Goal: Task Accomplishment & Management: Use online tool/utility

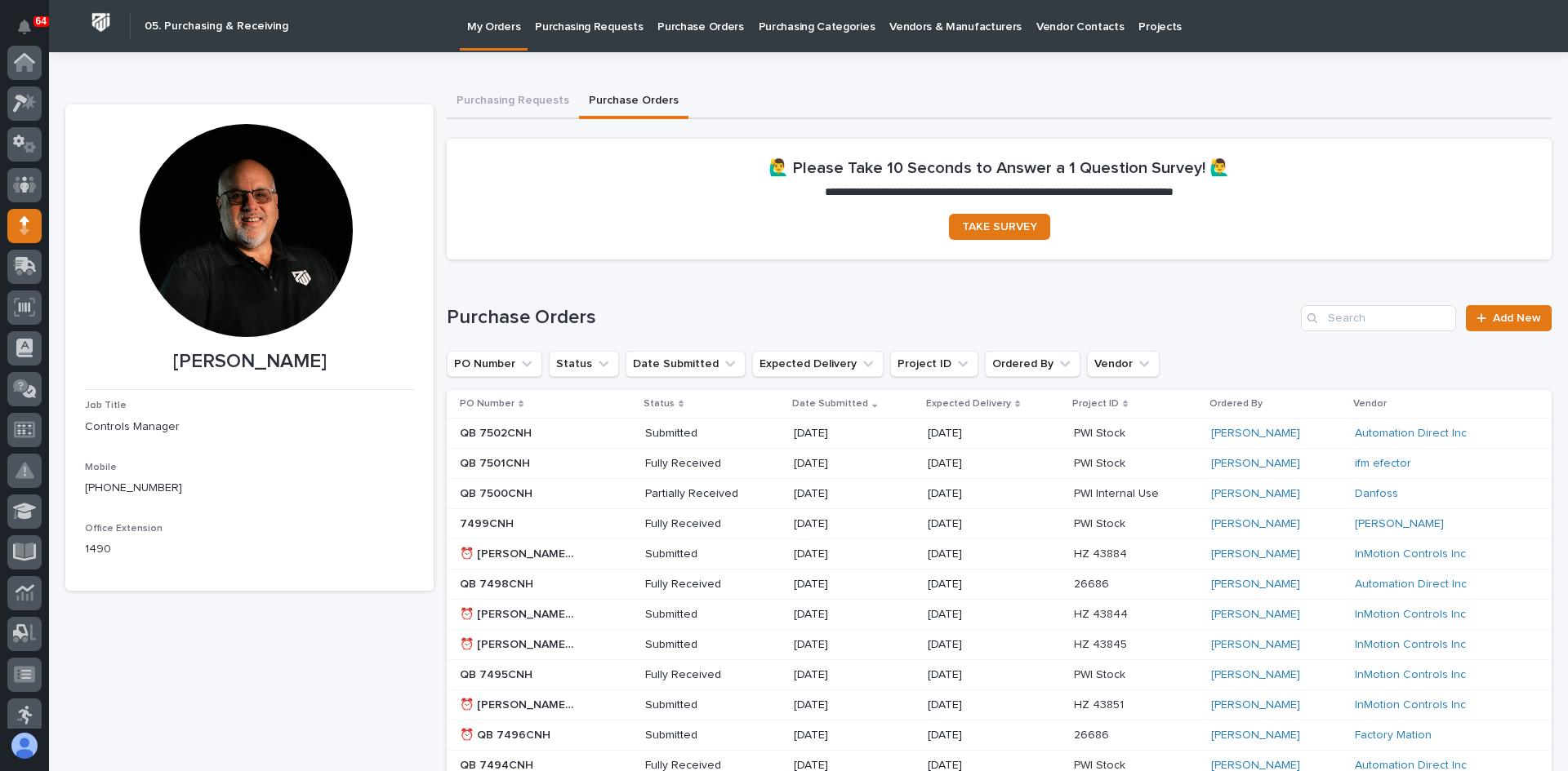
scroll to position [163, 0]
click at [22, 99] on icon at bounding box center [26, 102] width 21 height 16
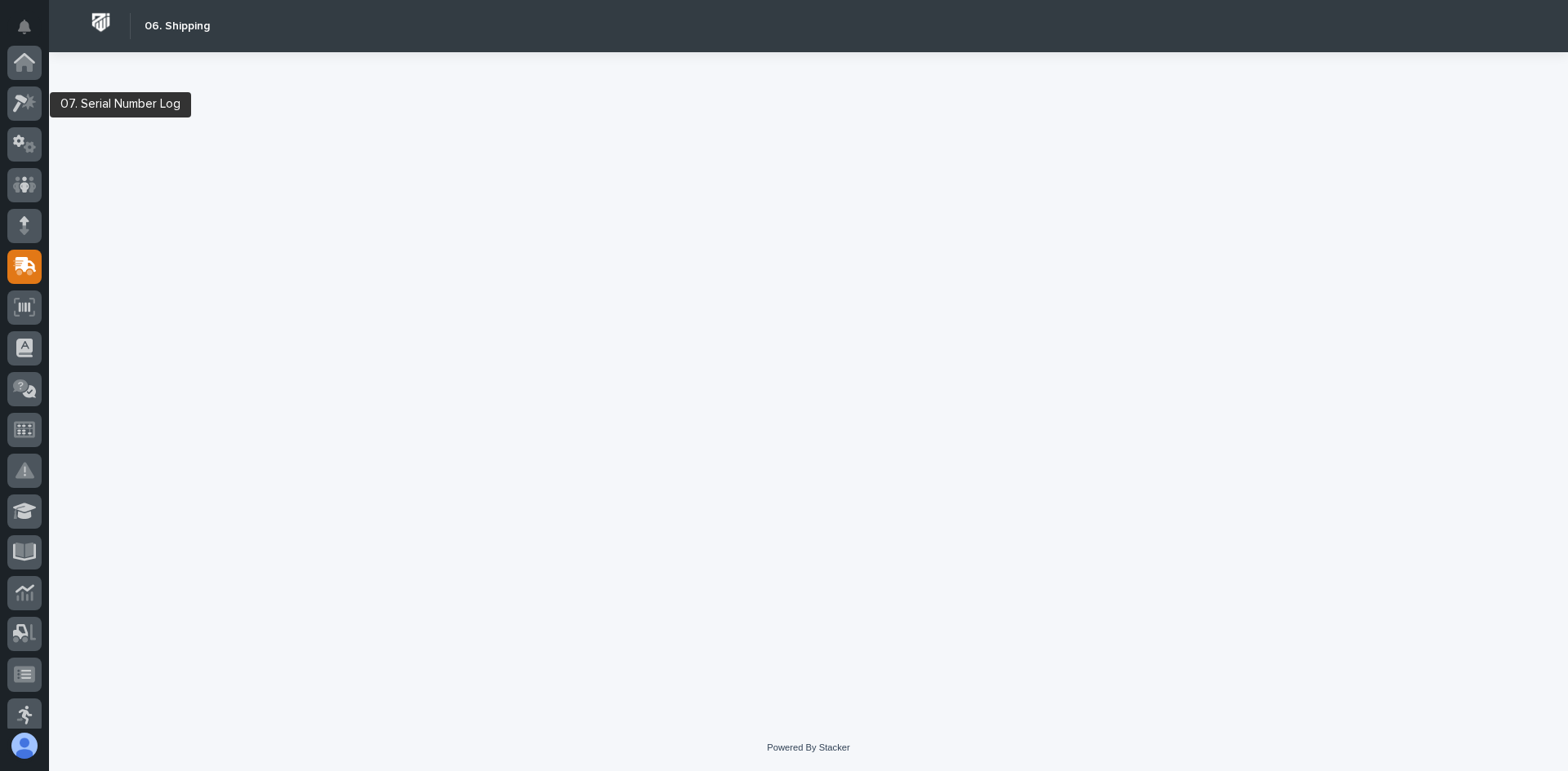
scroll to position [204, 0]
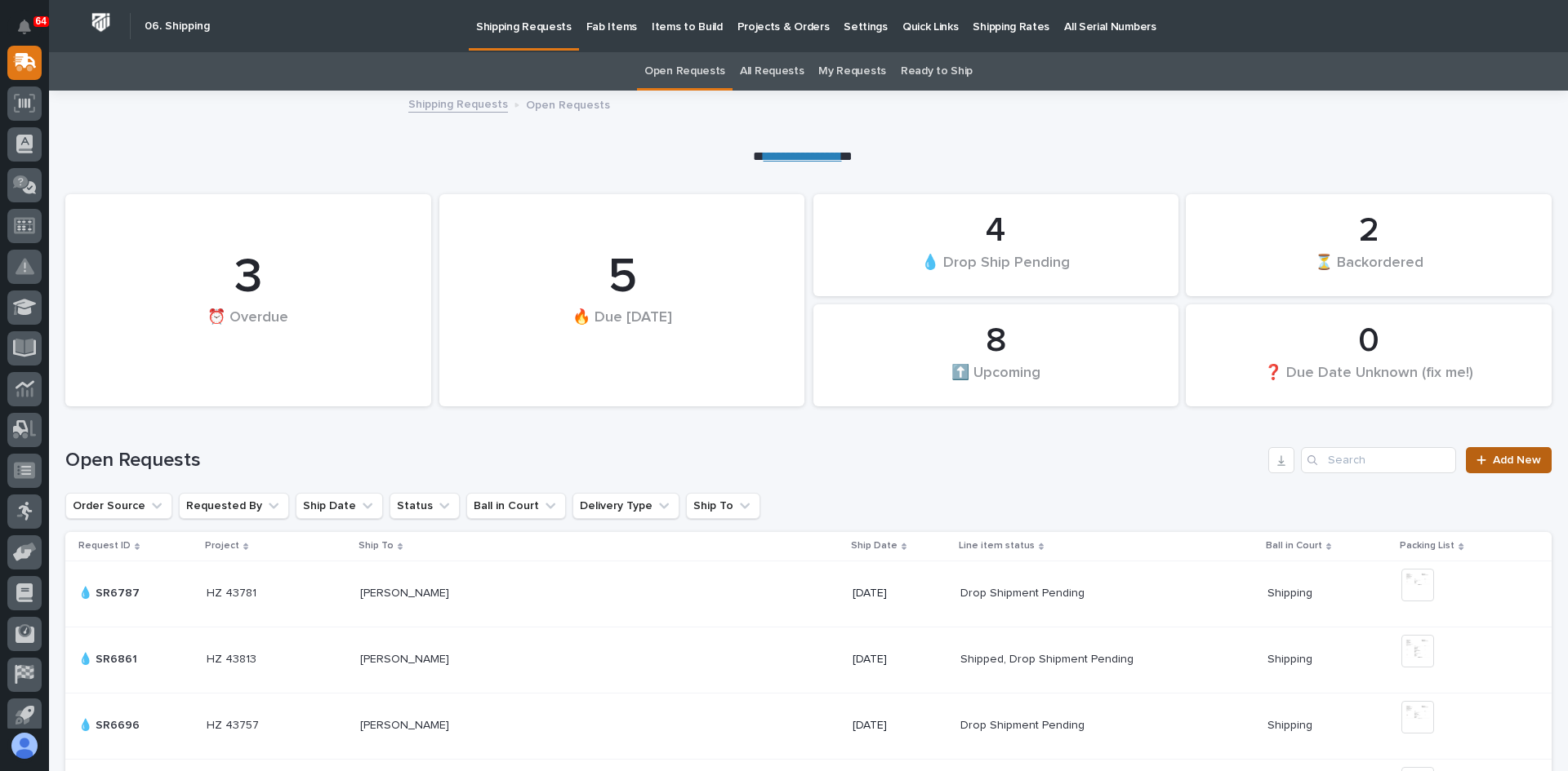
click at [1495, 458] on span "Add New" at bounding box center [1517, 461] width 48 height 12
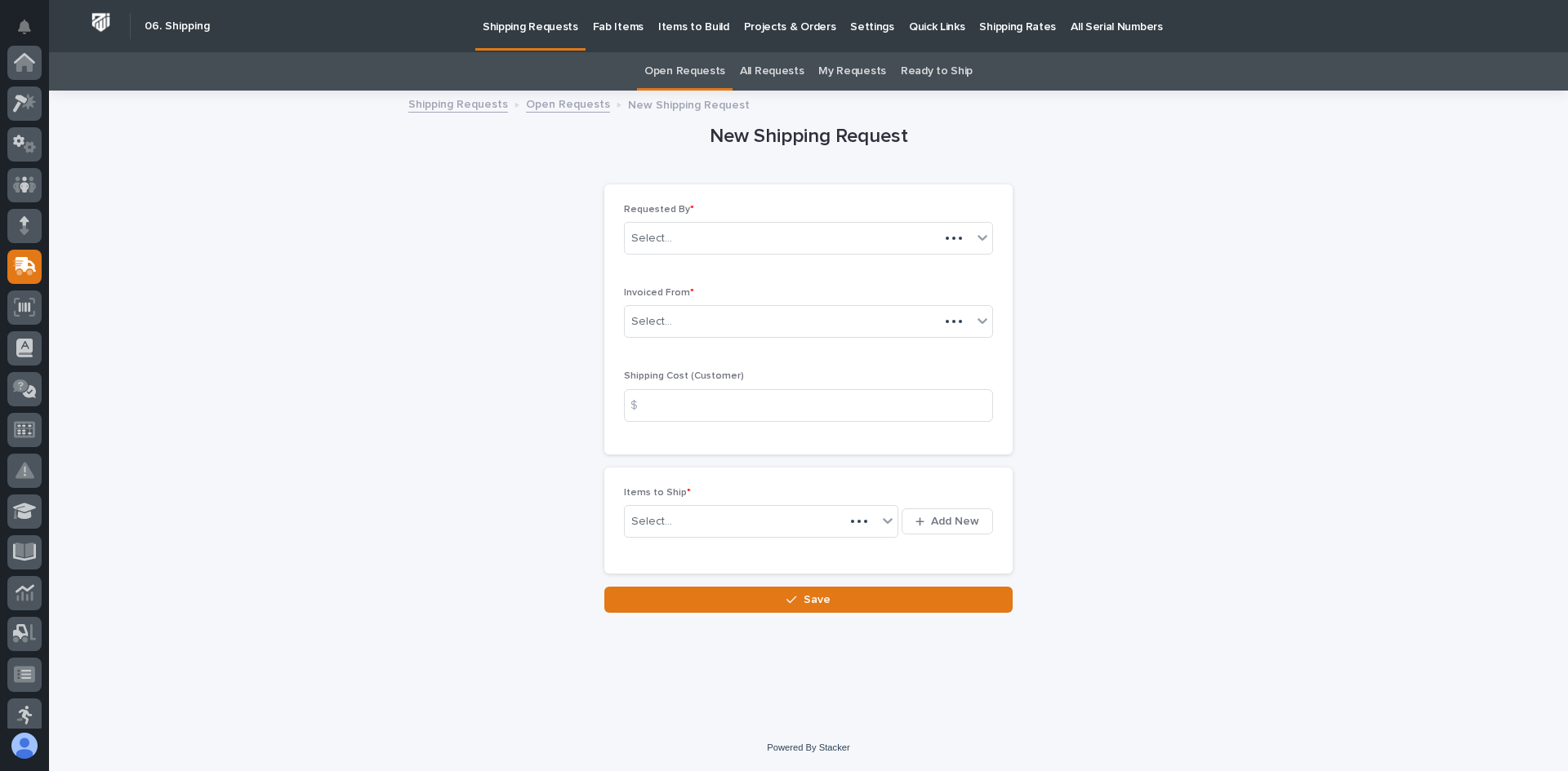
scroll to position [204, 0]
click at [690, 321] on div "Select..." at bounding box center [798, 322] width 347 height 27
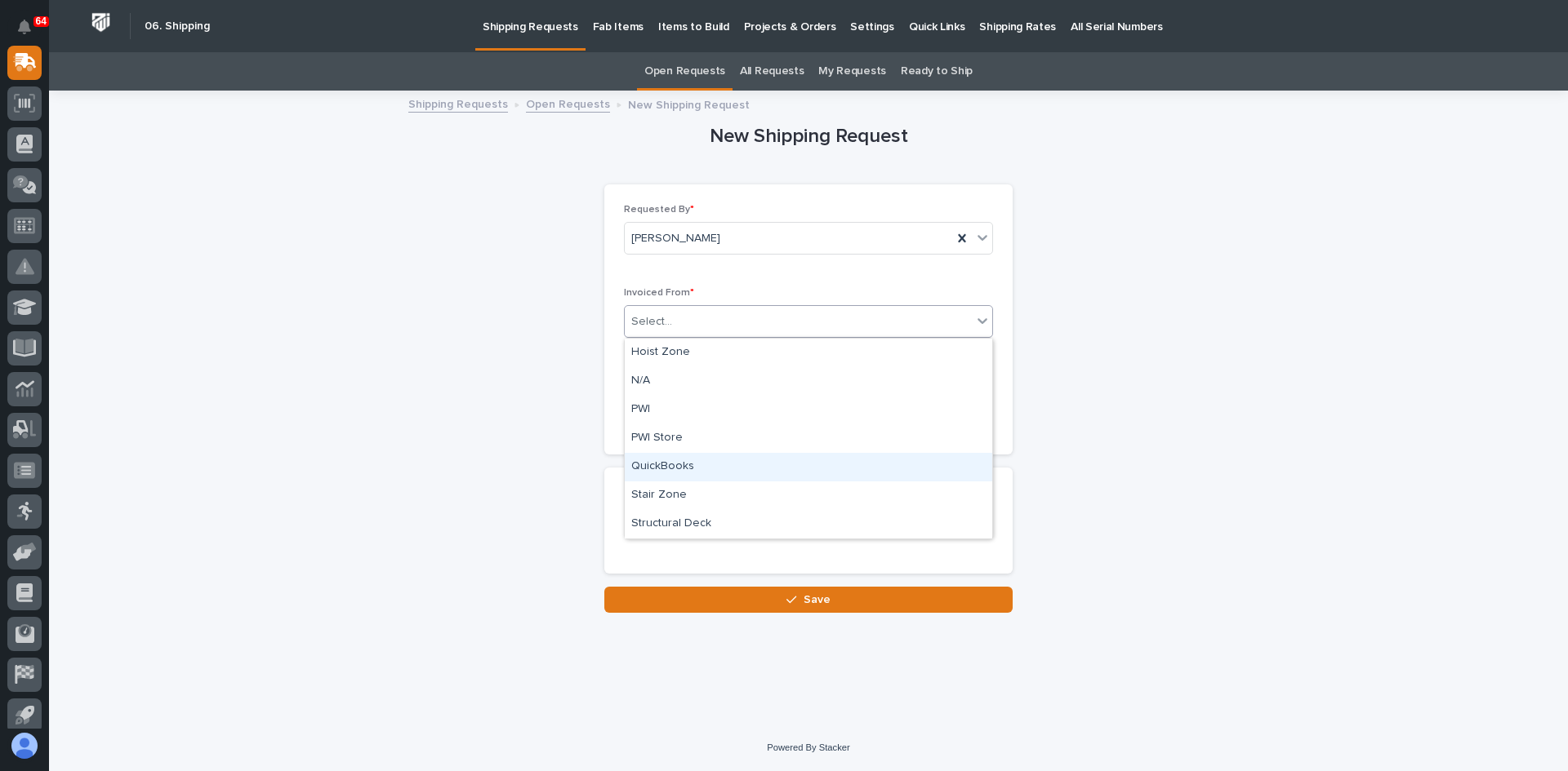
click at [678, 470] on div "QuickBooks" at bounding box center [808, 467] width 367 height 29
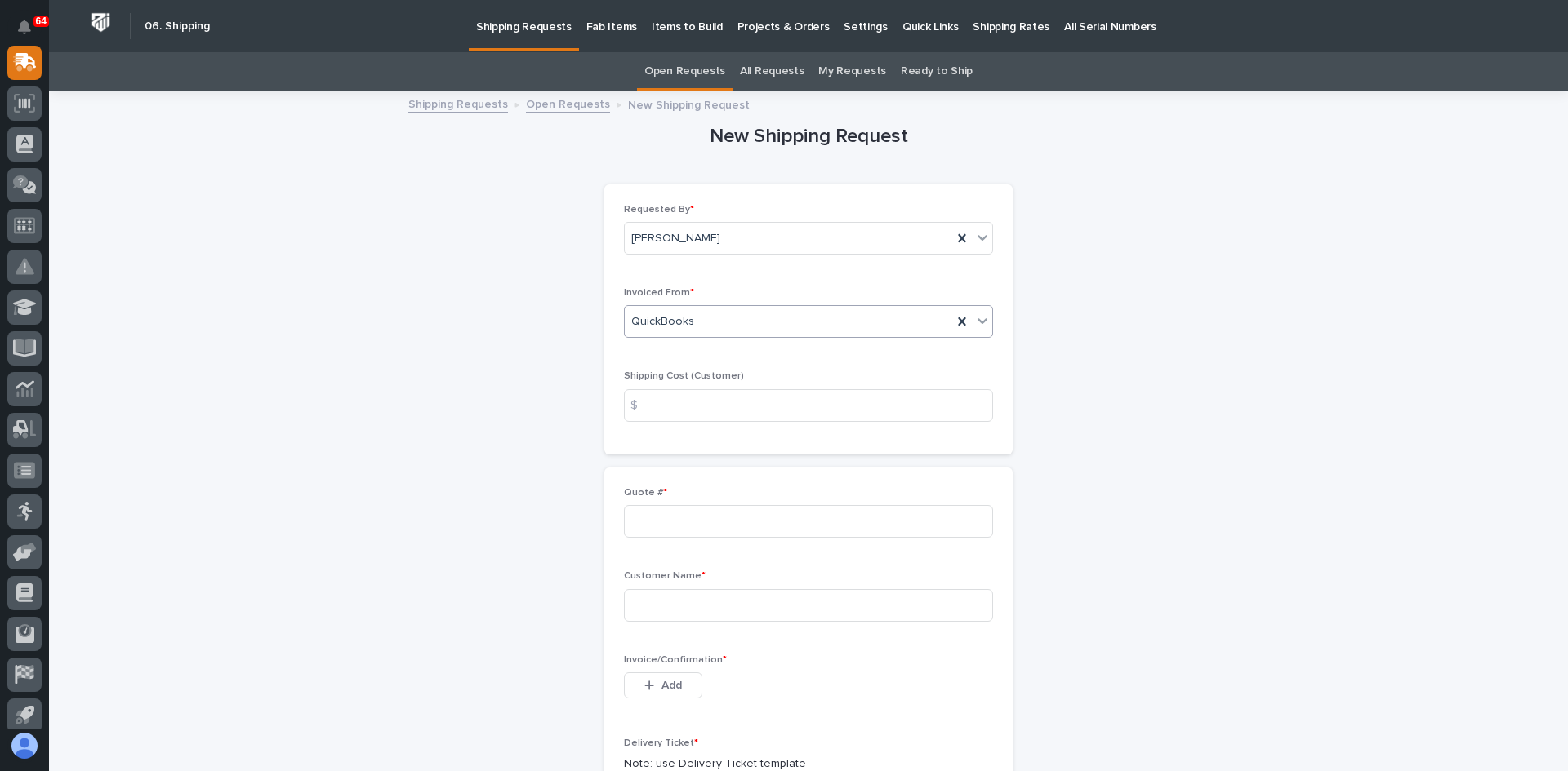
click at [647, 402] on div "$" at bounding box center [640, 406] width 33 height 33
click at [685, 410] on input at bounding box center [808, 406] width 369 height 33
type input "20.00"
click at [642, 518] on input at bounding box center [808, 522] width 369 height 33
type input "137002"
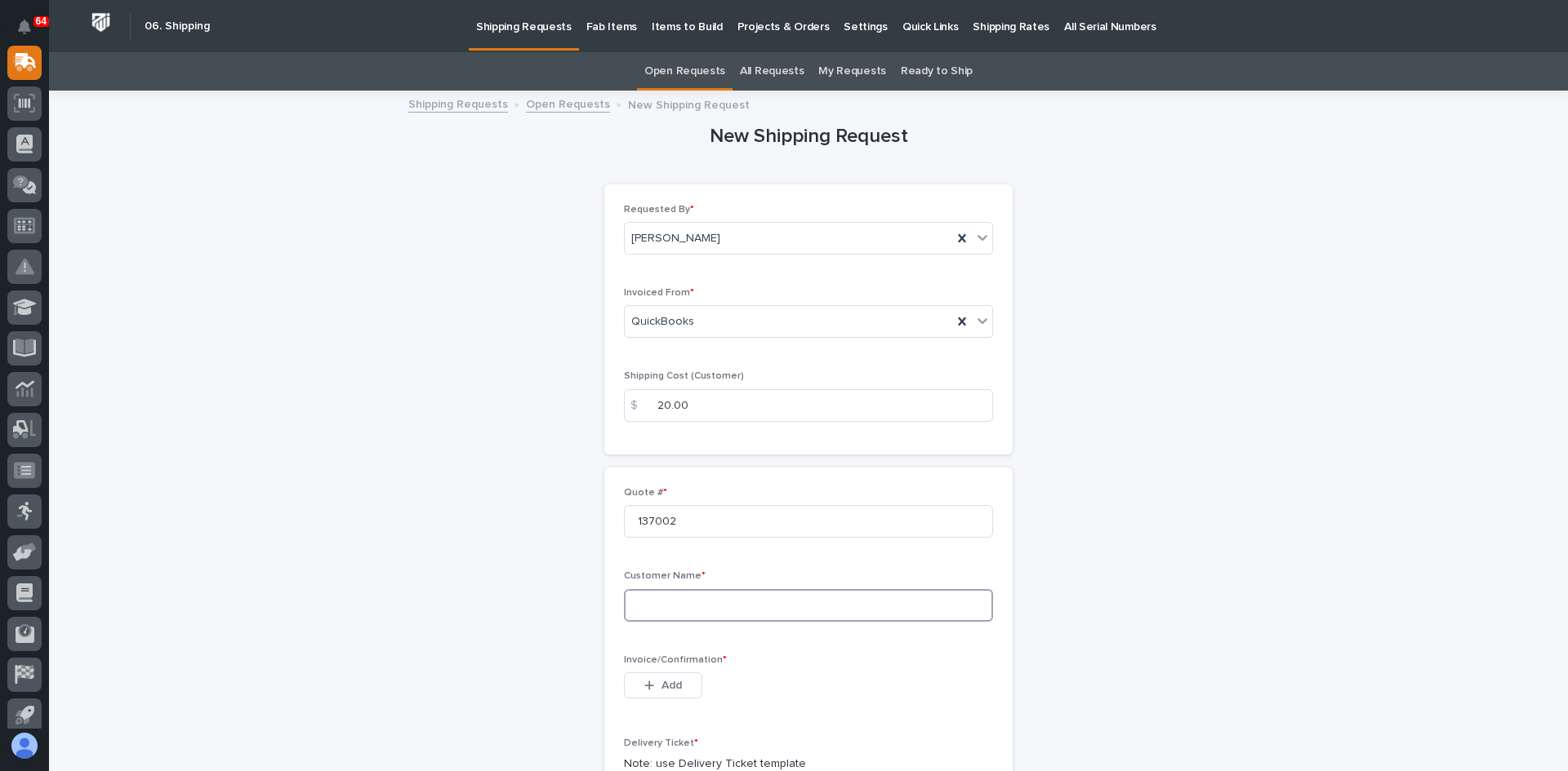
click at [642, 597] on input at bounding box center [808, 606] width 369 height 33
type input "[US_STATE] Soybean Processors"
click at [668, 688] on span "Add" at bounding box center [671, 686] width 21 height 15
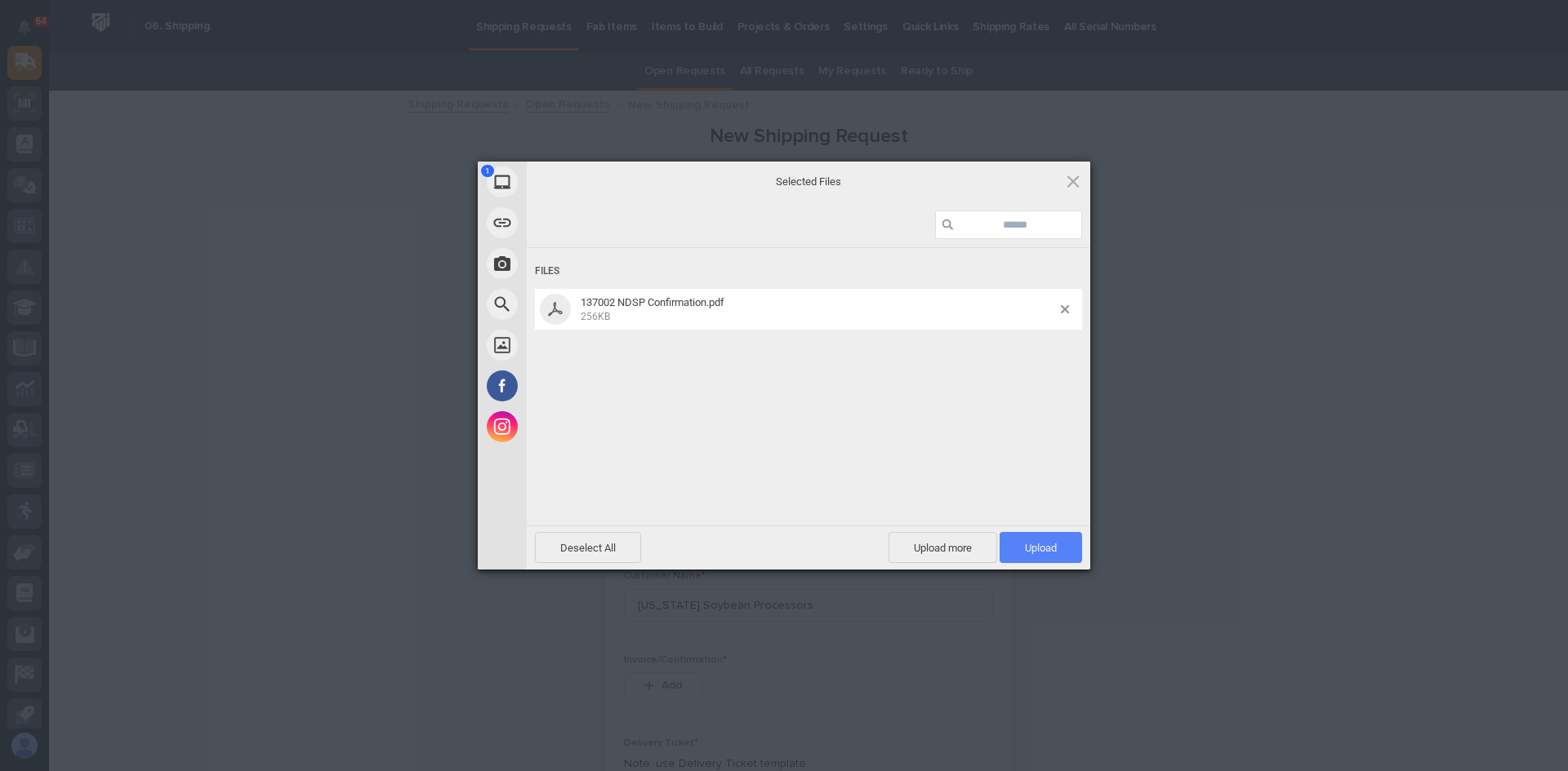
click at [1038, 544] on span "Upload 1" at bounding box center [1040, 548] width 32 height 12
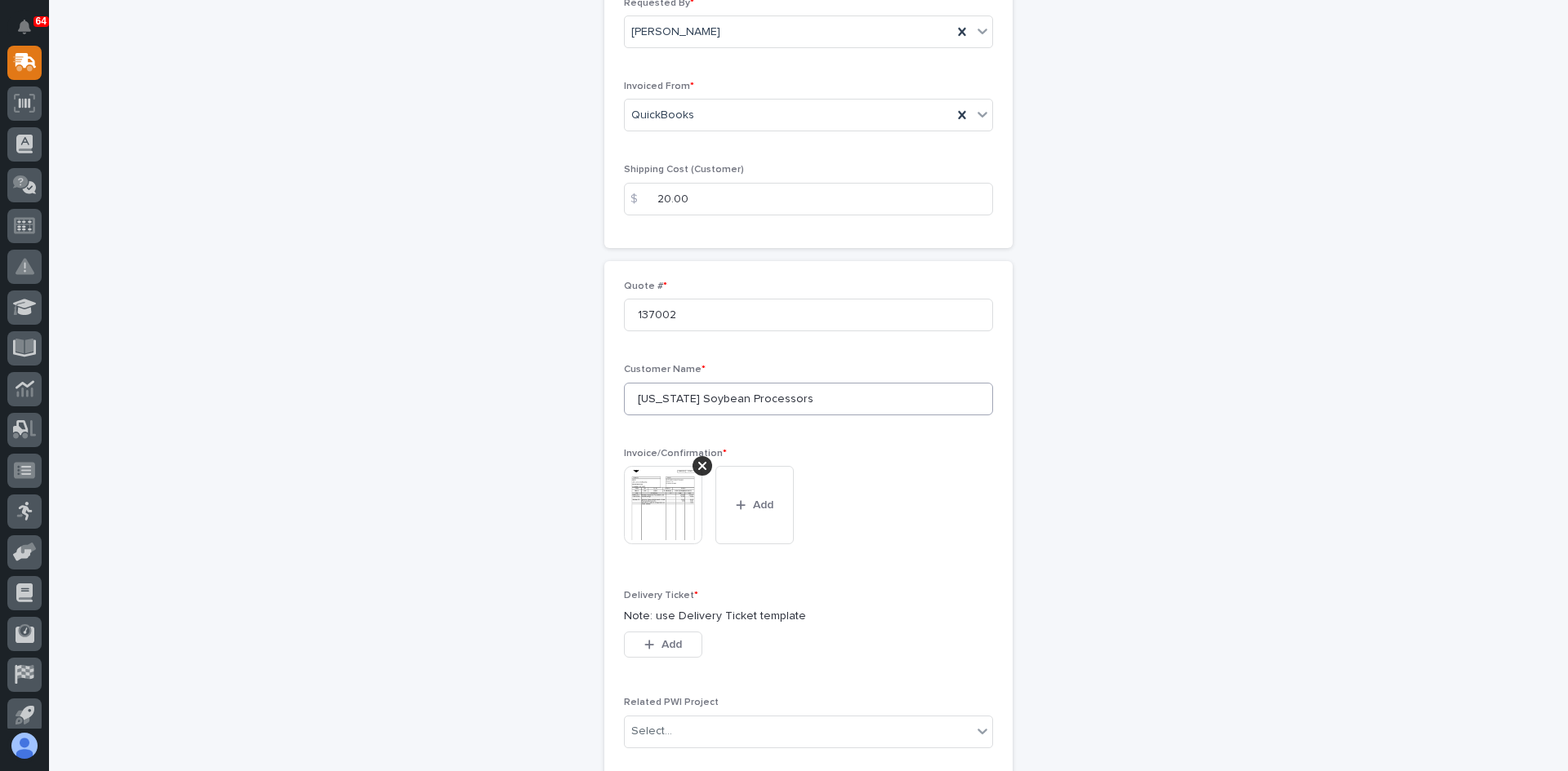
scroll to position [245, 0]
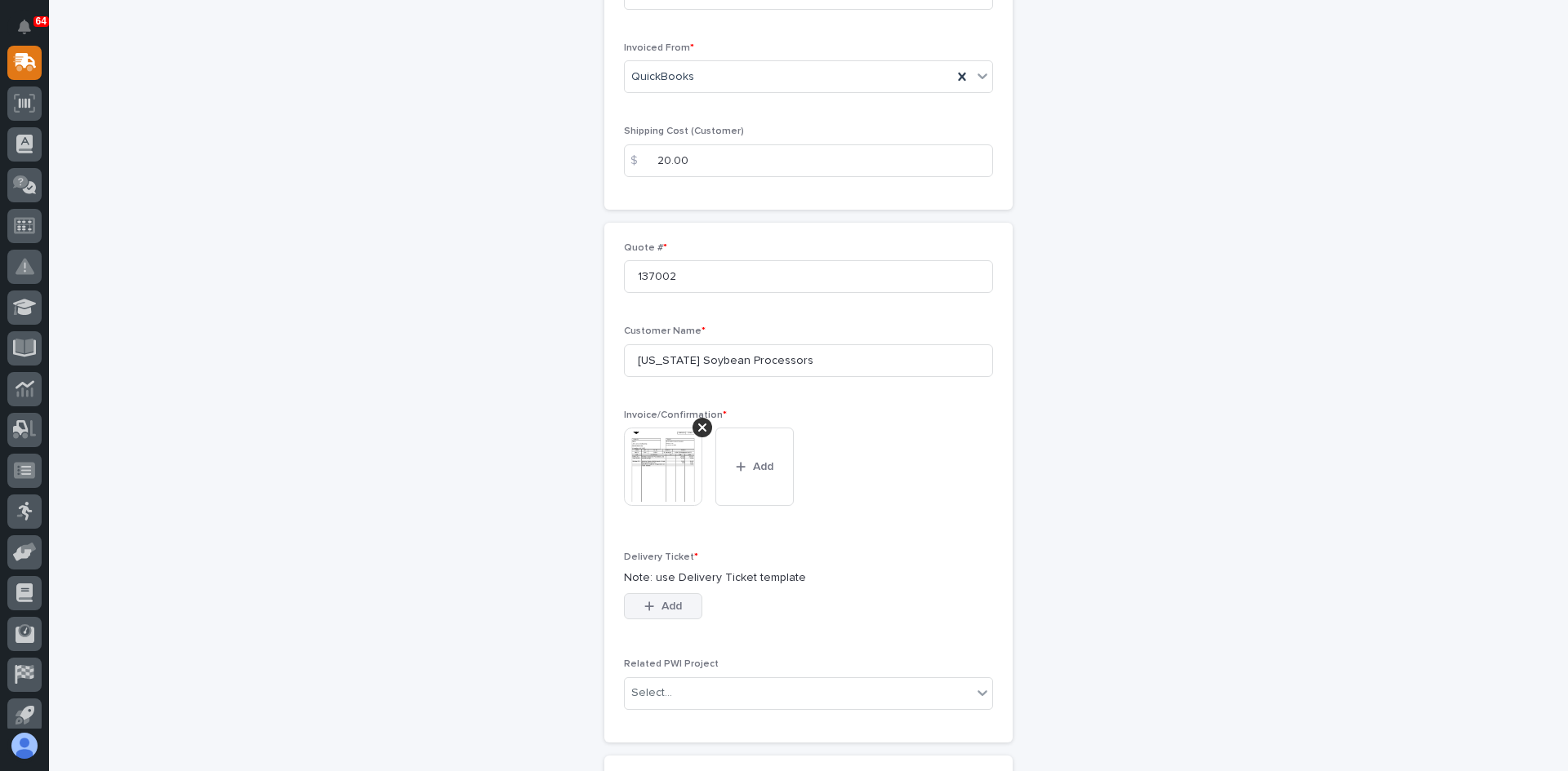
click at [667, 603] on span "Add" at bounding box center [671, 607] width 21 height 15
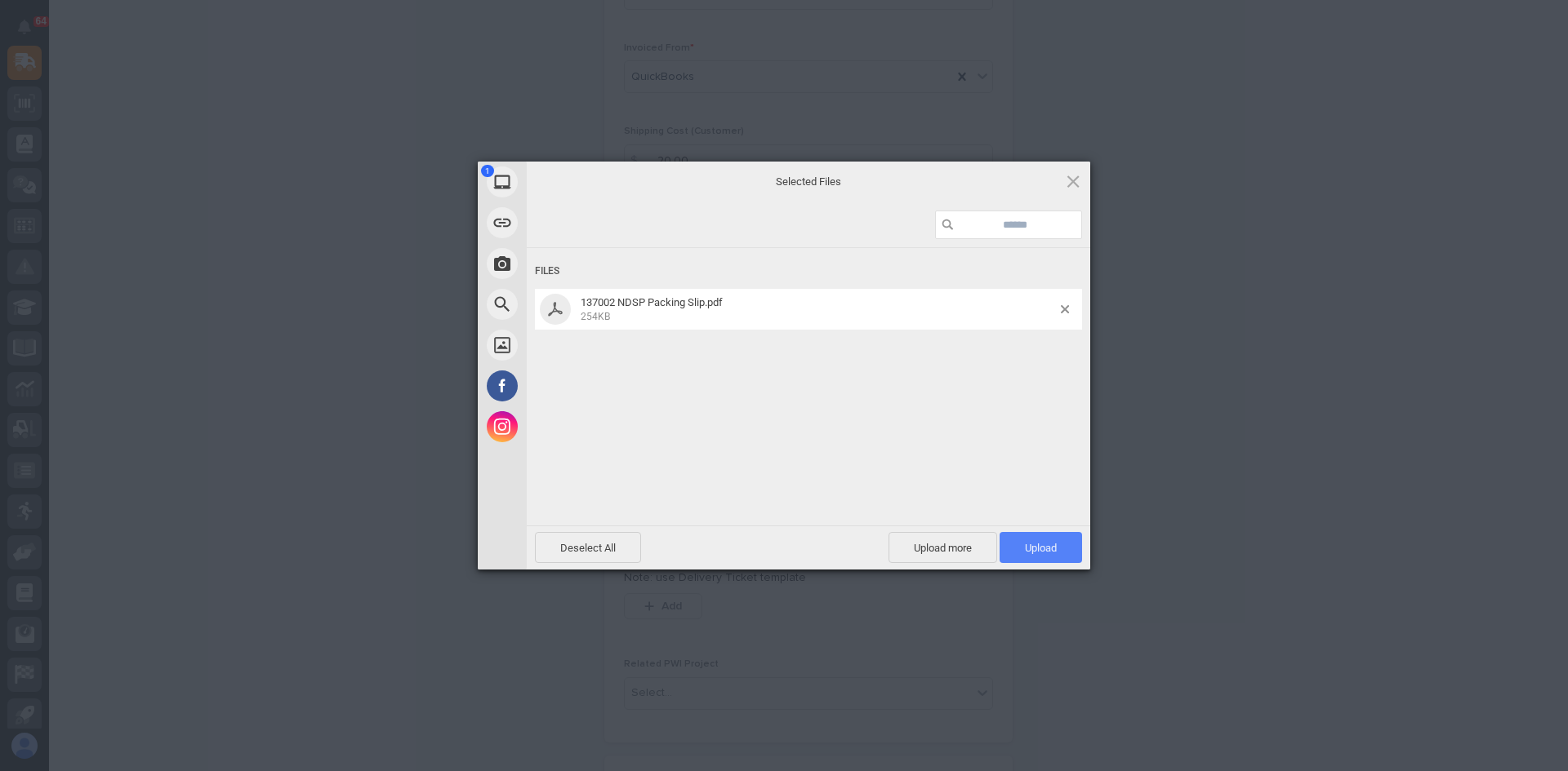
click at [1052, 548] on span "Upload 1" at bounding box center [1040, 548] width 32 height 12
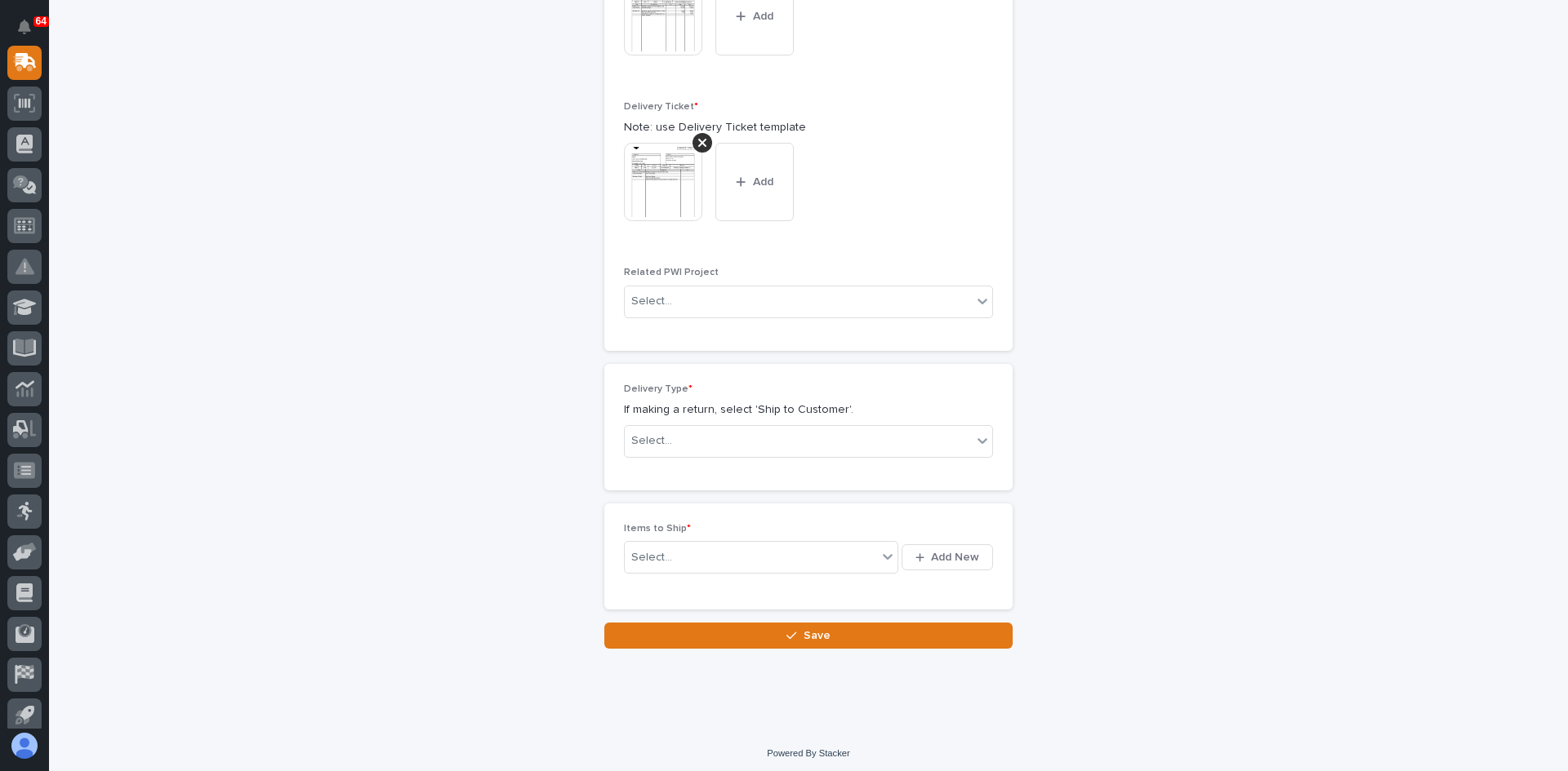
scroll to position [701, 0]
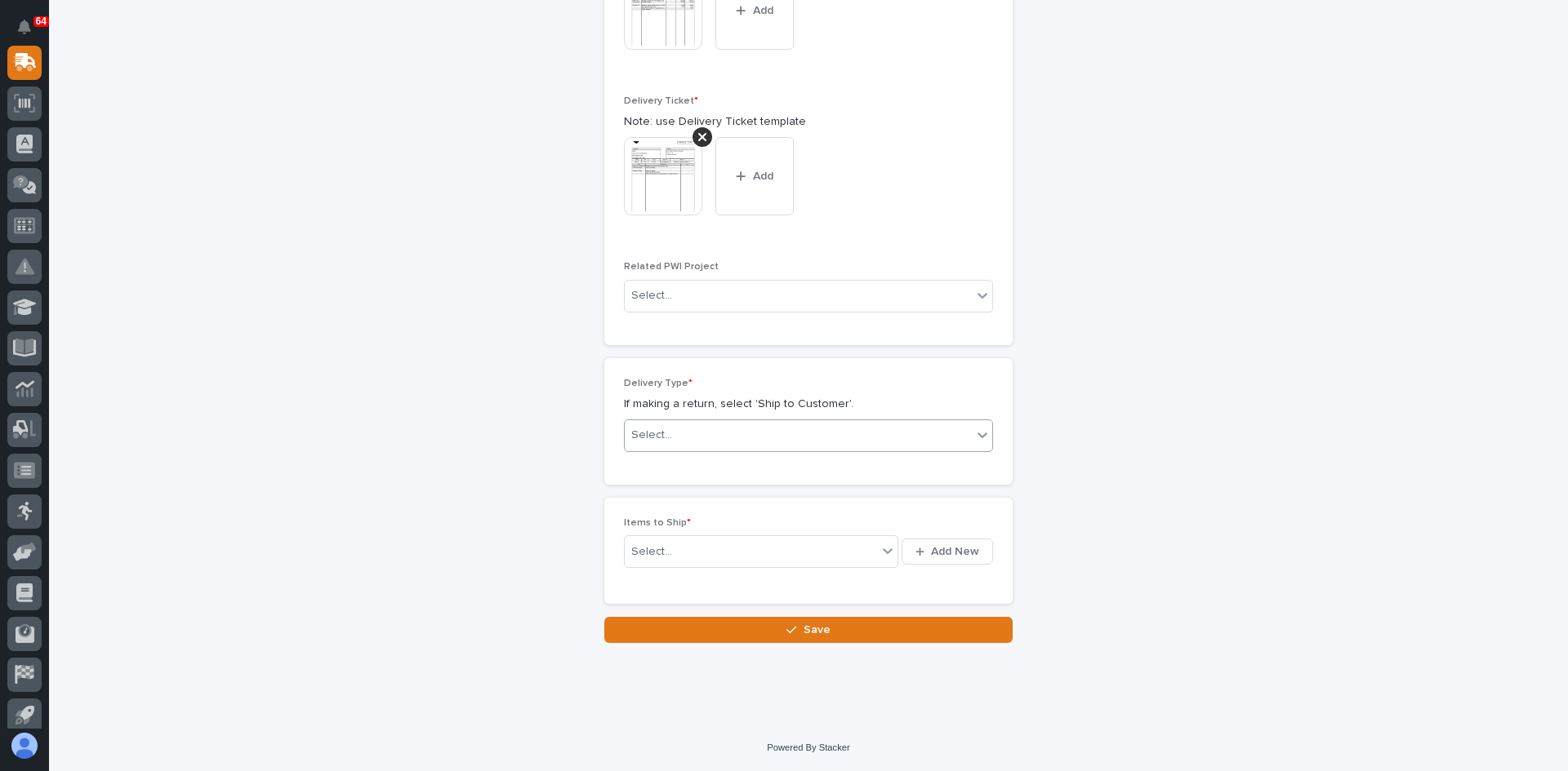
click at [741, 428] on div "Select..." at bounding box center [798, 435] width 347 height 27
click at [697, 464] on div "Ship to Customer" at bounding box center [803, 467] width 367 height 29
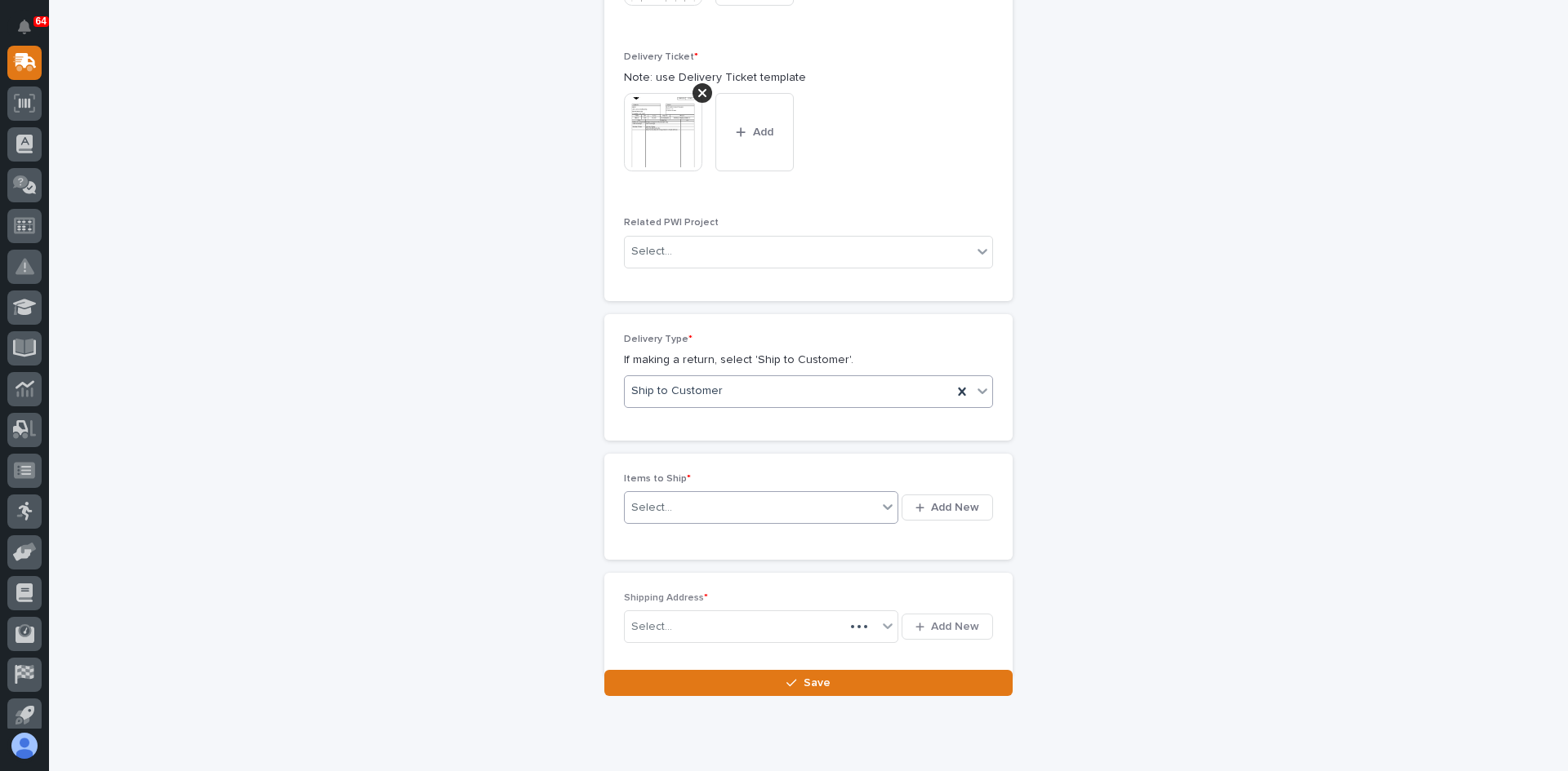
scroll to position [761, 0]
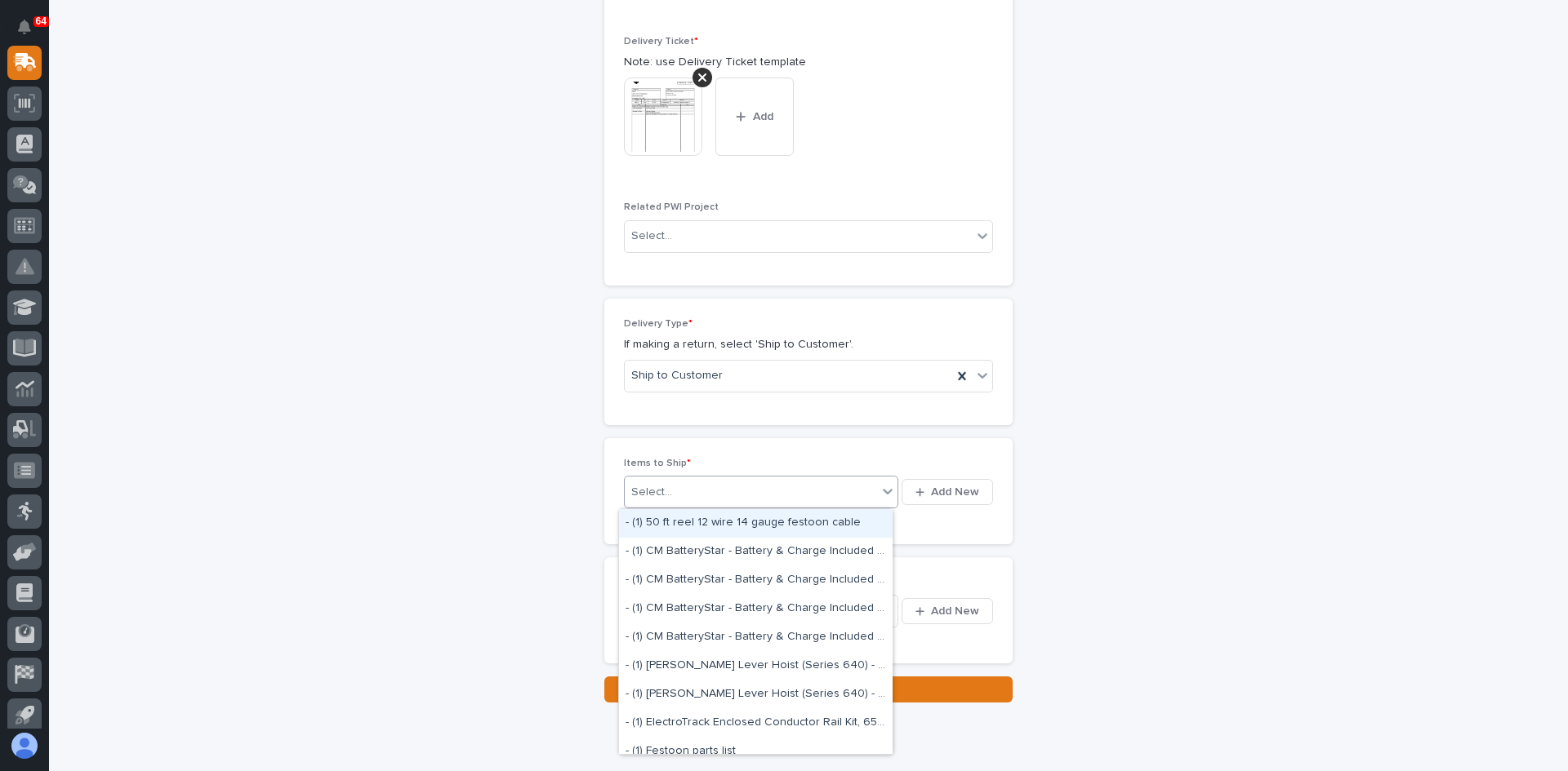
click at [684, 485] on div "Select..." at bounding box center [751, 492] width 253 height 21
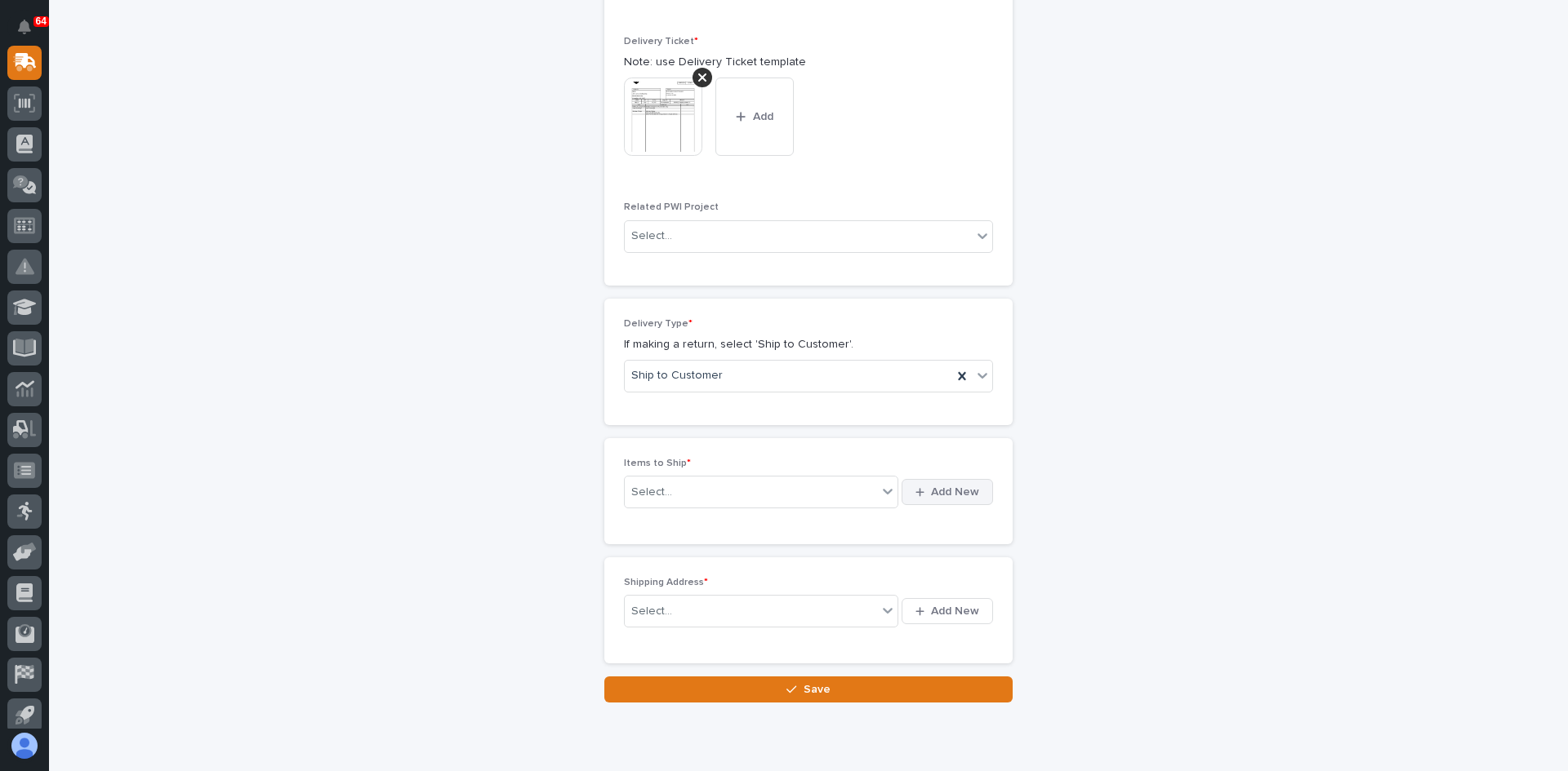
click at [955, 487] on span "Add New" at bounding box center [955, 492] width 48 height 15
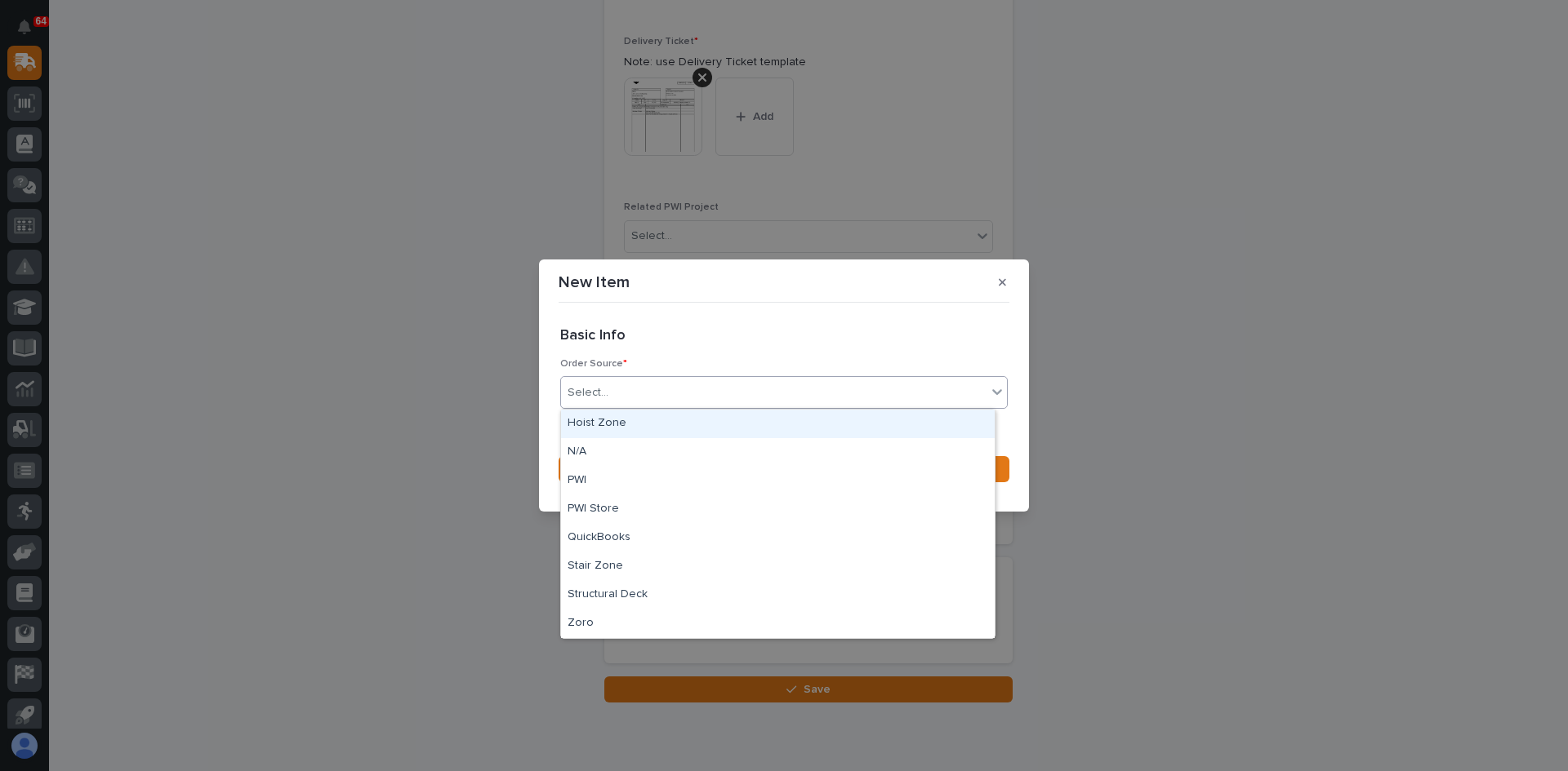
click at [637, 400] on div "Select..." at bounding box center [773, 393] width 425 height 27
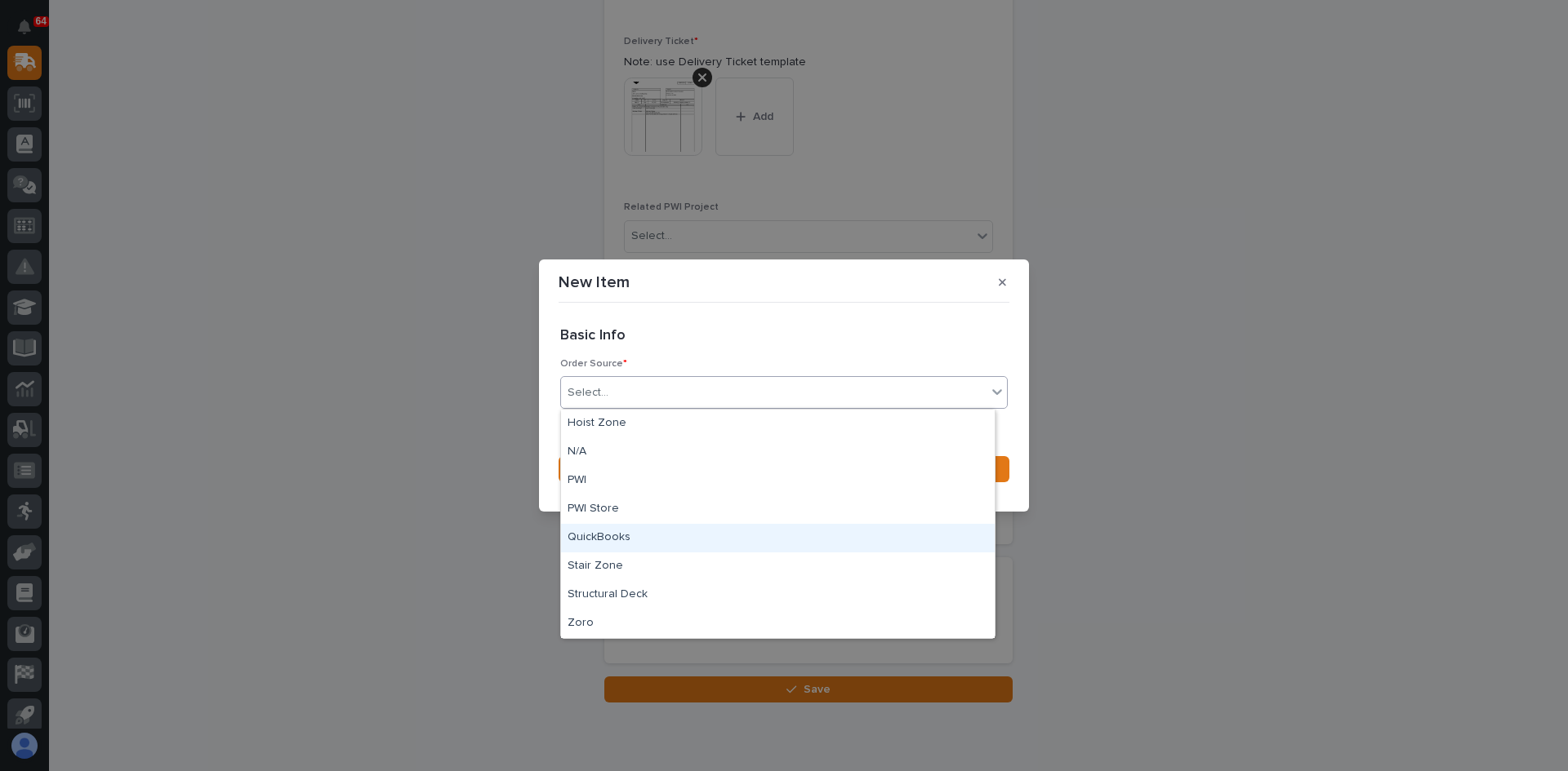
click at [602, 538] on div "QuickBooks" at bounding box center [777, 538] width 433 height 29
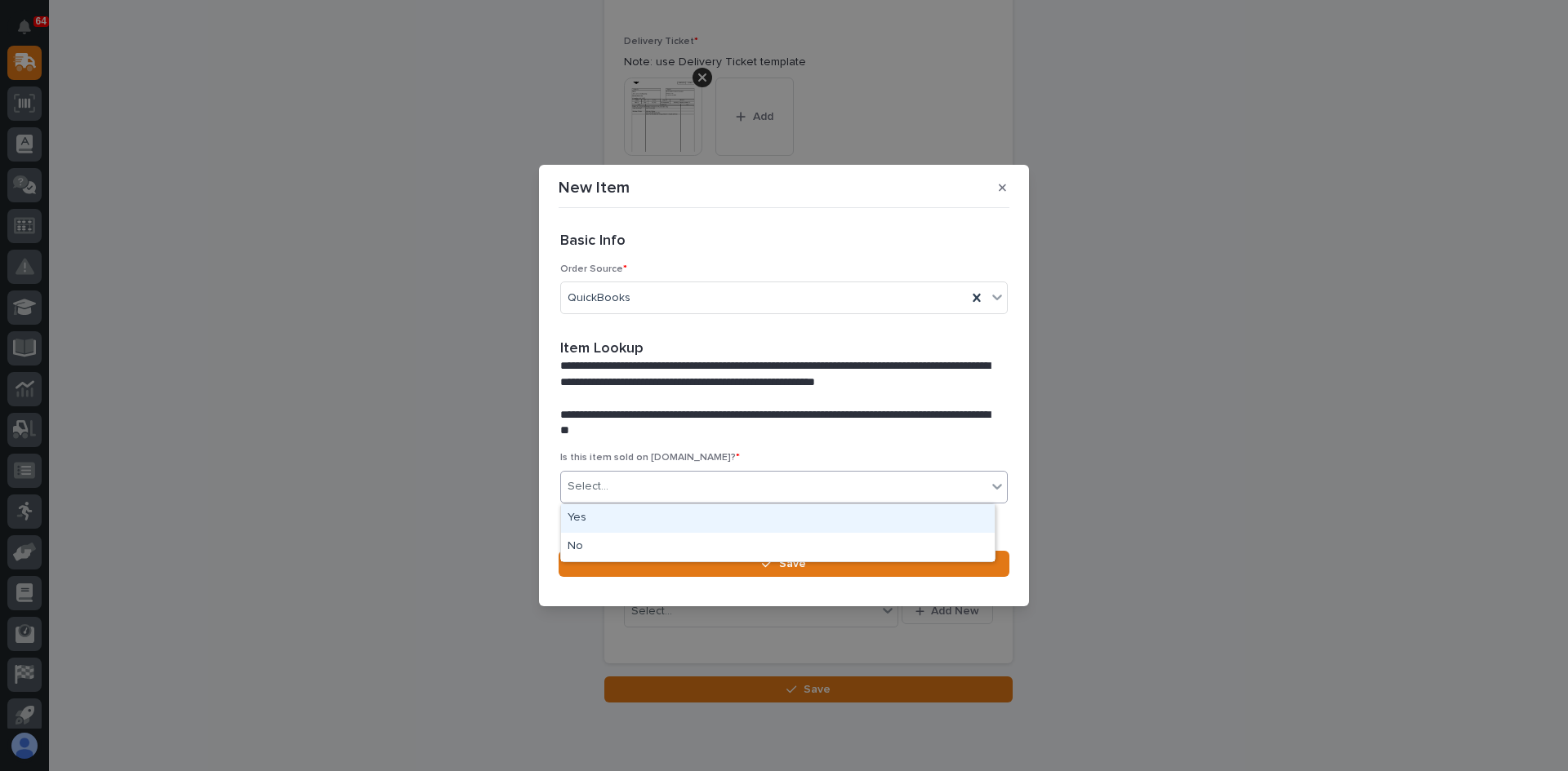
click at [612, 483] on div "Select..." at bounding box center [773, 487] width 425 height 27
click at [597, 522] on div "Yes" at bounding box center [777, 518] width 433 height 29
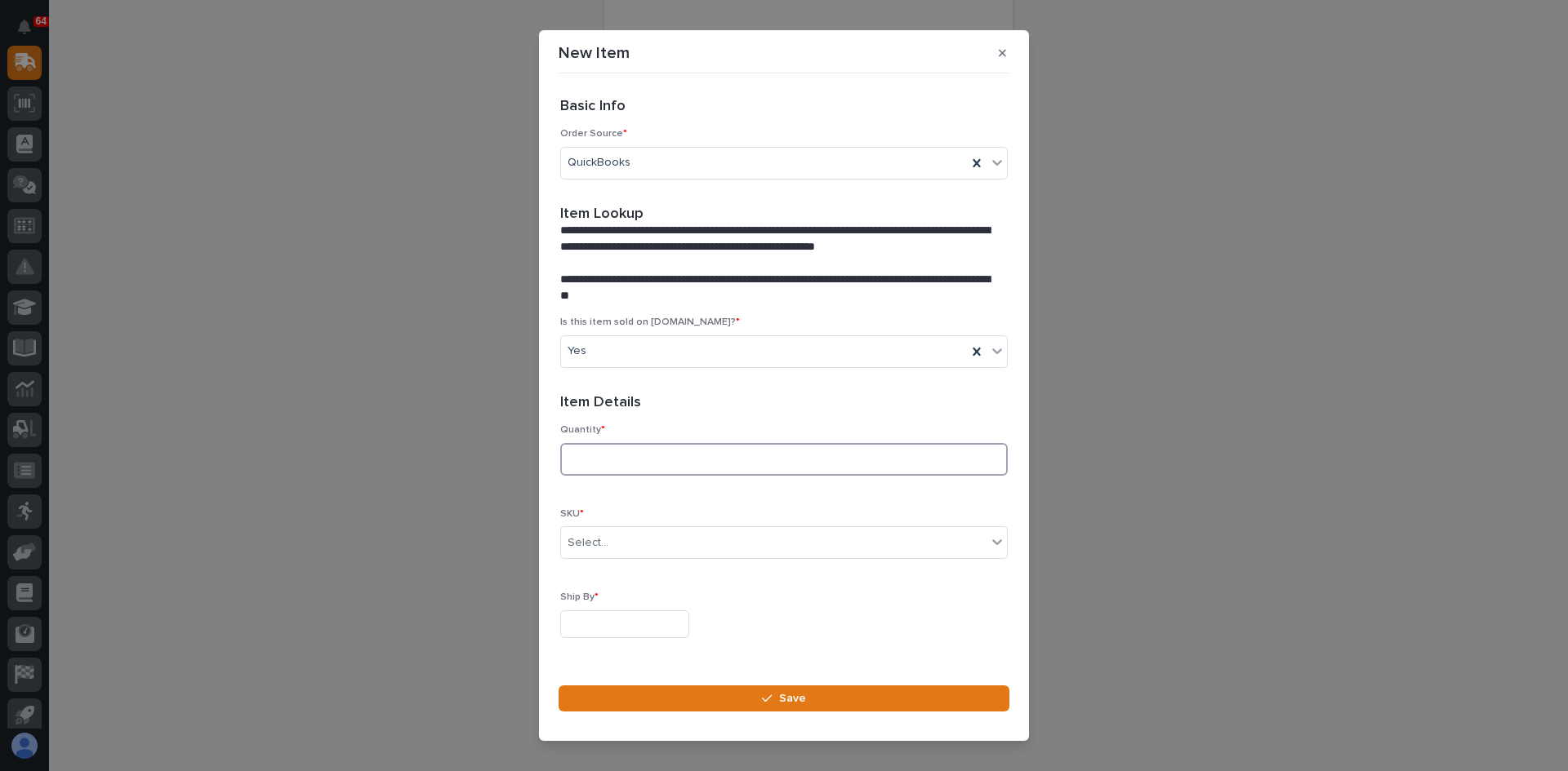
click at [602, 454] on input at bounding box center [784, 460] width 448 height 33
type input "1"
click at [626, 548] on div "Select..." at bounding box center [773, 543] width 425 height 27
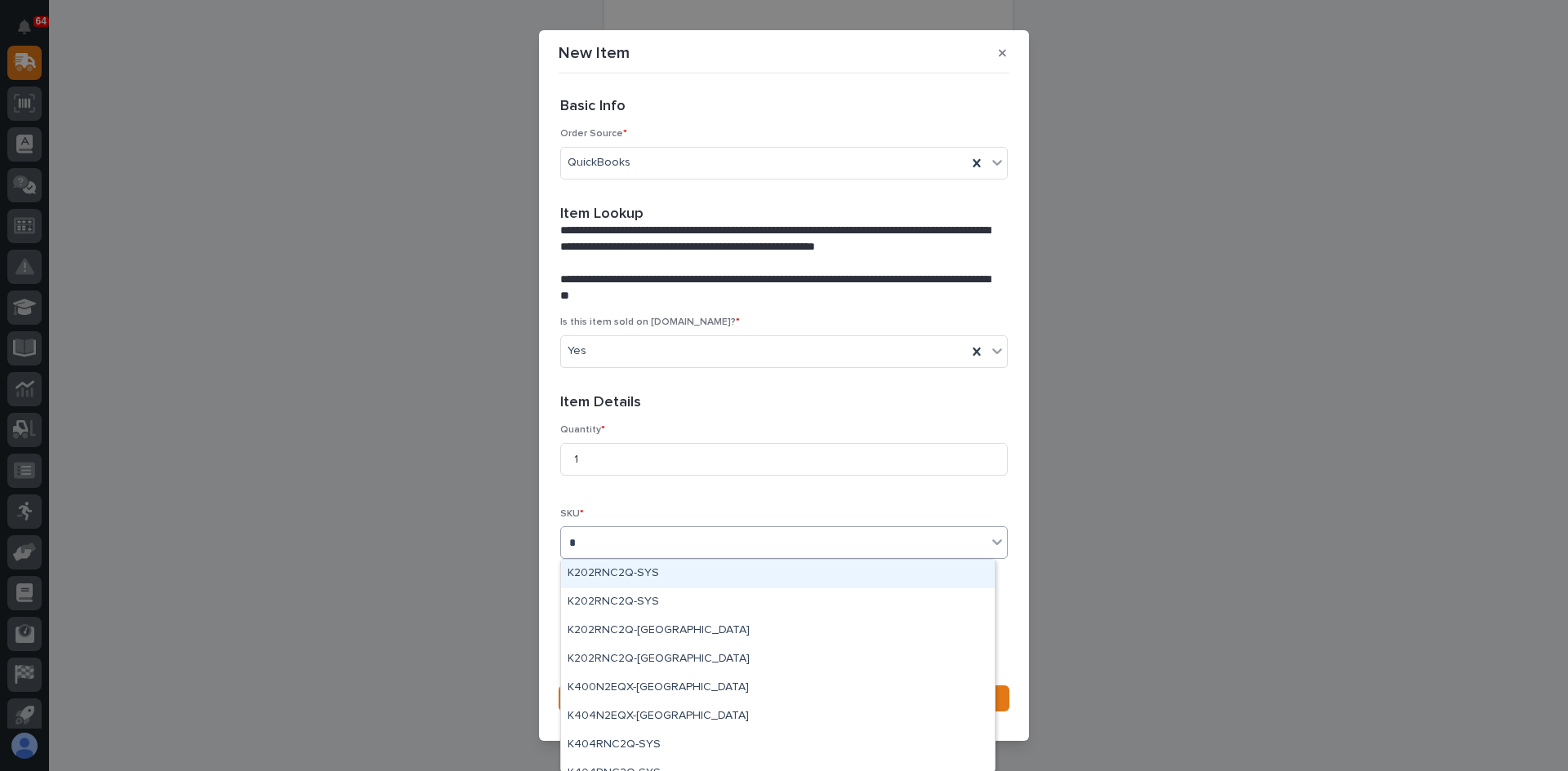
type input "**"
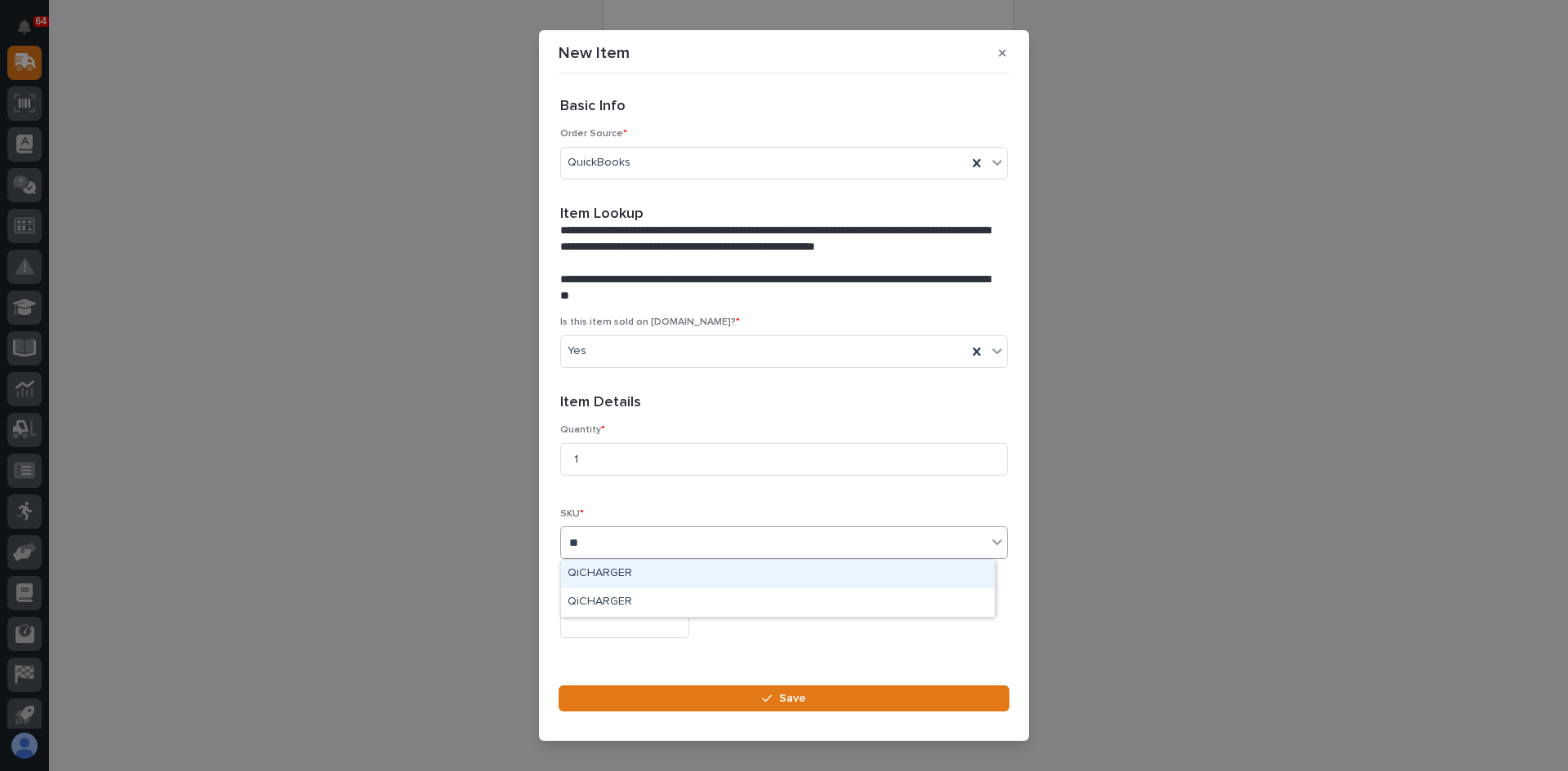
click at [613, 573] on div "QiCHARGER" at bounding box center [777, 574] width 433 height 29
click at [603, 622] on input "text" at bounding box center [624, 625] width 129 height 29
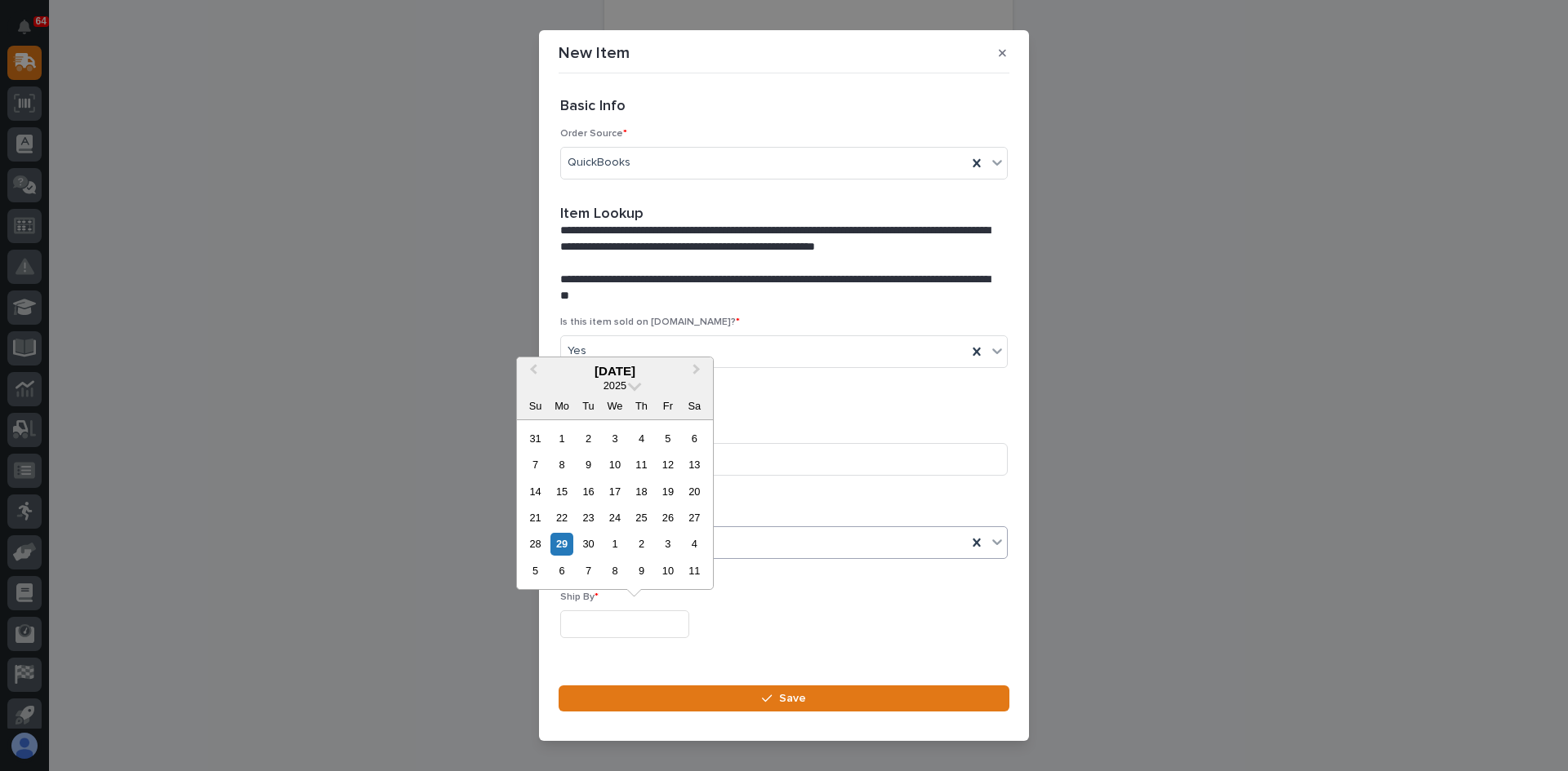
click at [563, 542] on div "29" at bounding box center [561, 544] width 22 height 22
type input "**********"
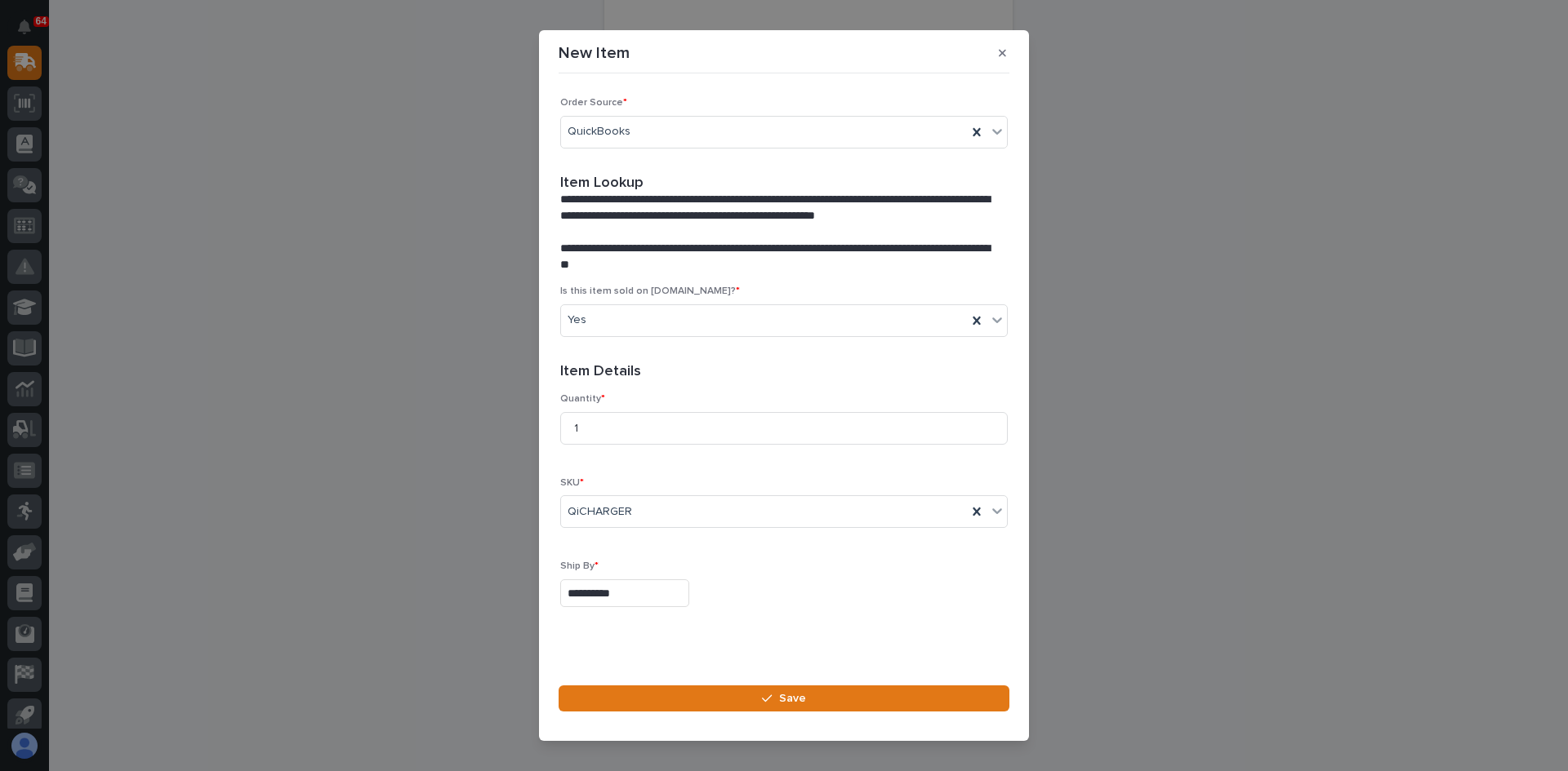
scroll to position [44, 0]
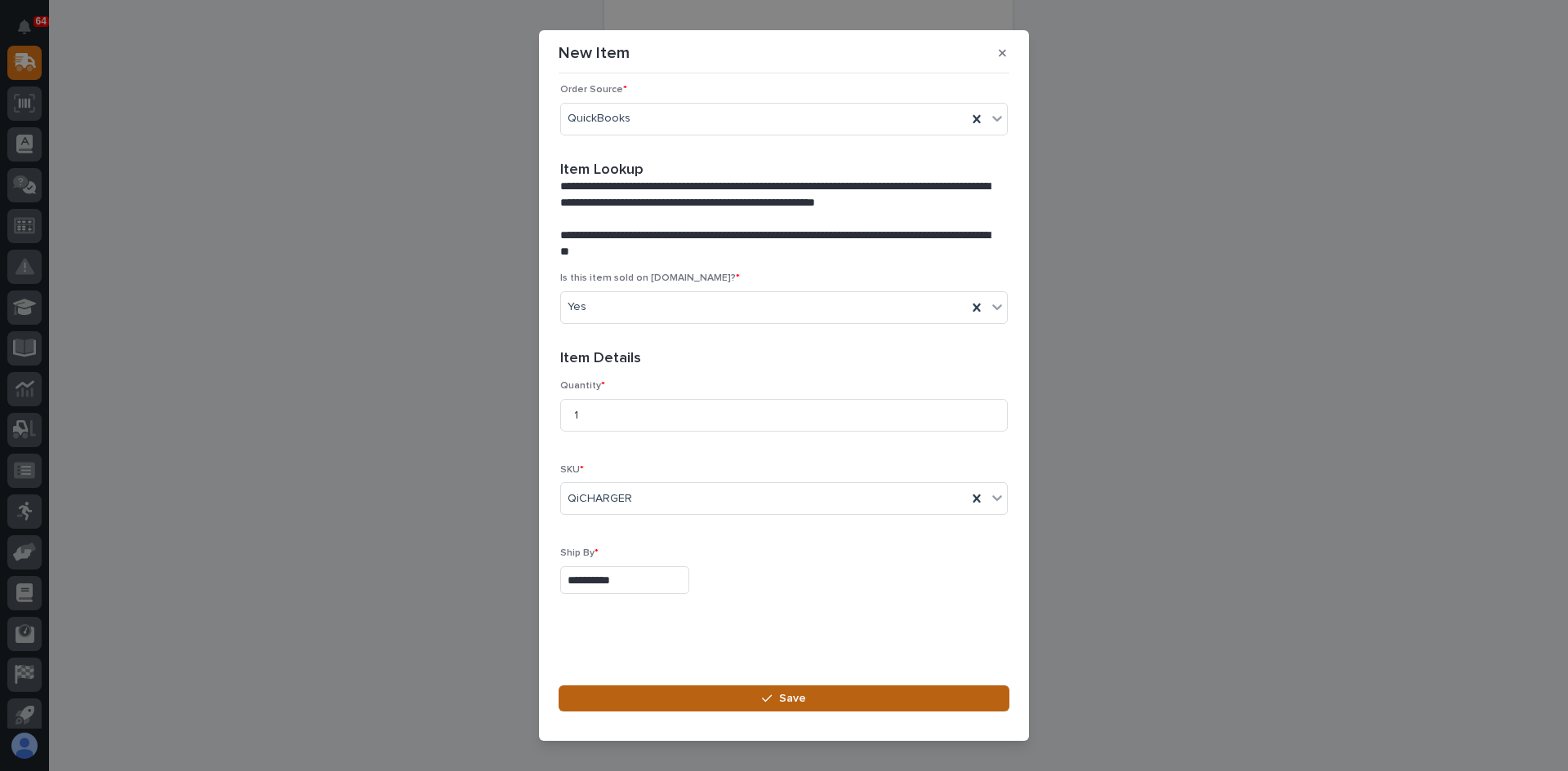
click at [791, 697] on span "Save" at bounding box center [792, 699] width 27 height 15
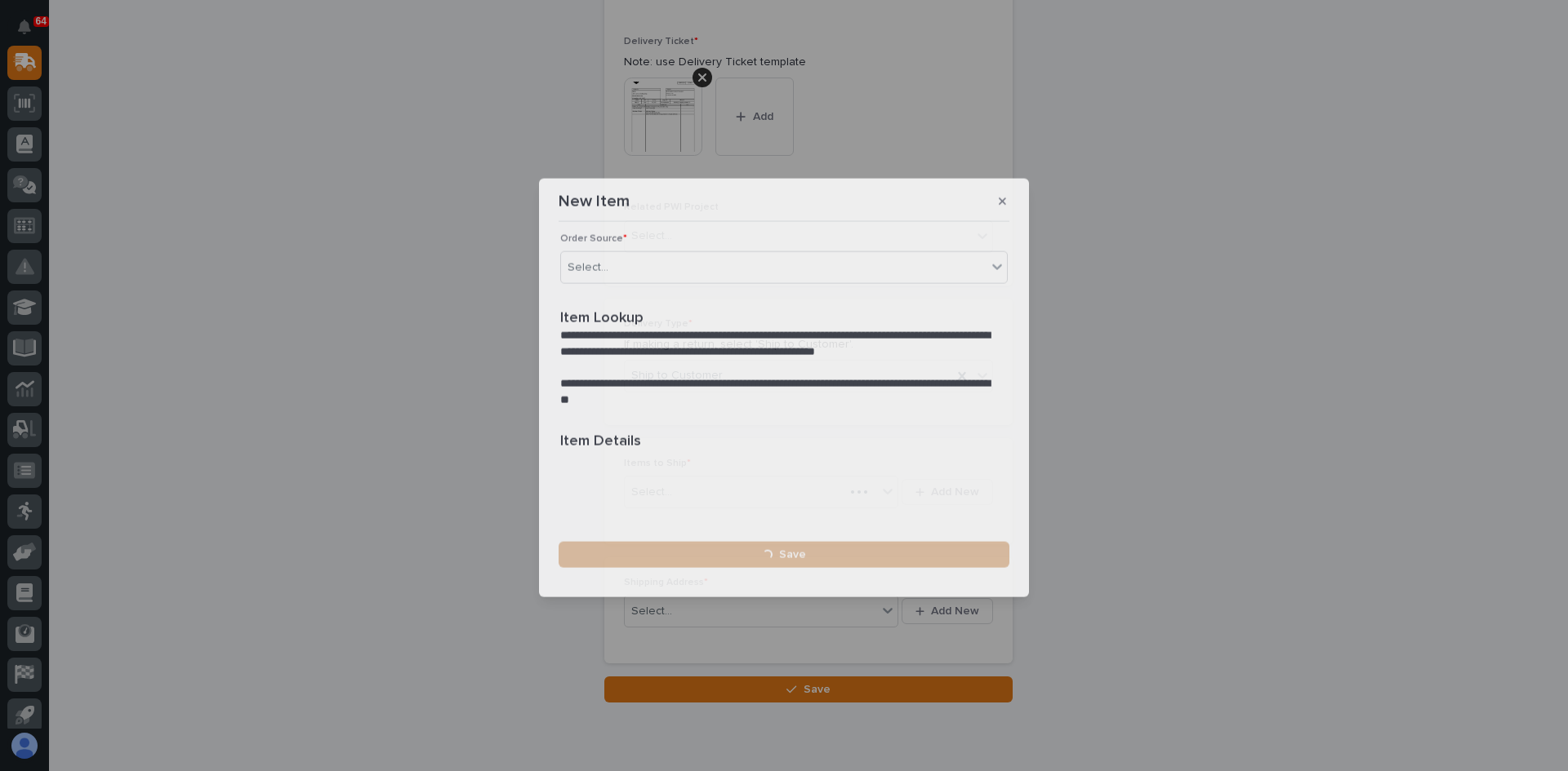
scroll to position [0, 0]
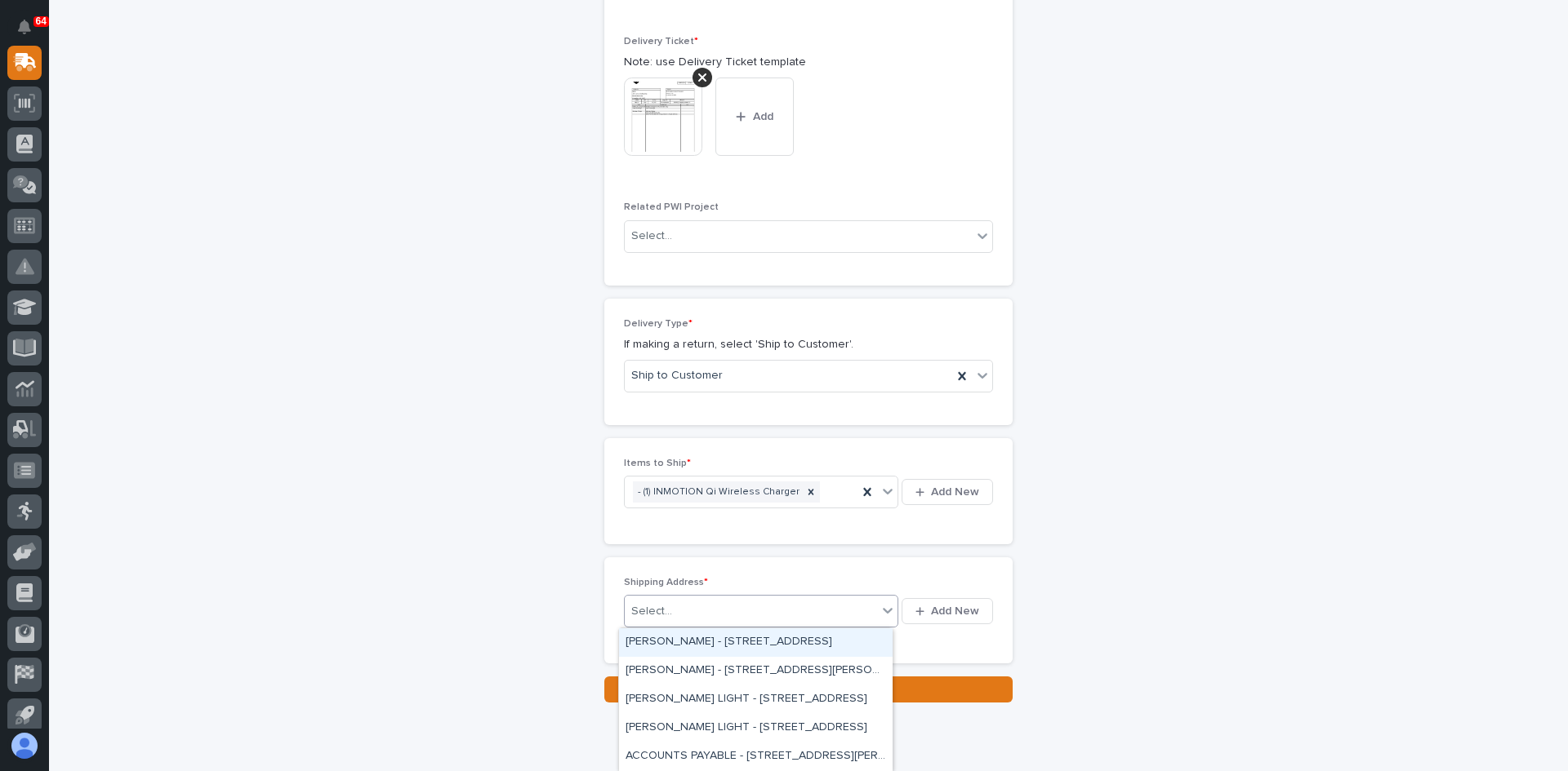
click at [649, 603] on div "Select..." at bounding box center [751, 612] width 253 height 27
click at [964, 607] on span "Add New" at bounding box center [955, 612] width 48 height 15
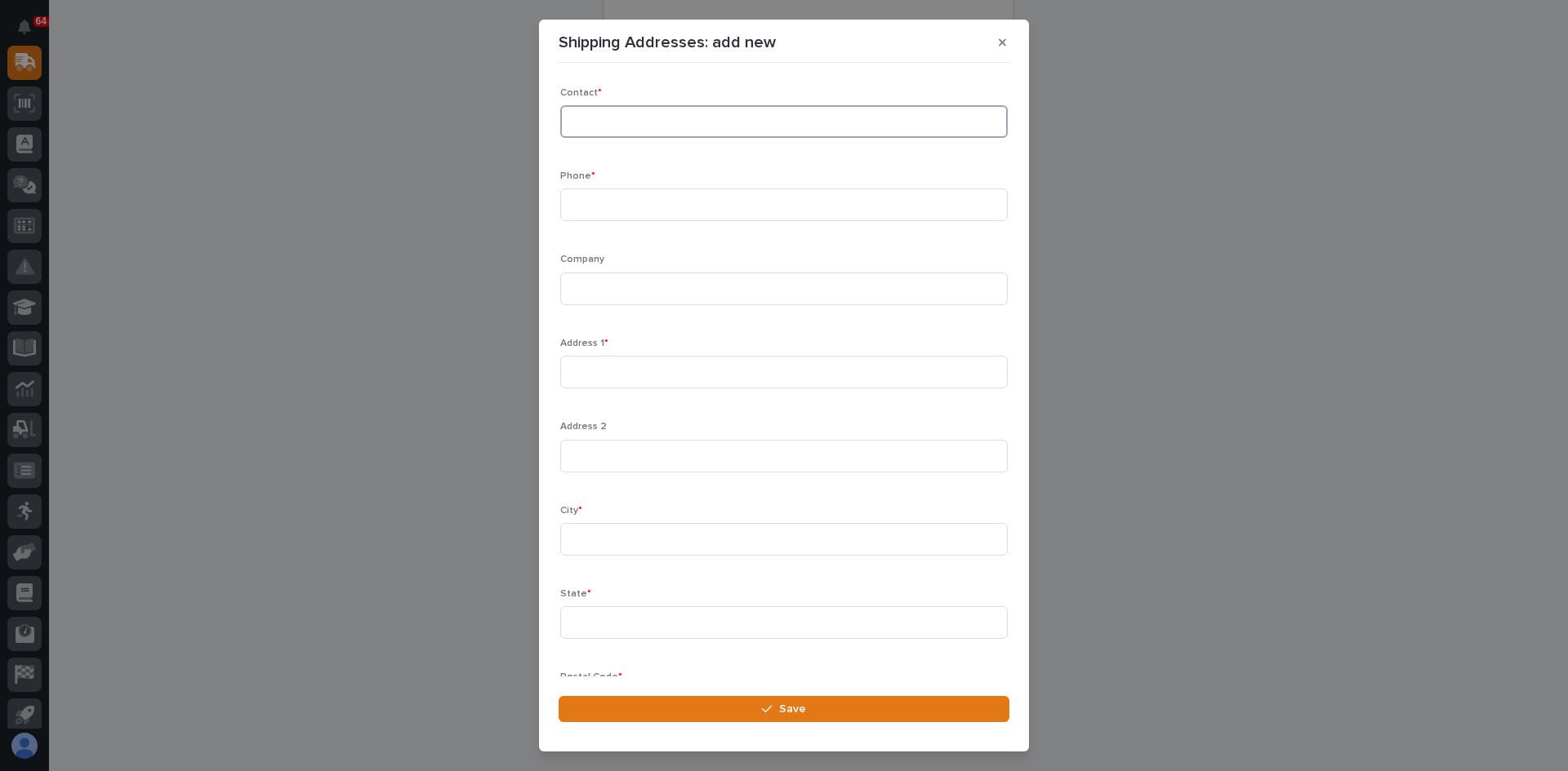
click at [608, 116] on input at bounding box center [784, 122] width 448 height 33
type input "[PERSON_NAME]"
click at [581, 198] on input at bounding box center [784, 205] width 448 height 33
type input "[PHONE_NUMBER]"
drag, startPoint x: 462, startPoint y: 175, endPoint x: 446, endPoint y: 182, distance: 17.5
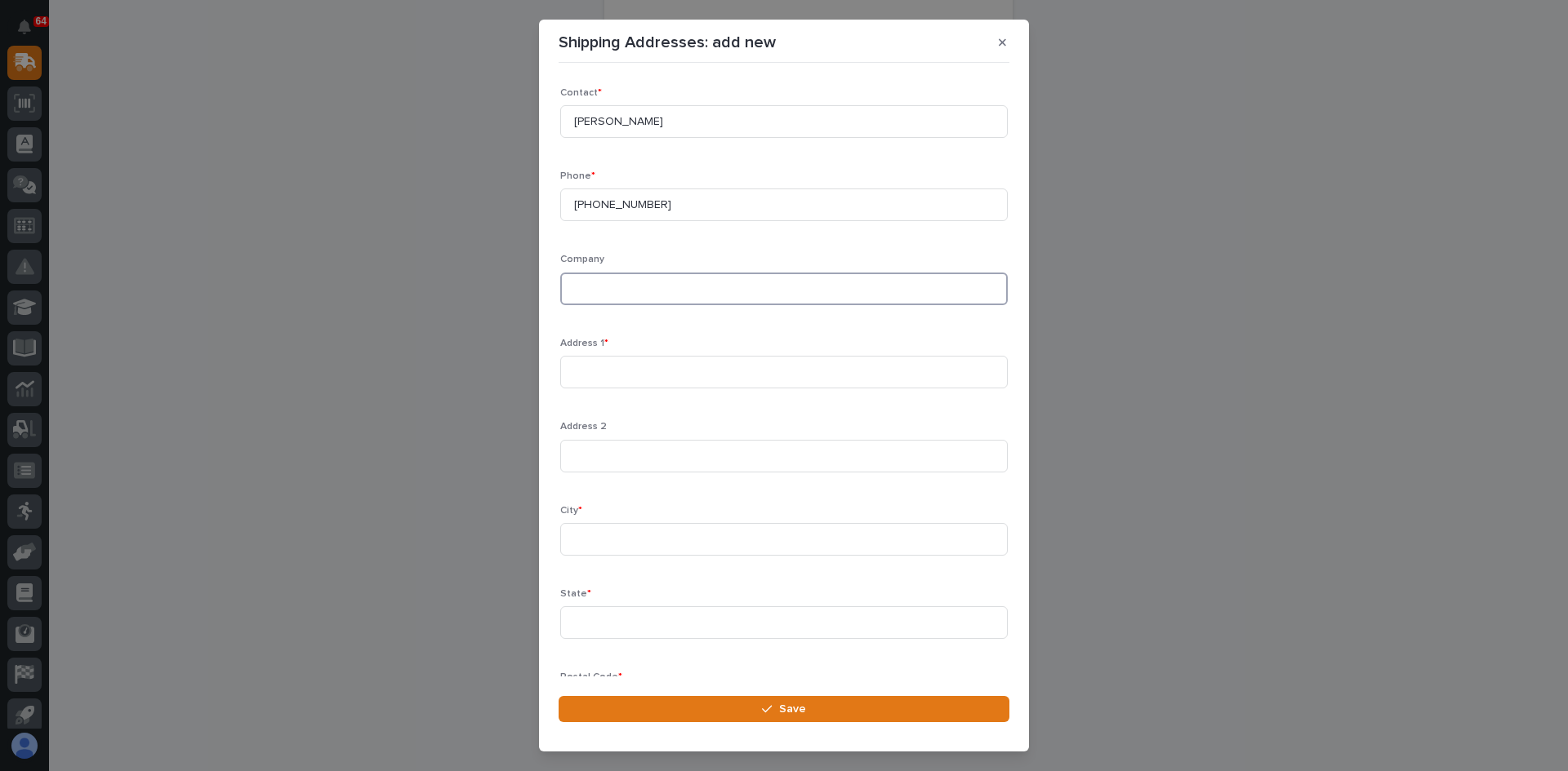
drag, startPoint x: 446, startPoint y: 182, endPoint x: 750, endPoint y: 277, distance: 318.5
click at [750, 277] on input at bounding box center [784, 289] width 448 height 33
type input "[US_STATE] Soybean Processors"
click at [579, 367] on input at bounding box center [784, 372] width 448 height 33
type input "[STREET_ADDRESS]"
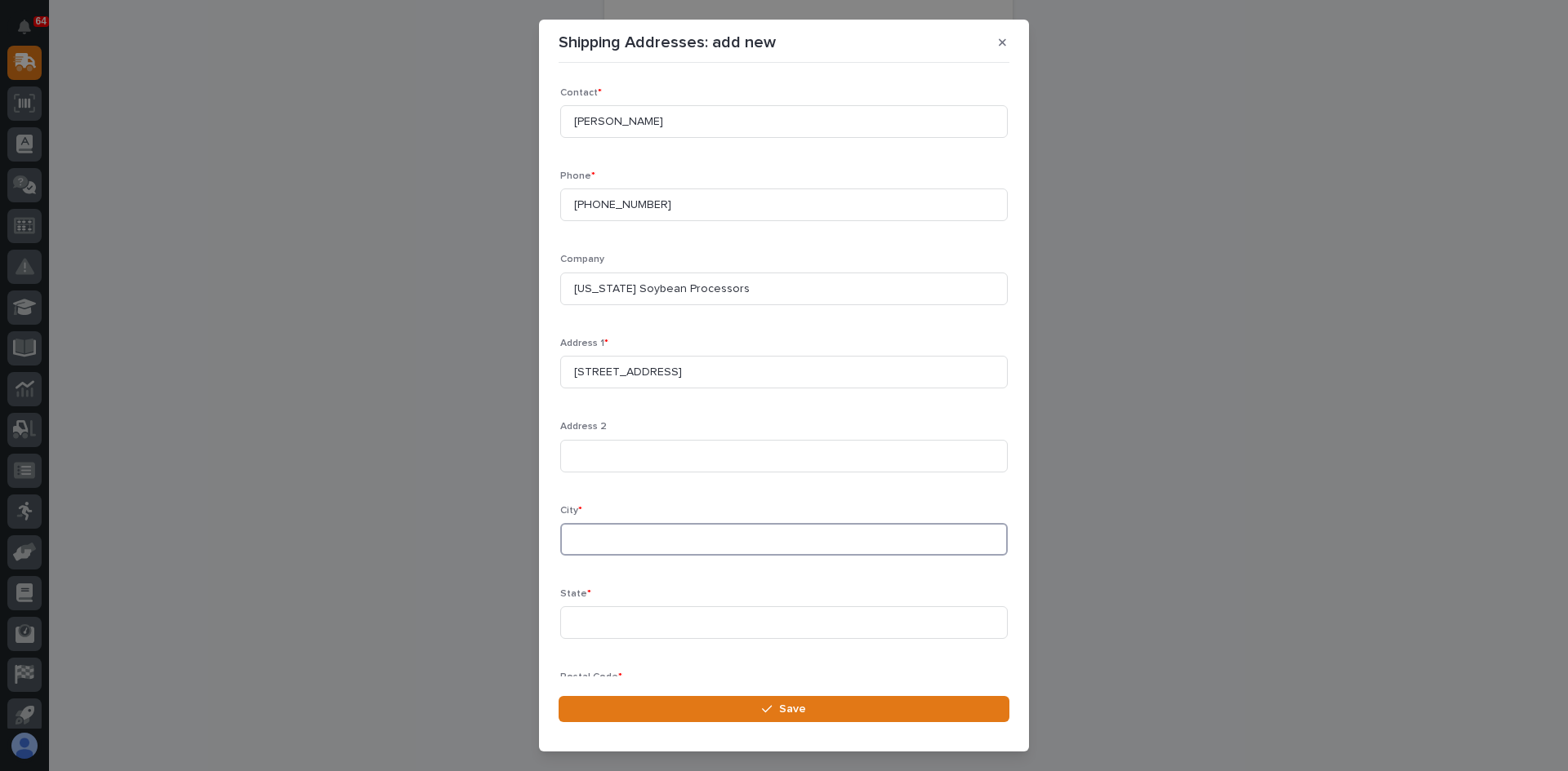
click at [582, 539] on input at bounding box center [784, 540] width 448 height 33
type input "Casselton"
click at [574, 620] on input at bounding box center [784, 623] width 448 height 33
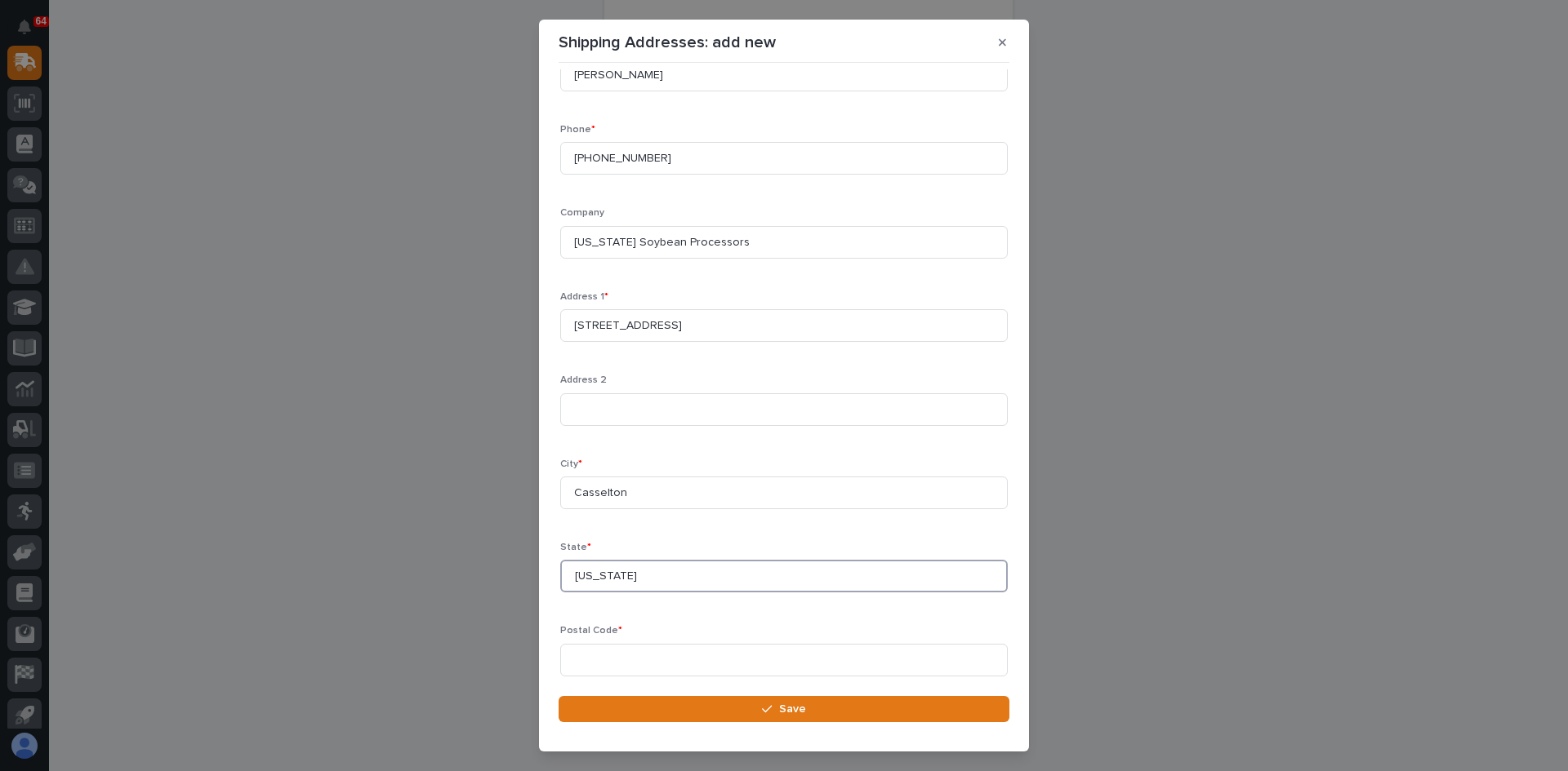
scroll to position [97, 0]
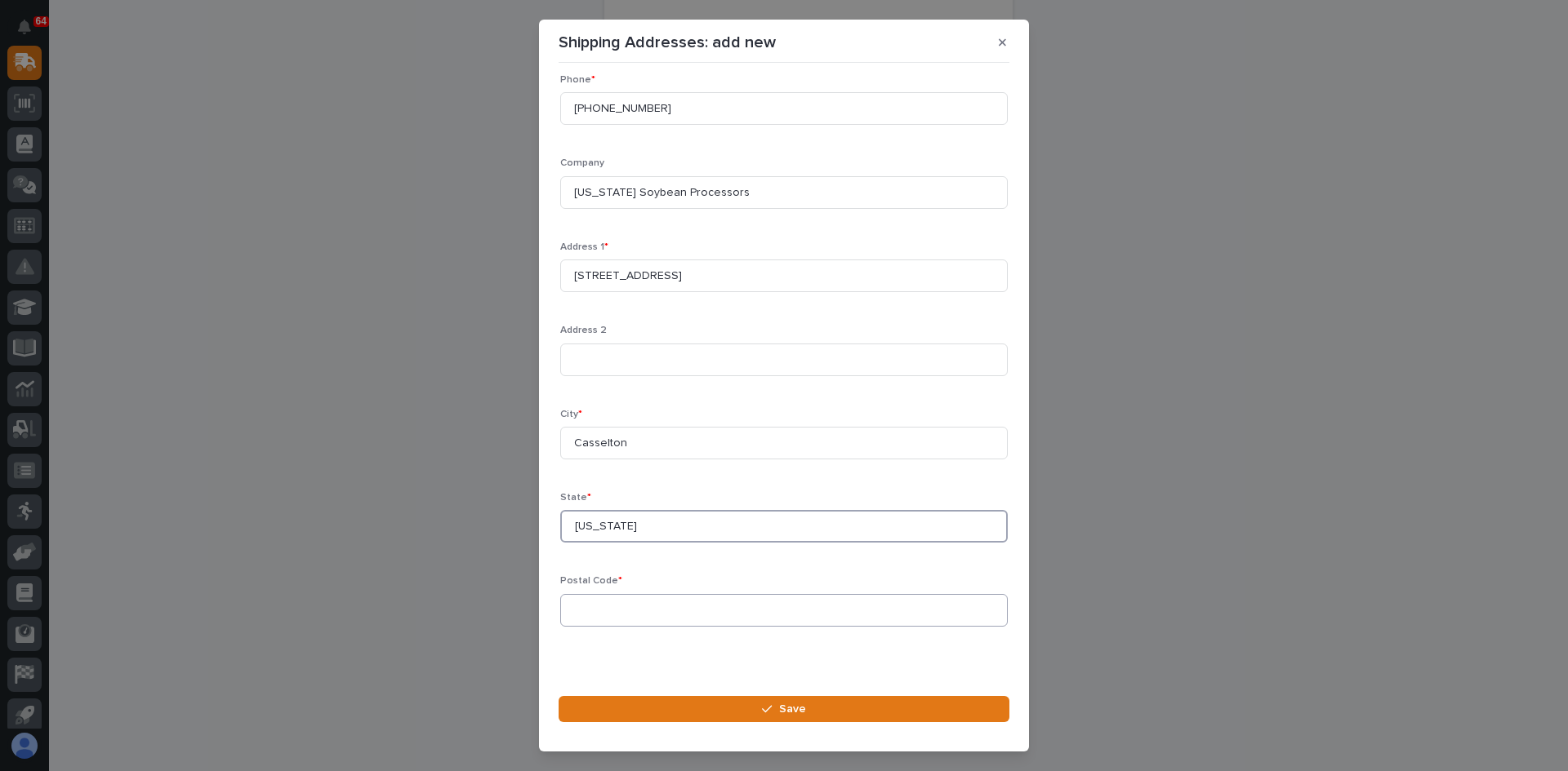
type input "[US_STATE]"
click at [580, 609] on input at bounding box center [784, 611] width 448 height 33
type input "58012"
click at [793, 712] on span "Save" at bounding box center [792, 709] width 27 height 15
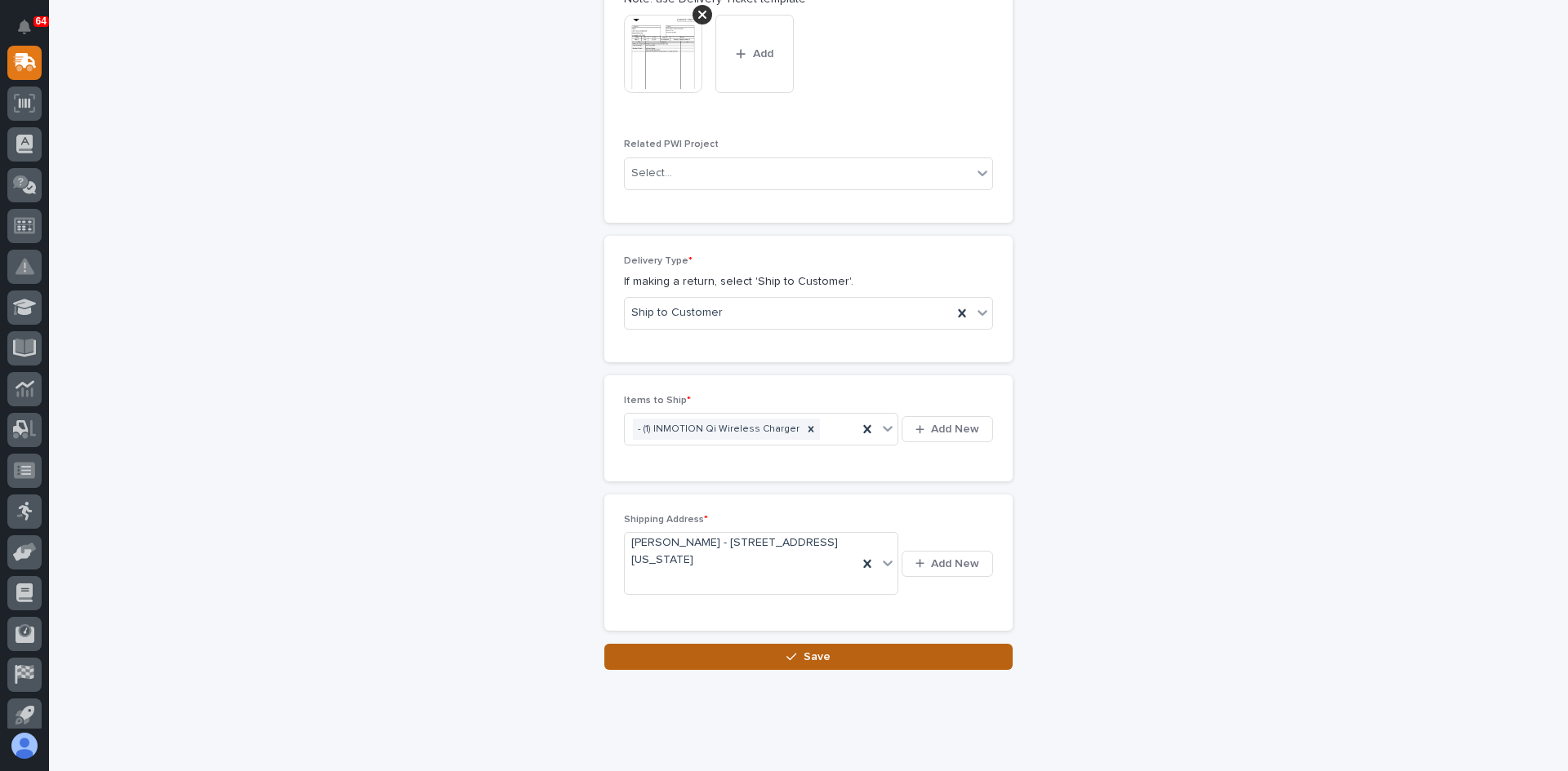
scroll to position [850, 0]
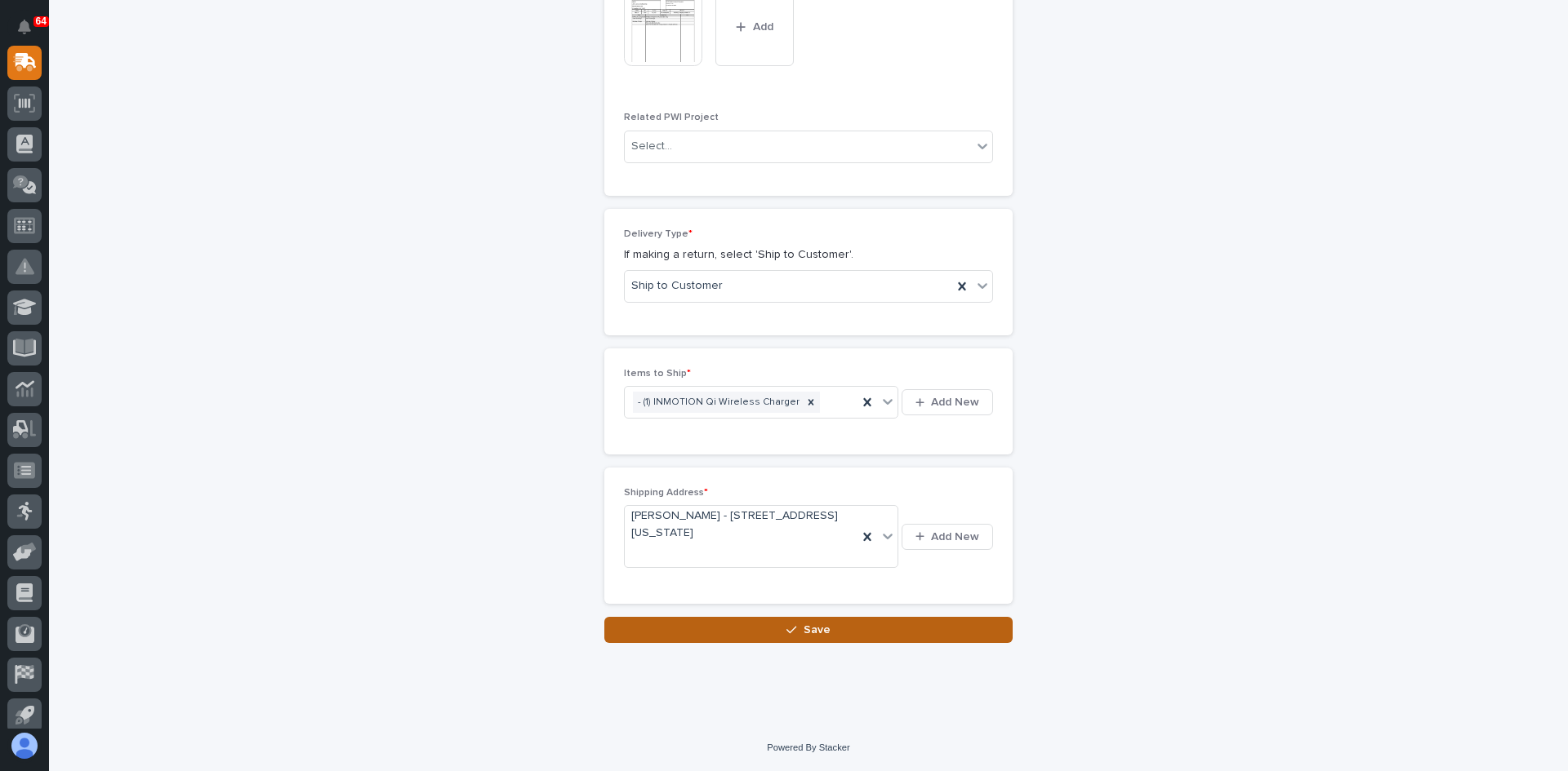
click at [809, 630] on span "Save" at bounding box center [817, 630] width 27 height 15
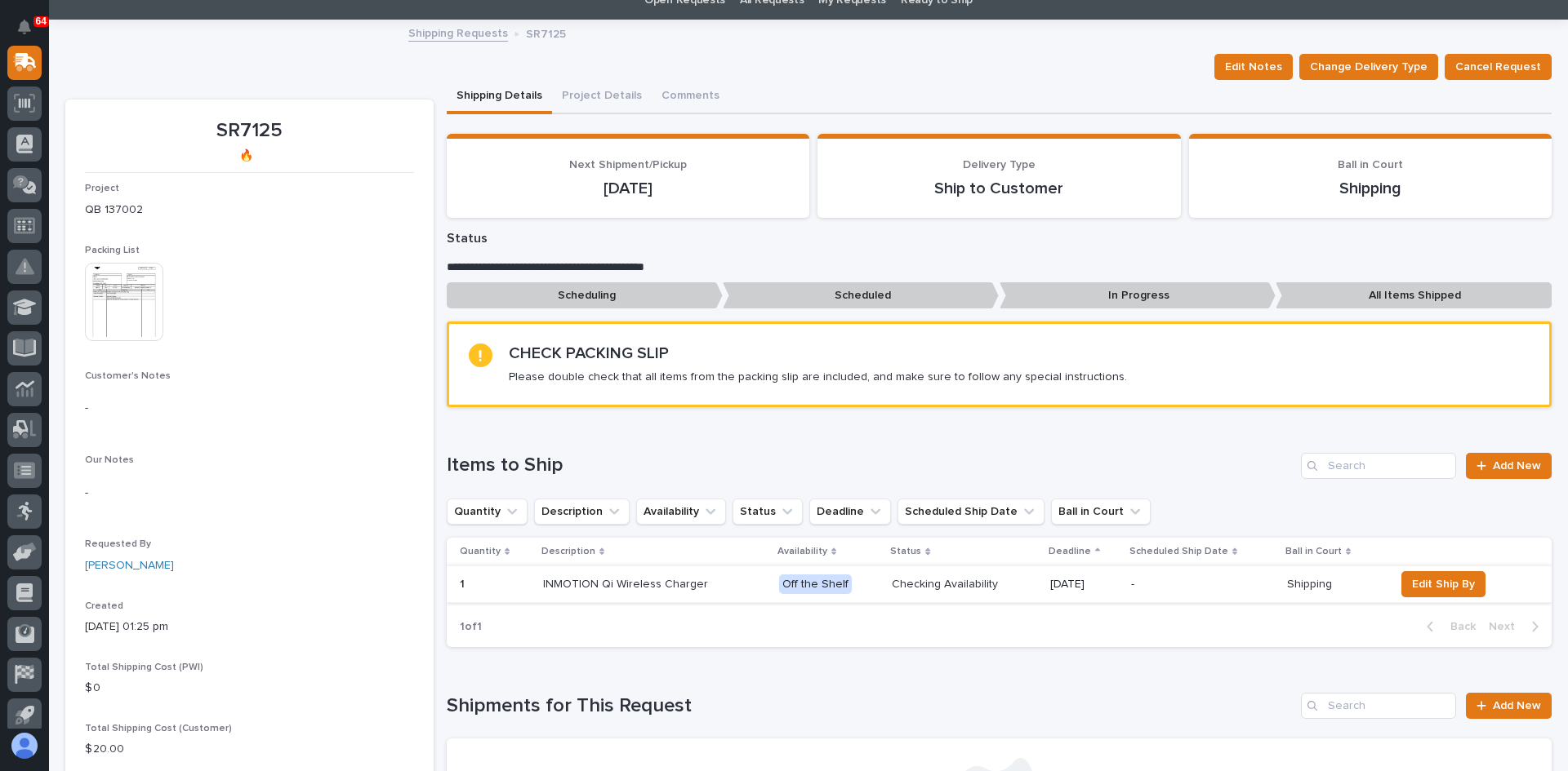
scroll to position [327, 0]
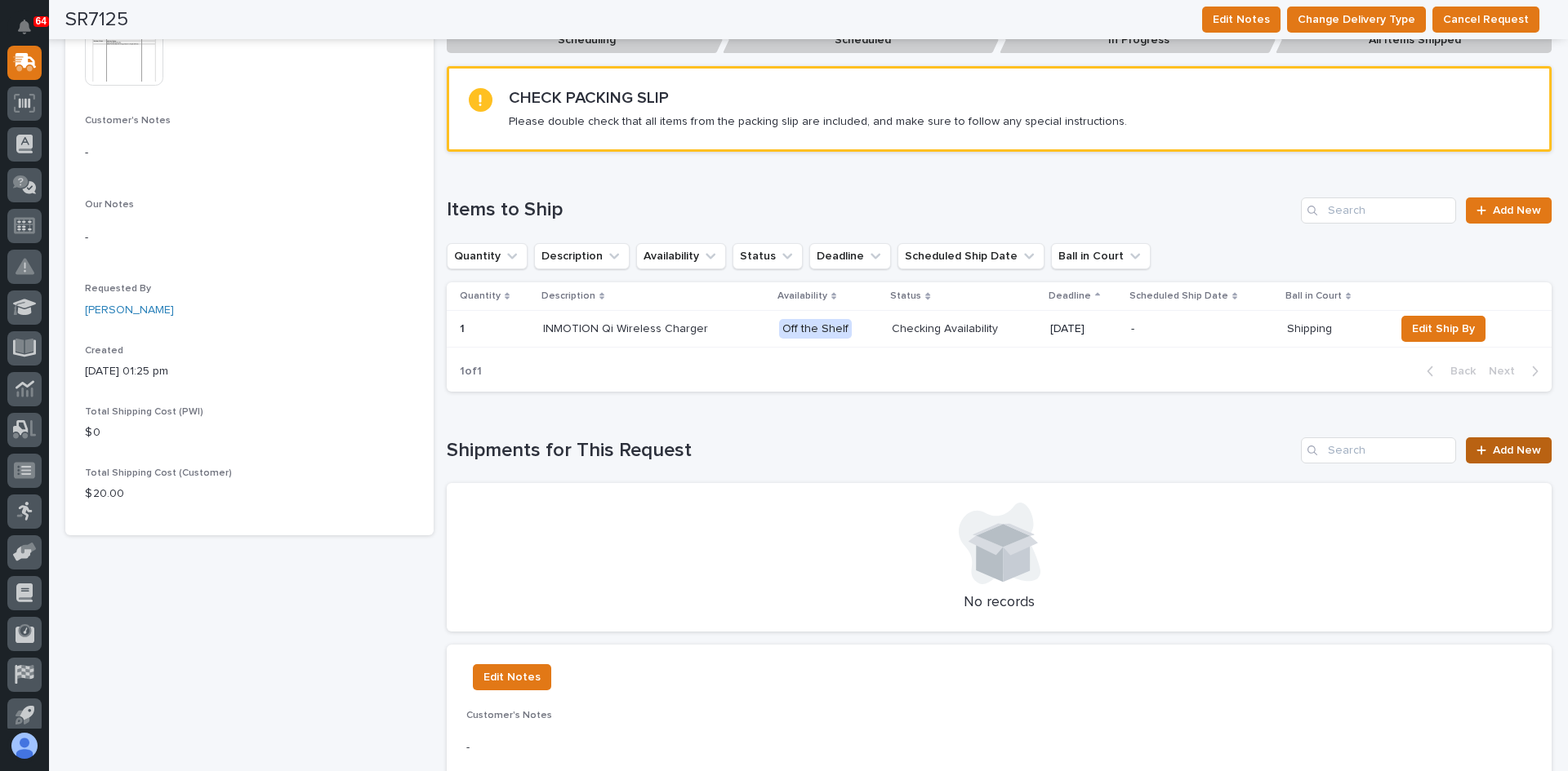
click at [1504, 454] on span "Add New" at bounding box center [1517, 451] width 48 height 12
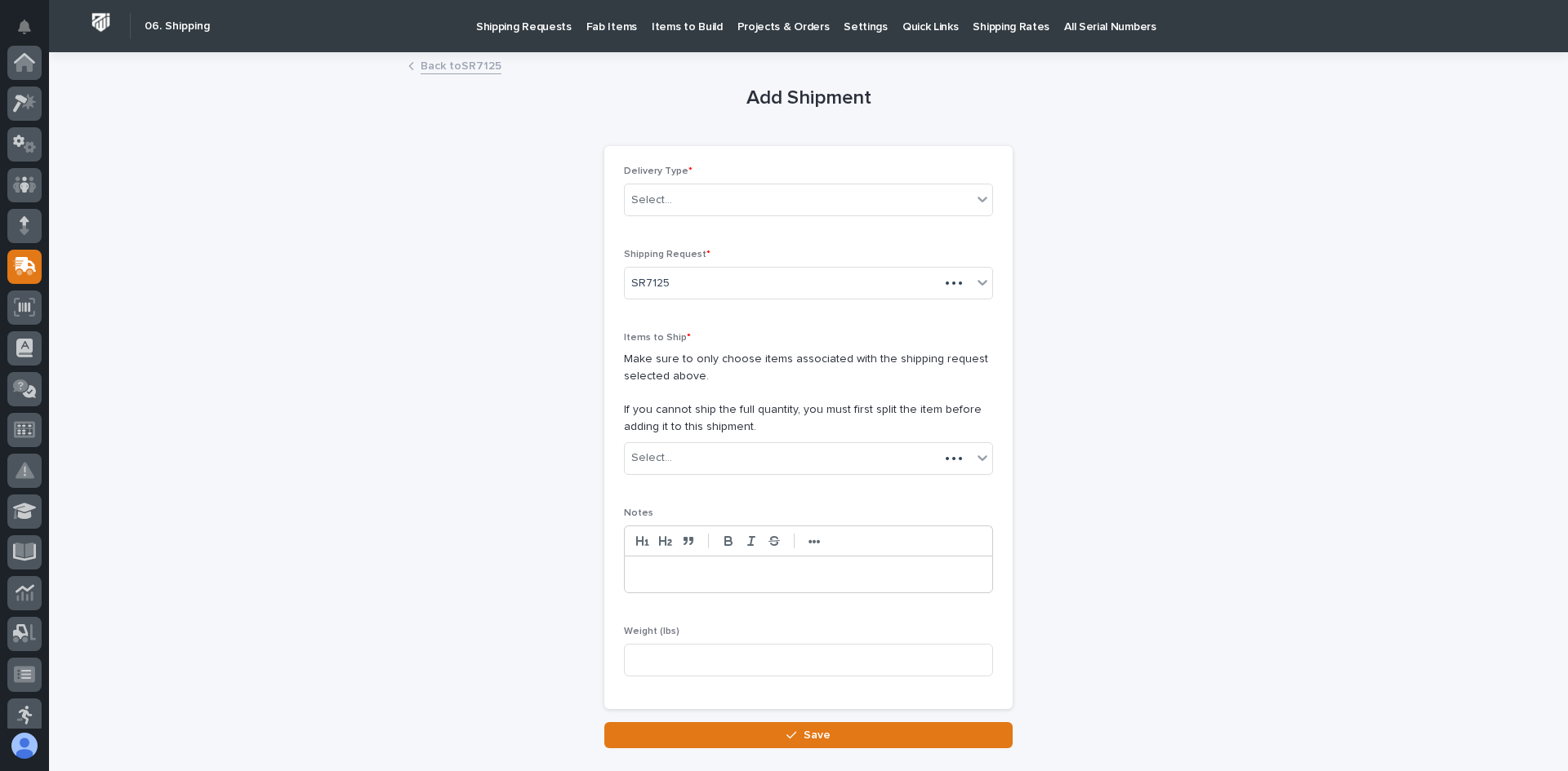
scroll to position [204, 0]
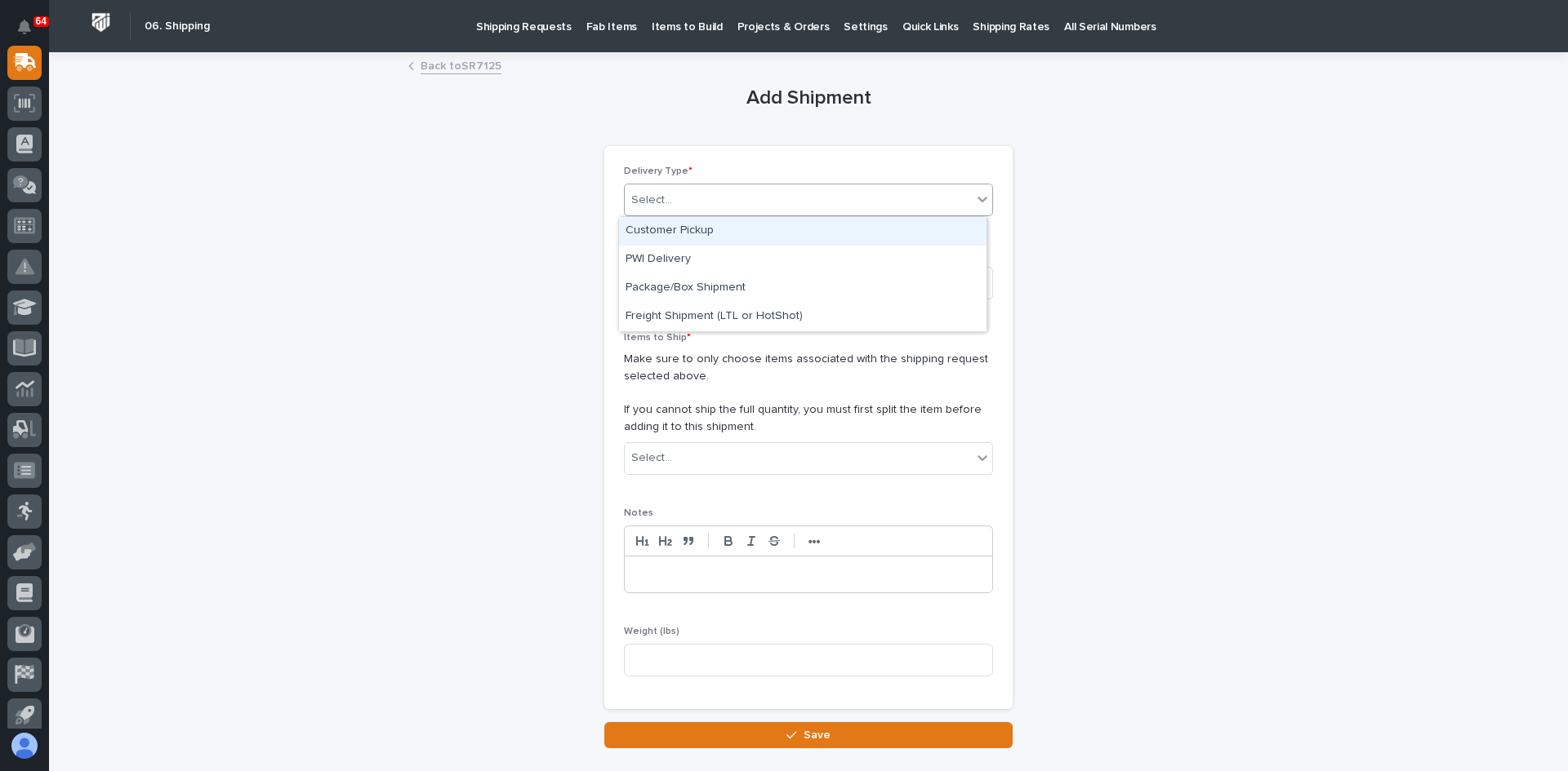
click at [703, 210] on div "Select..." at bounding box center [798, 200] width 347 height 27
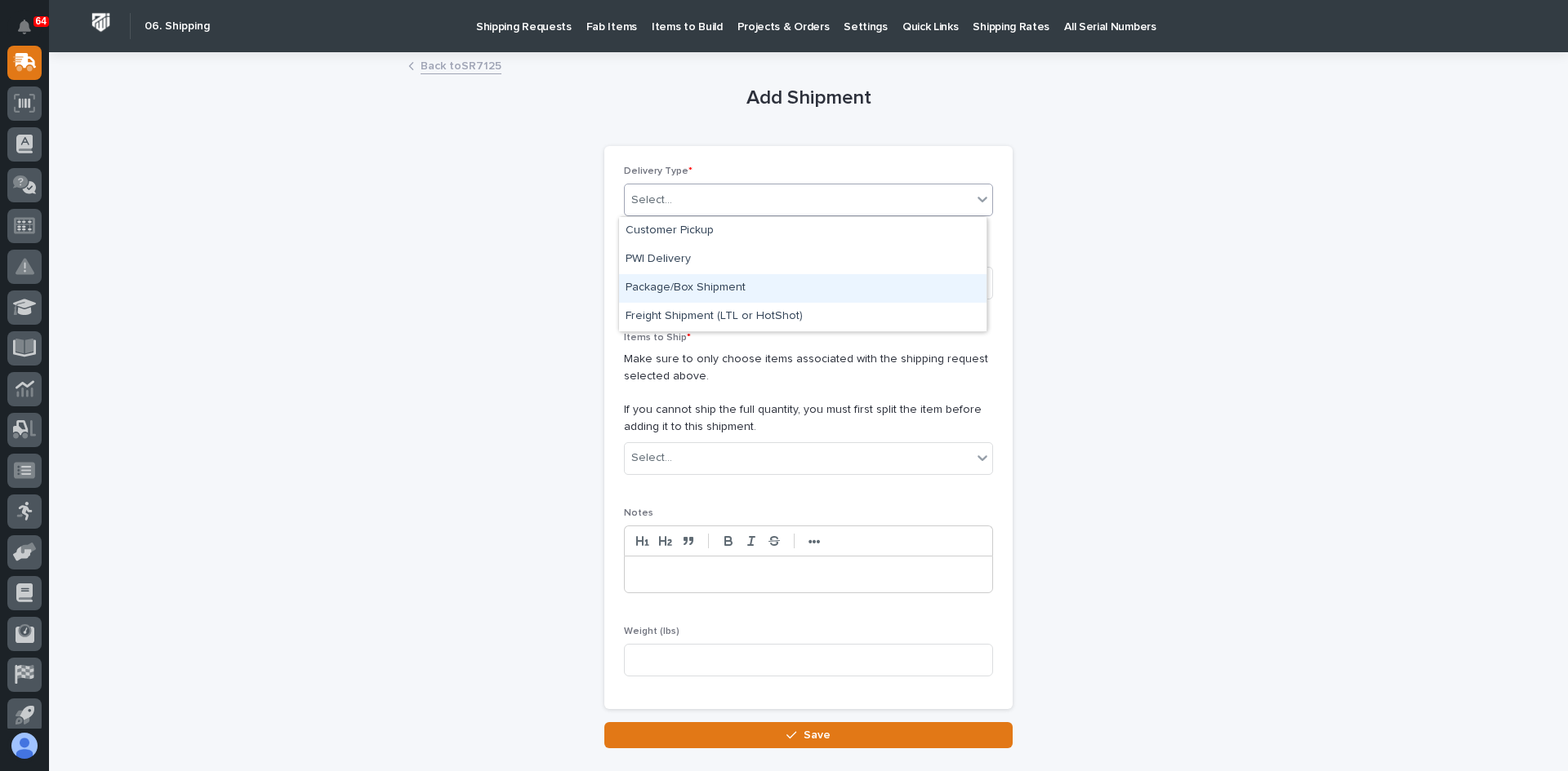
click at [677, 281] on div "Package/Box Shipment" at bounding box center [803, 288] width 367 height 29
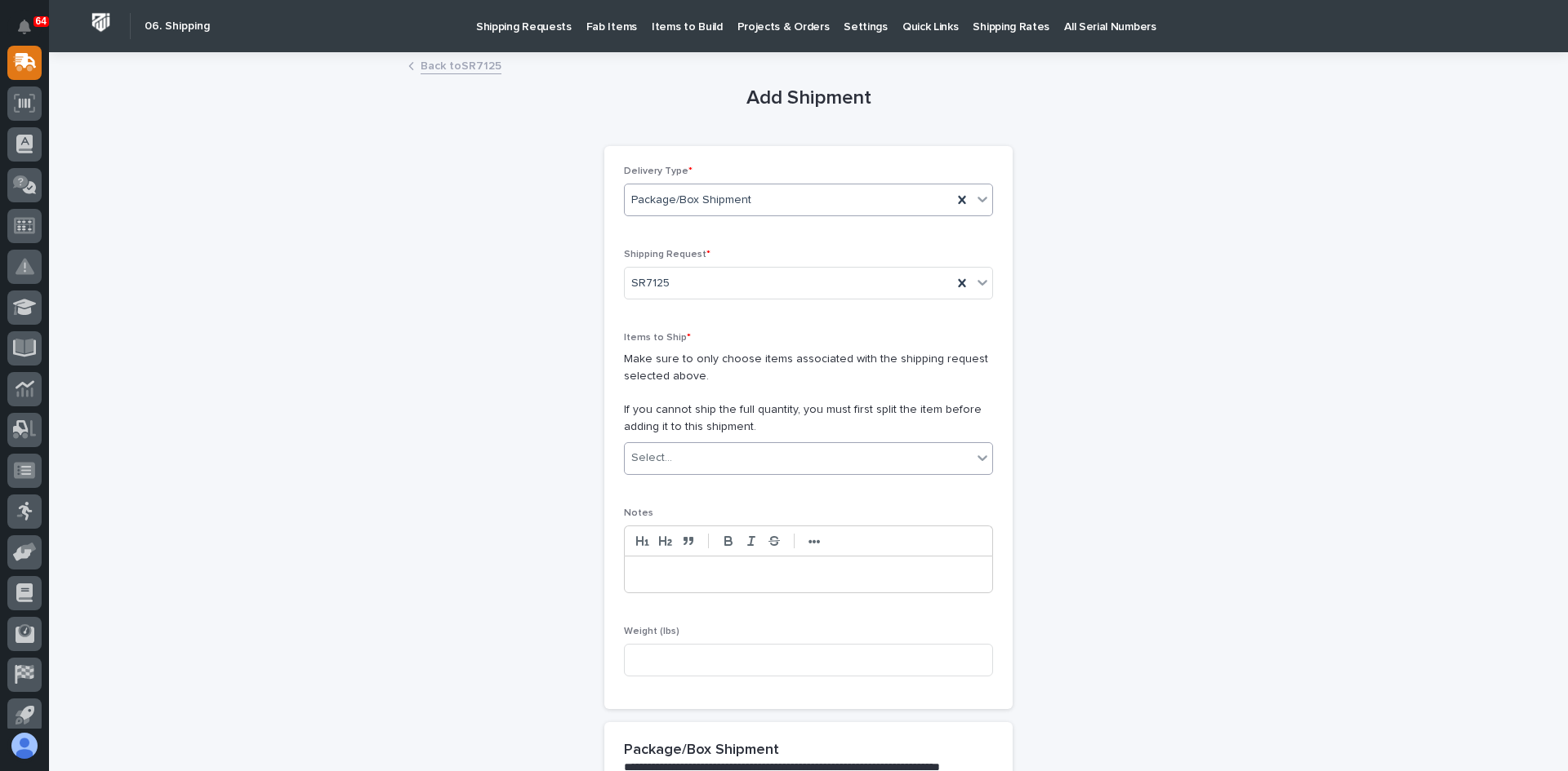
click at [675, 458] on div "Select..." at bounding box center [798, 458] width 347 height 27
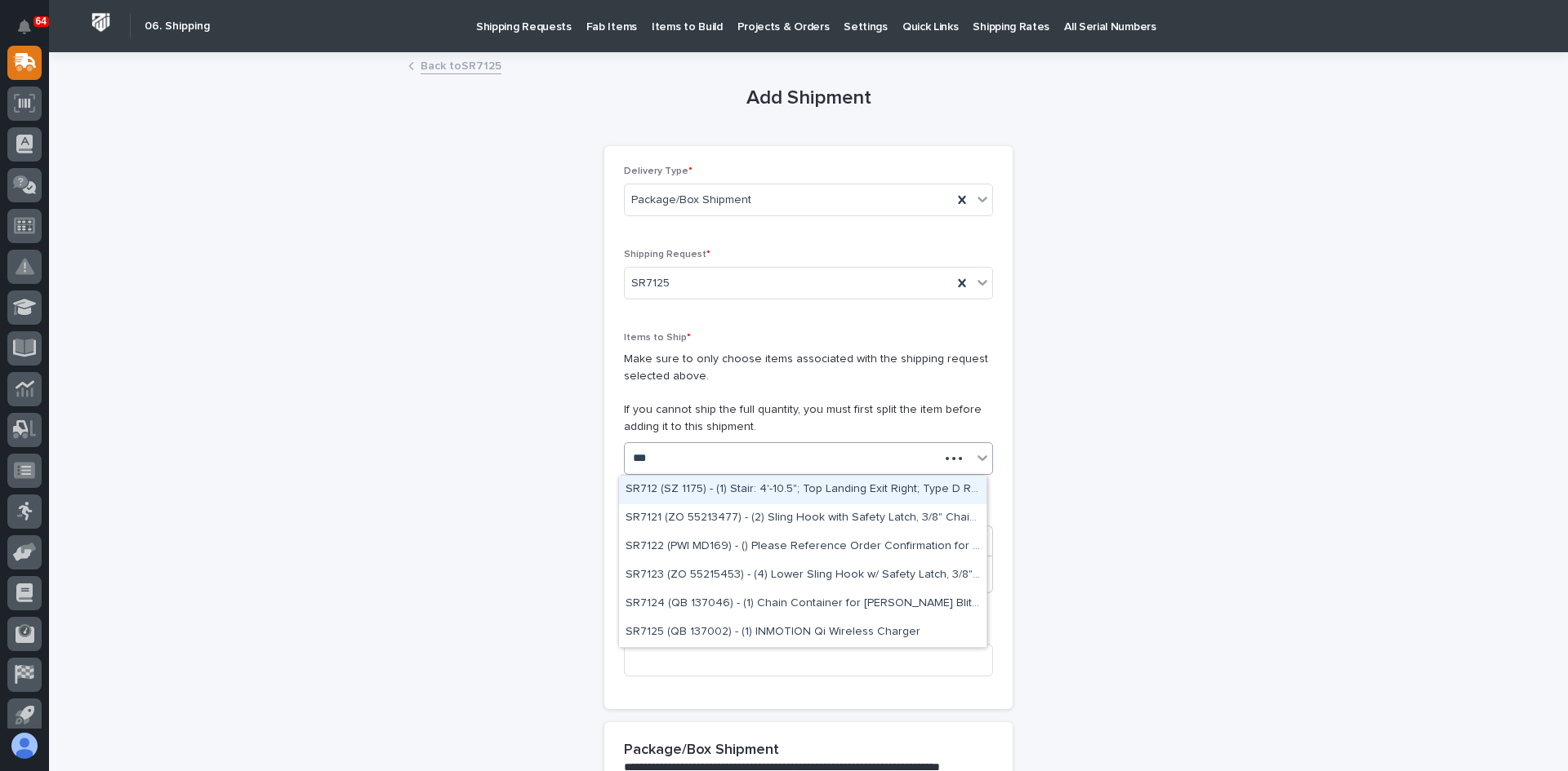
type input "****"
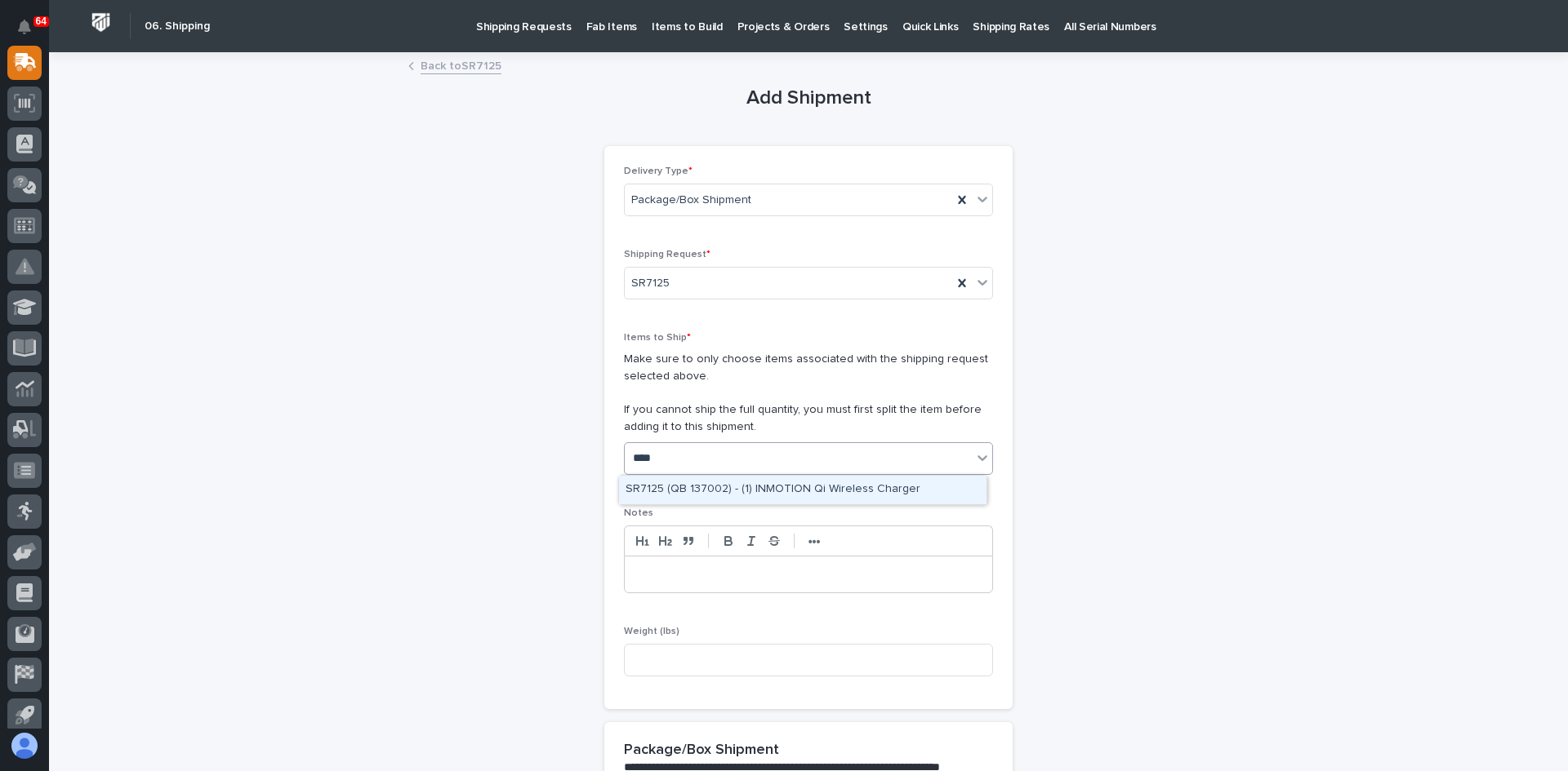
click at [756, 488] on div "SR7125 (QB 137002) - (1) INMOTION Qi Wireless Charger" at bounding box center [803, 490] width 367 height 29
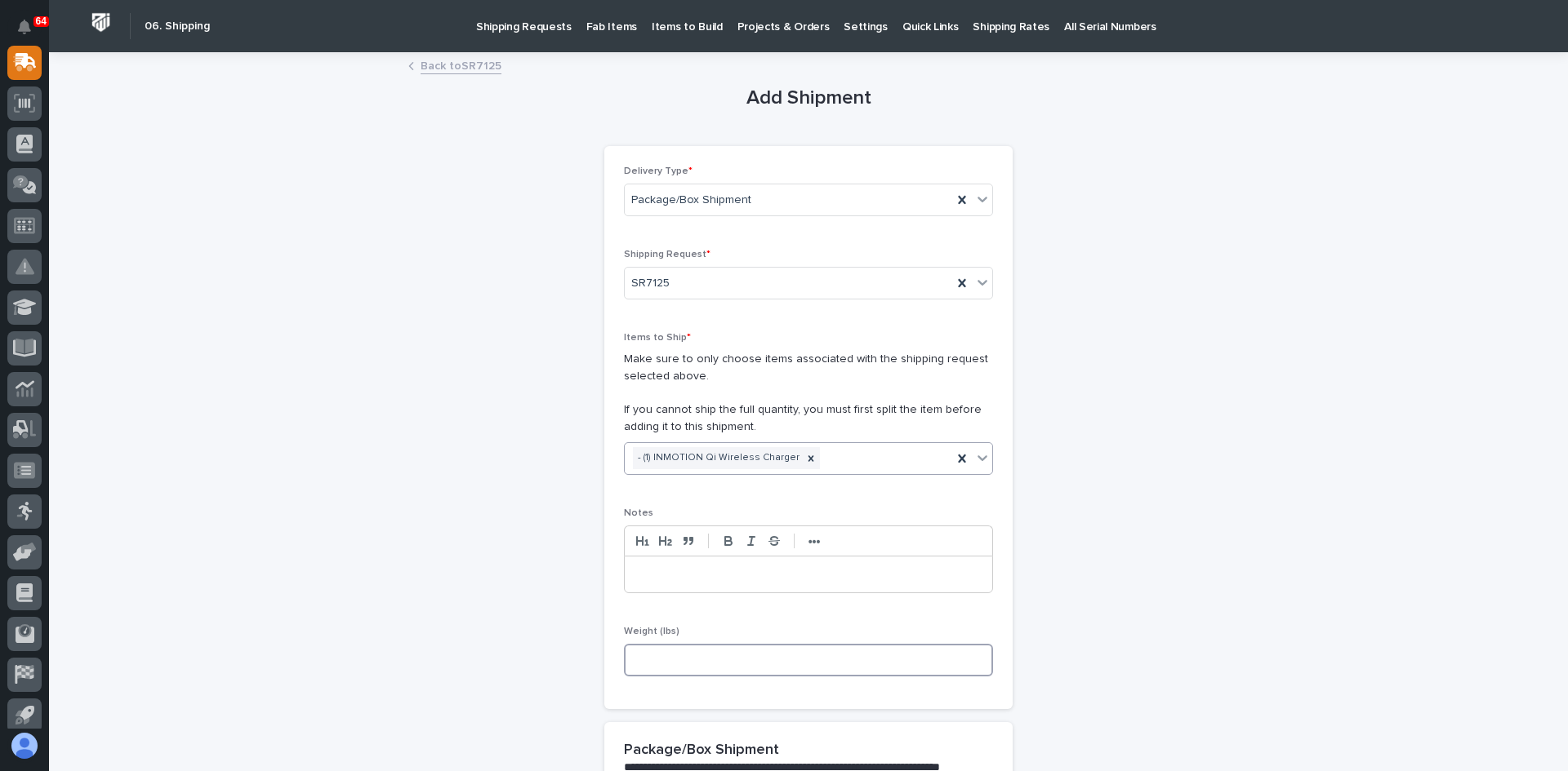
click at [639, 653] on input at bounding box center [808, 660] width 369 height 33
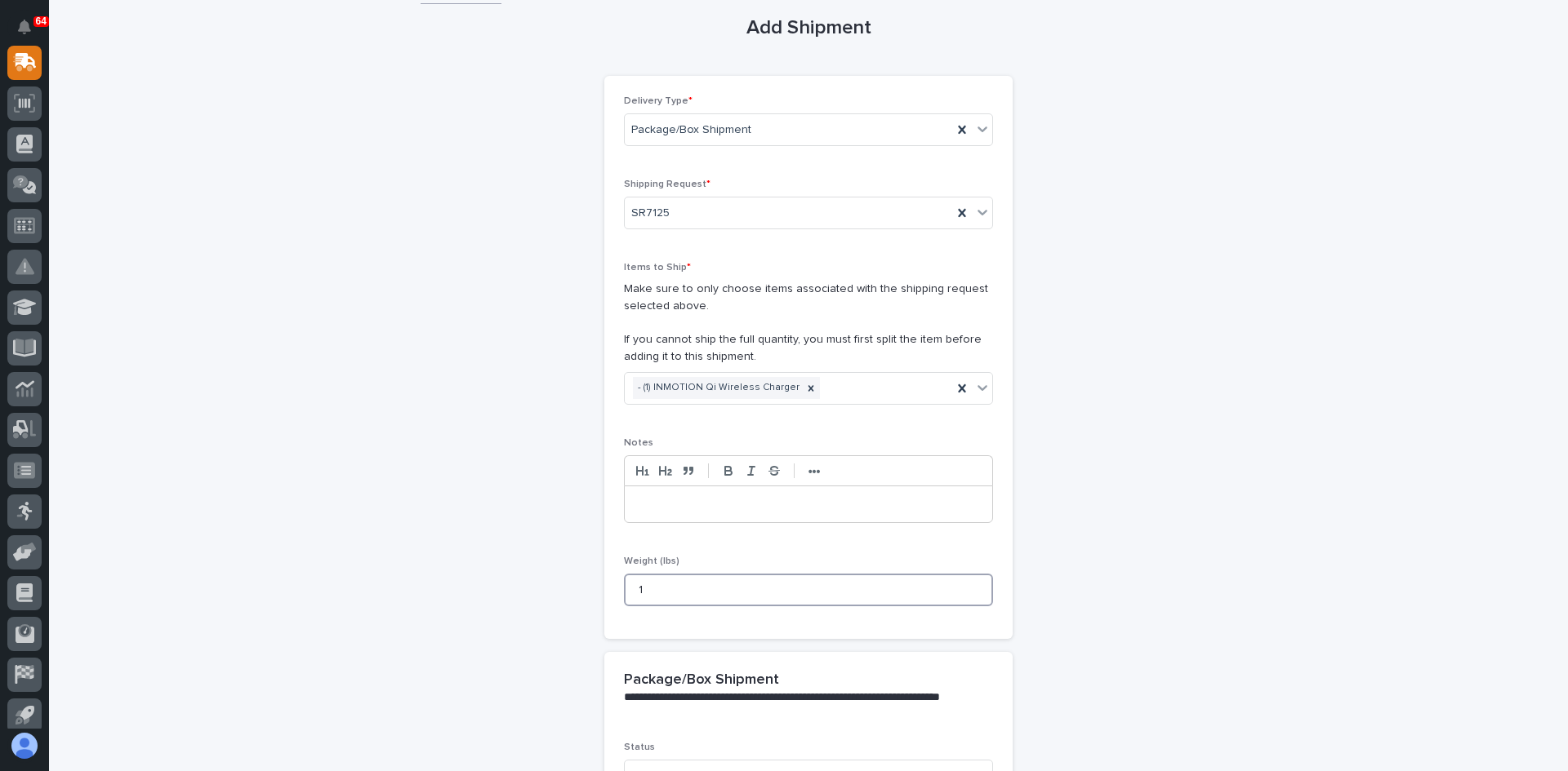
scroll to position [245, 0]
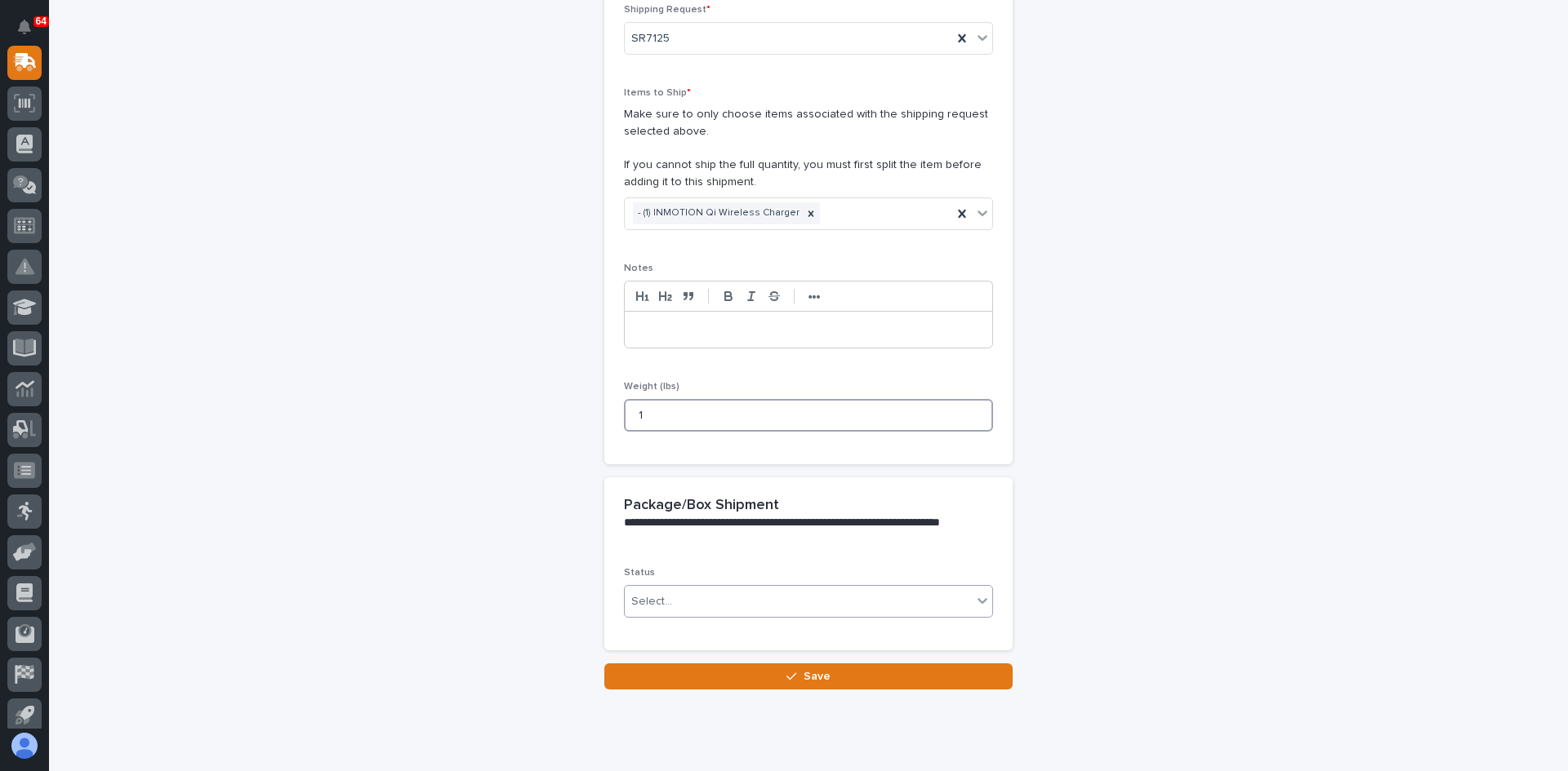
type input "1"
click at [678, 607] on div "Select..." at bounding box center [798, 602] width 347 height 27
click at [656, 656] on span "Shipped" at bounding box center [650, 660] width 50 height 18
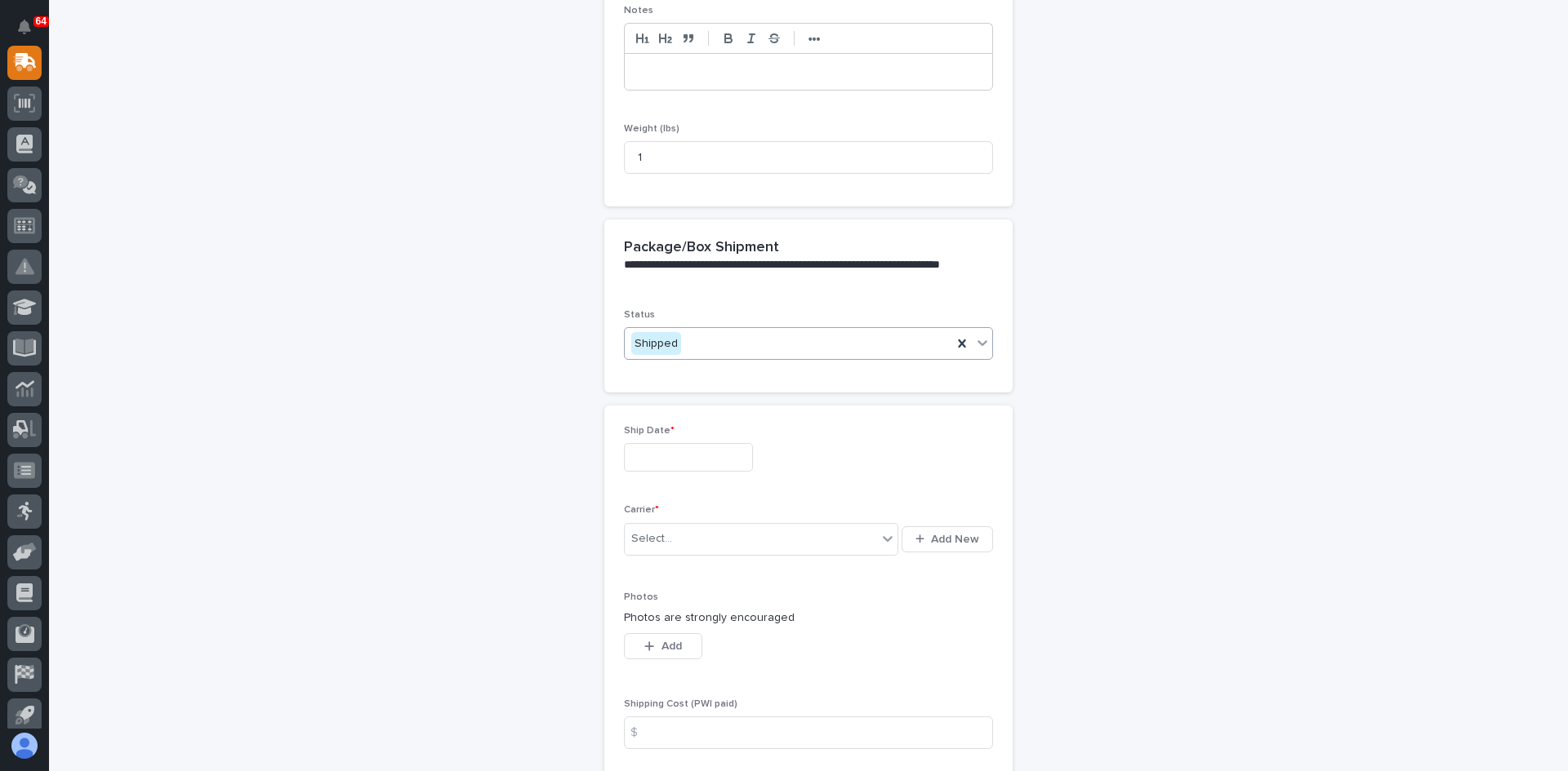
scroll to position [523, 0]
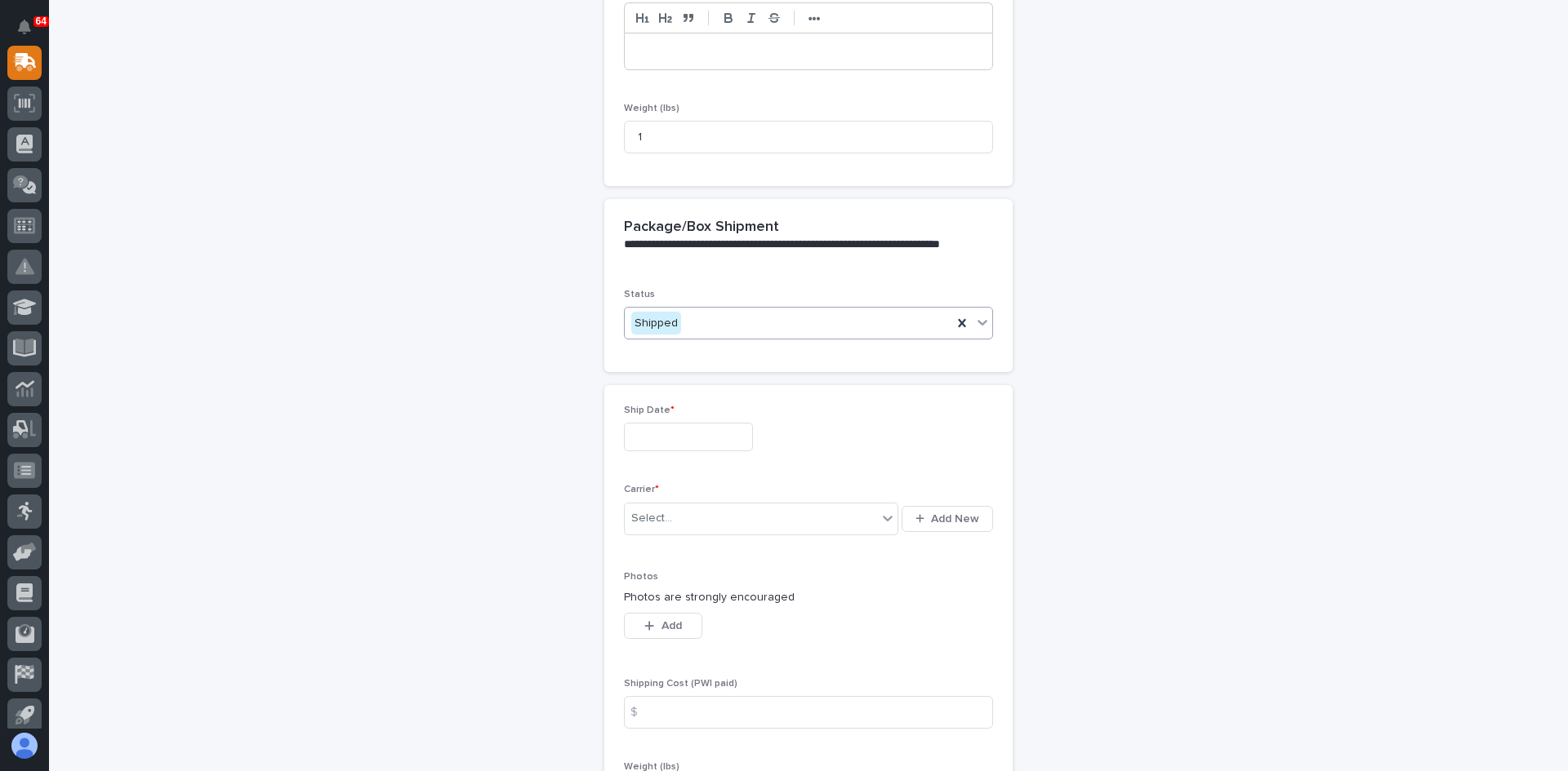
click at [655, 438] on input "text" at bounding box center [688, 437] width 129 height 29
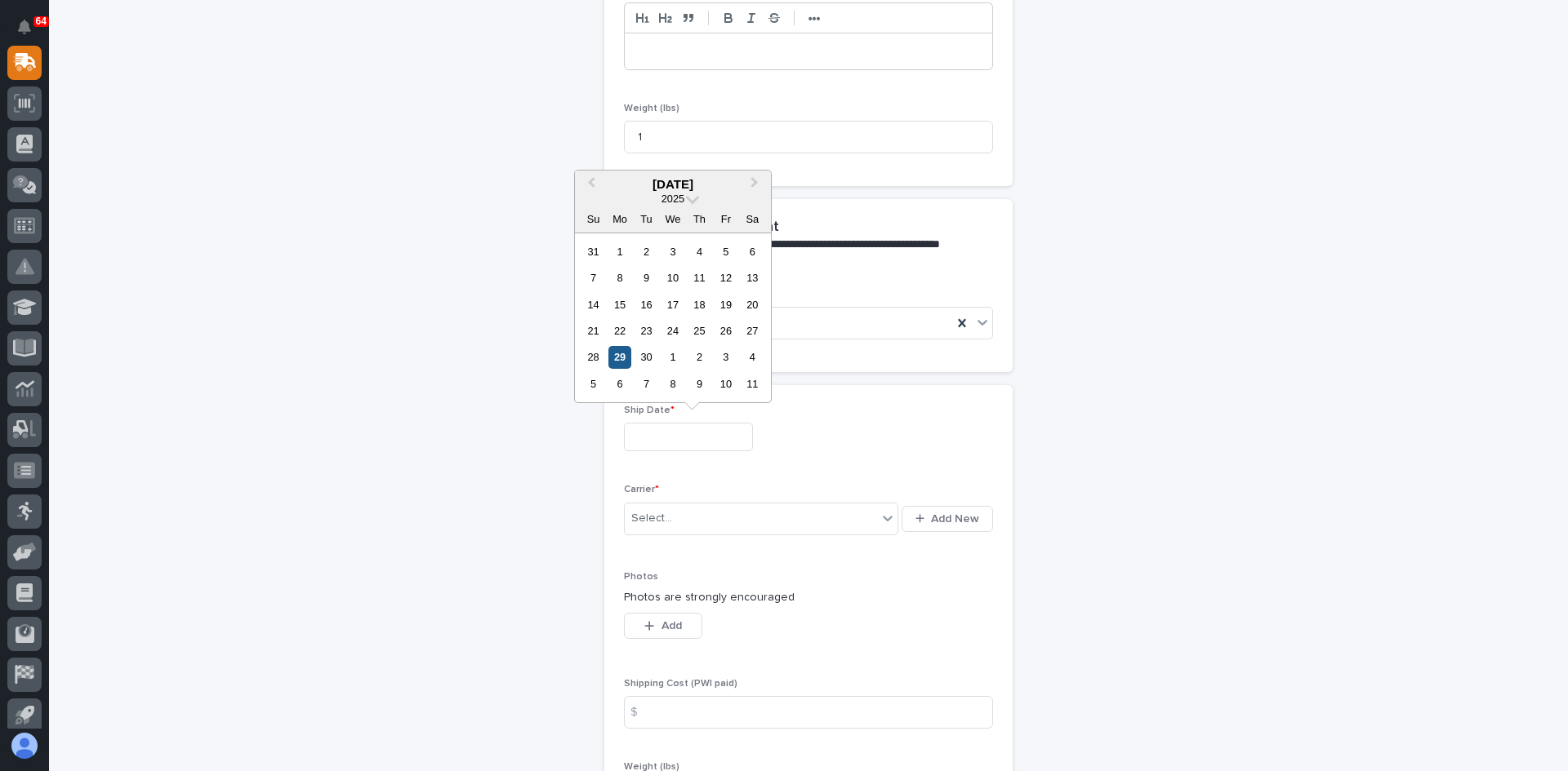
click at [622, 357] on div "29" at bounding box center [619, 357] width 22 height 22
type input "**********"
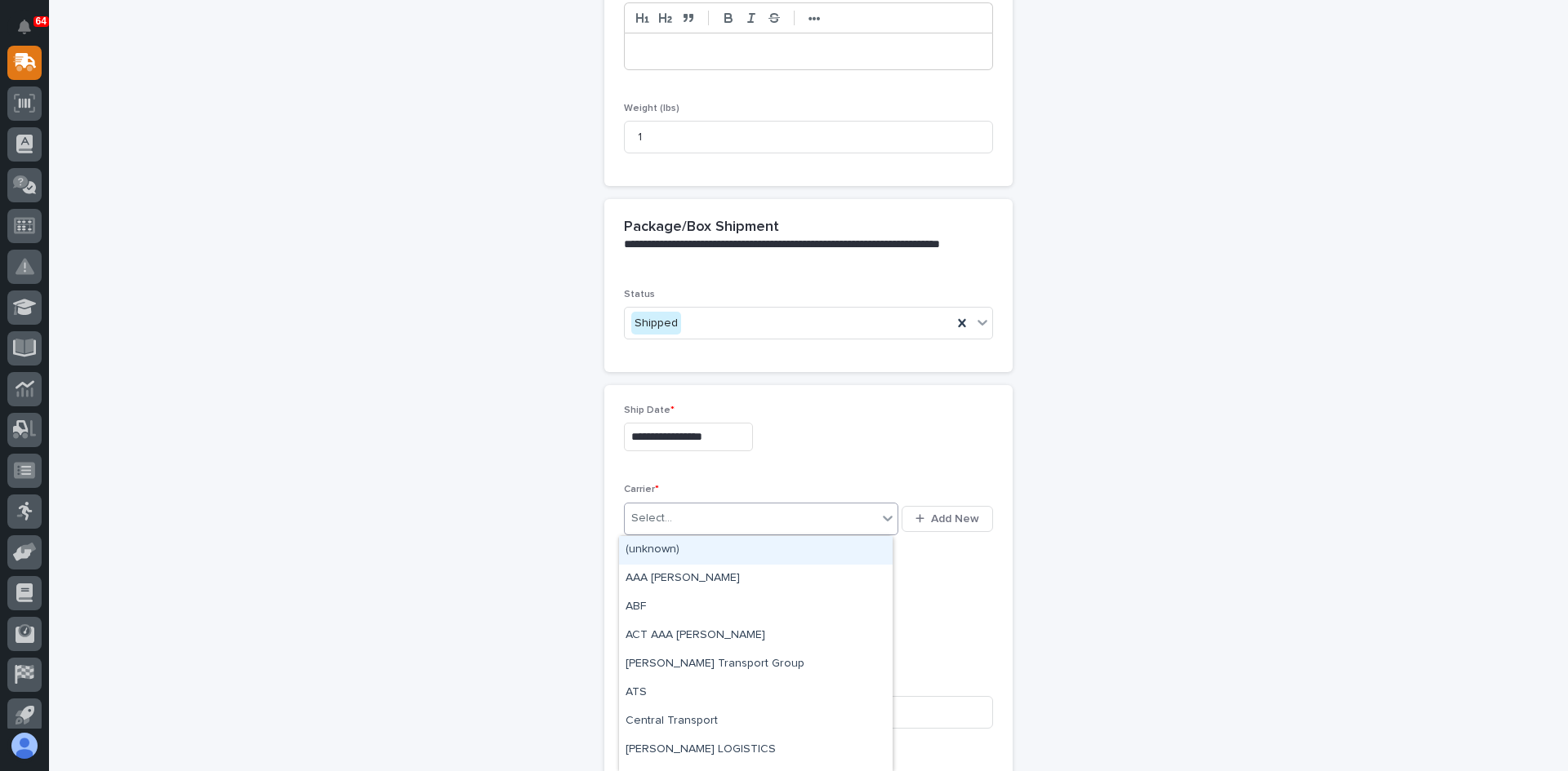
click at [677, 513] on div "Select..." at bounding box center [751, 518] width 253 height 27
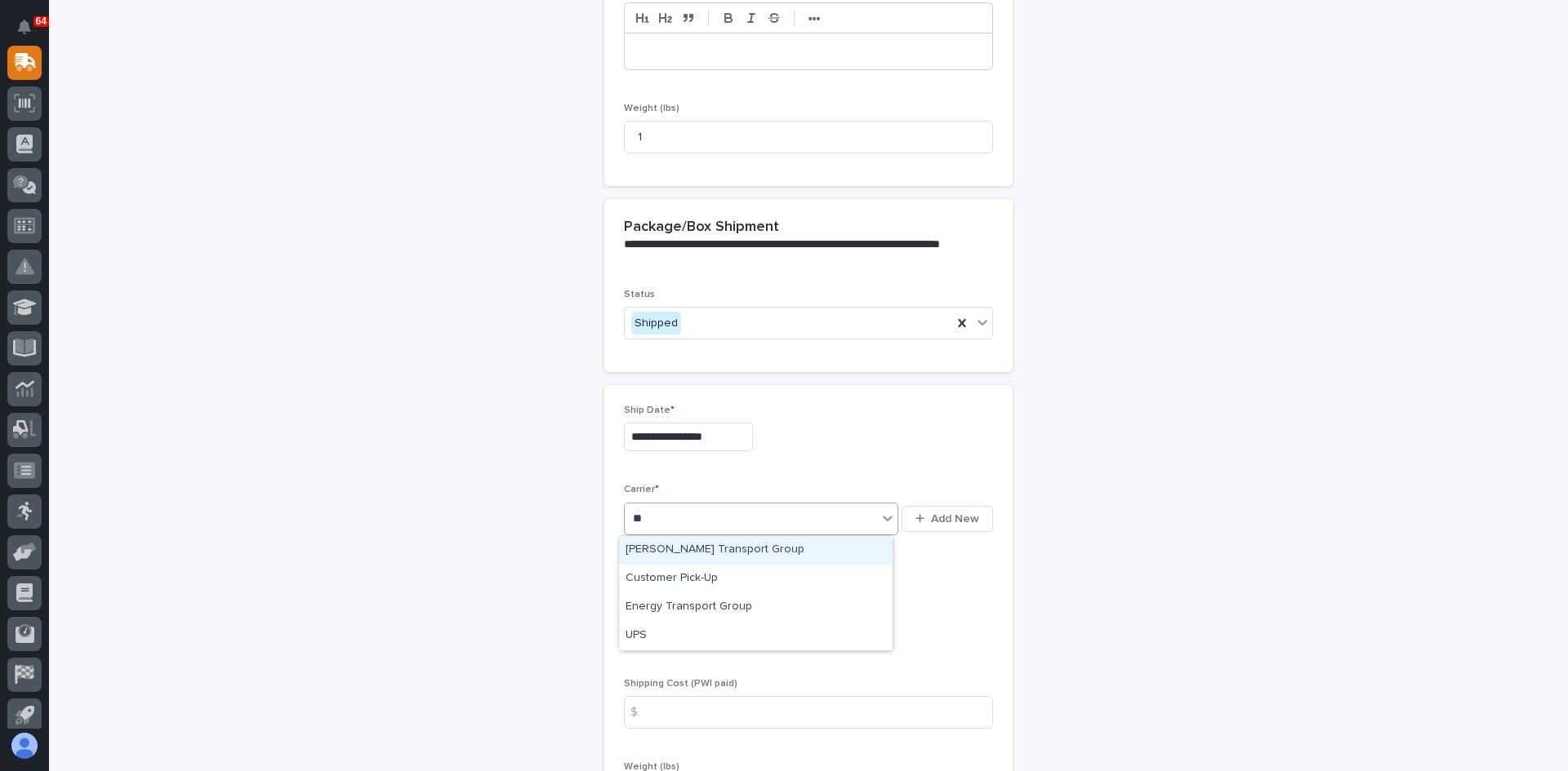
type input "***"
click at [647, 555] on div "UPS" at bounding box center [756, 551] width 273 height 29
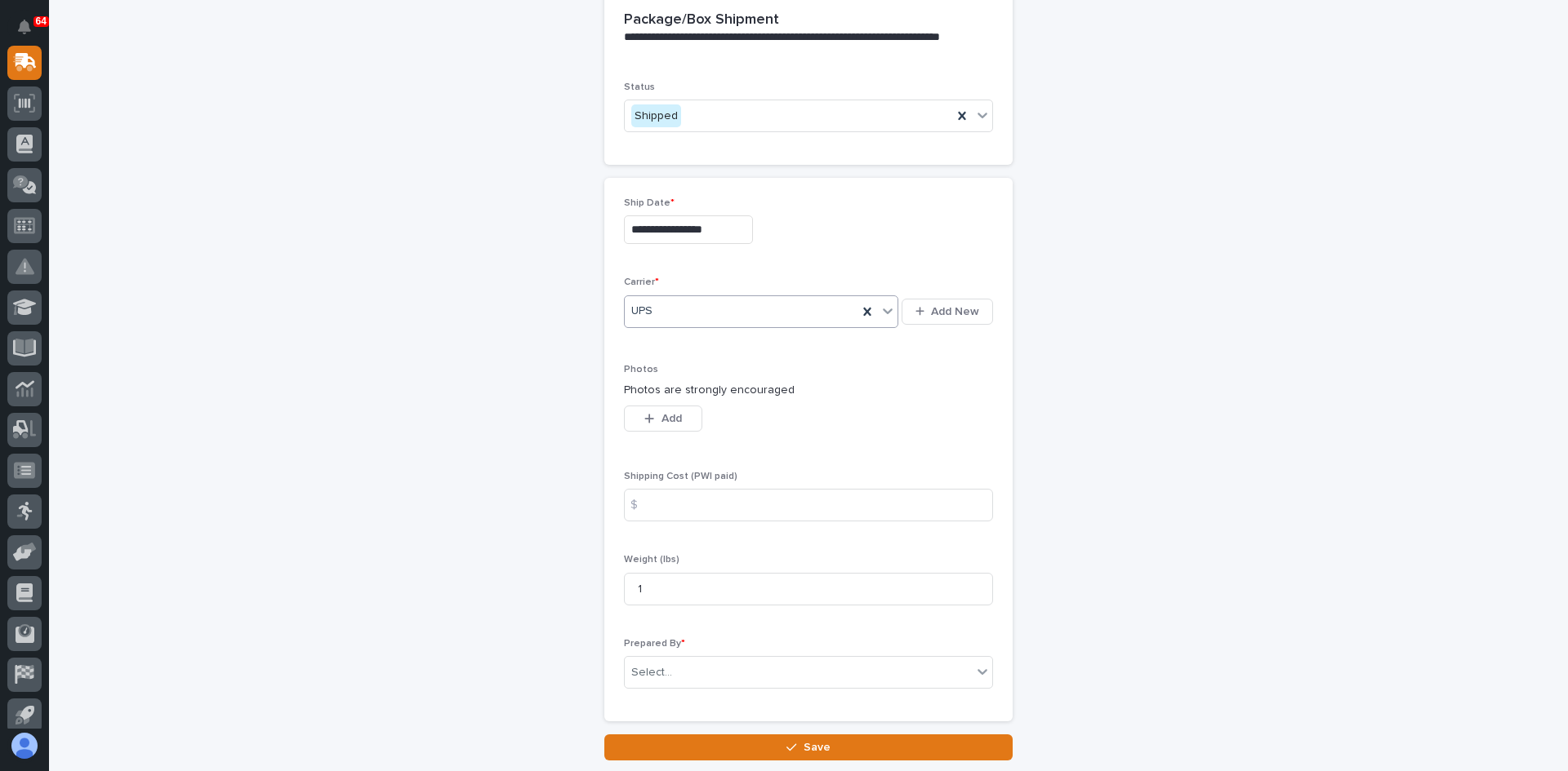
scroll to position [768, 0]
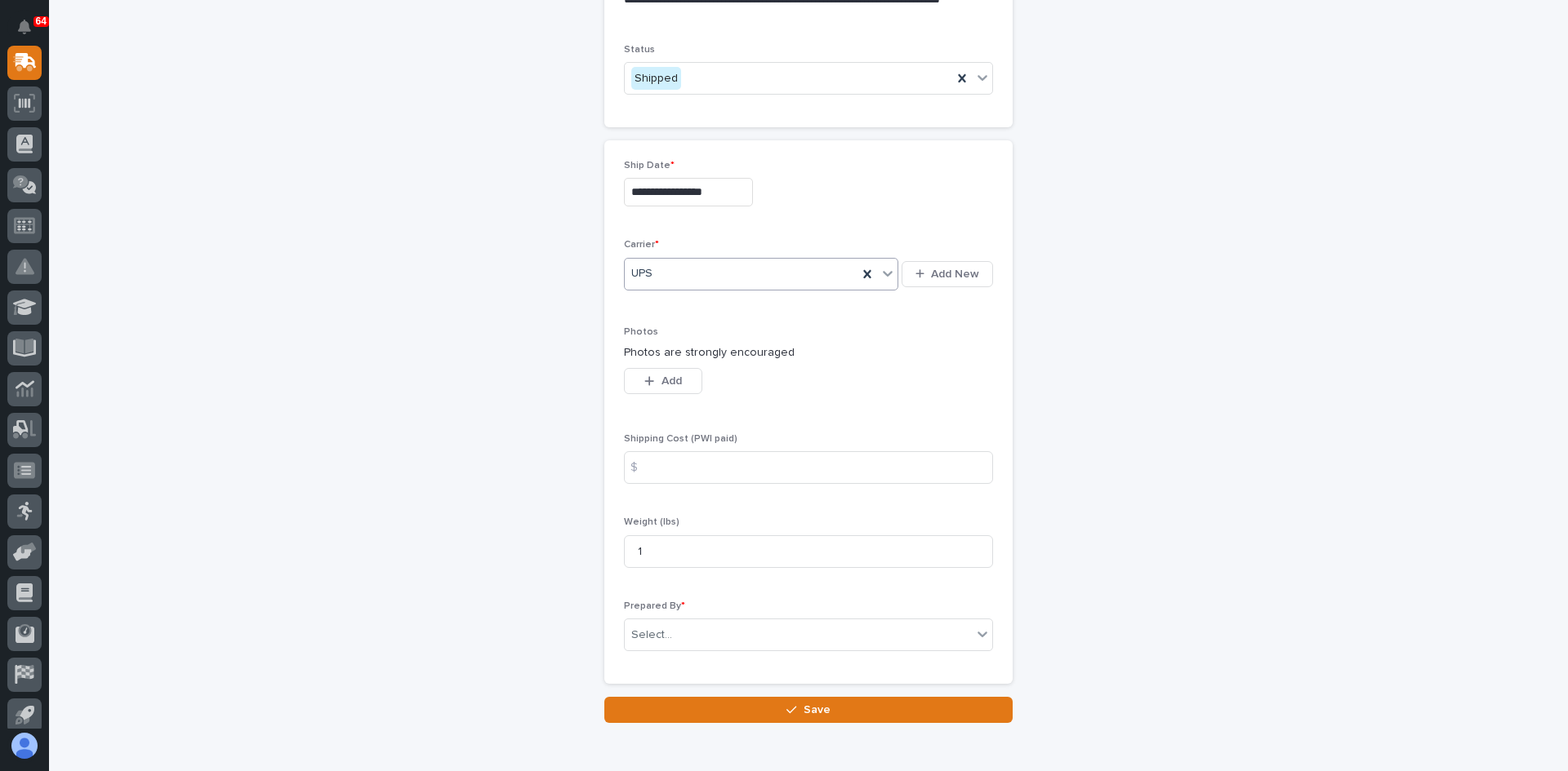
click at [646, 461] on div "$" at bounding box center [640, 468] width 33 height 33
click at [660, 472] on input at bounding box center [808, 468] width 369 height 33
type input "10.09"
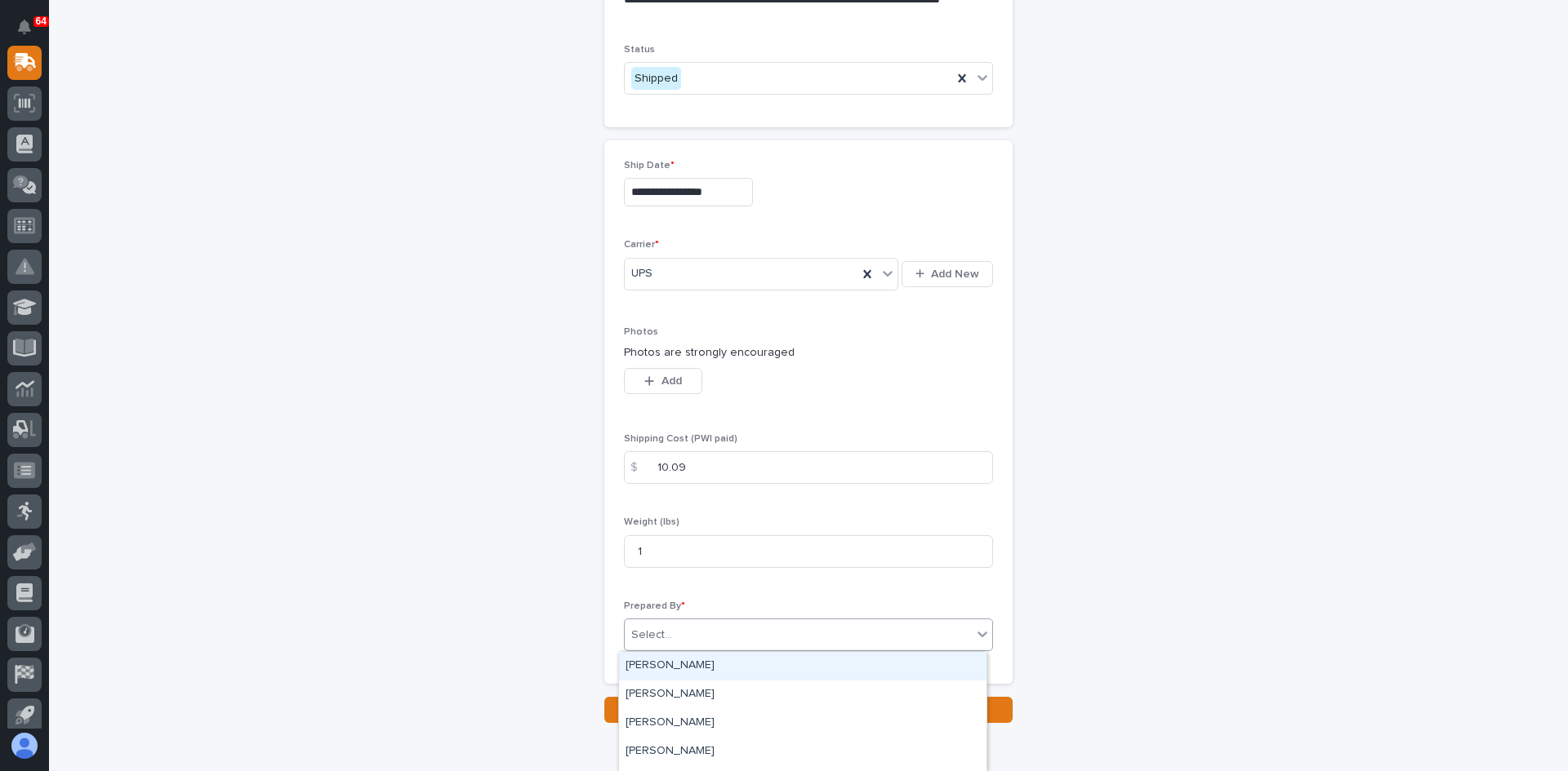
click at [674, 631] on input "text" at bounding box center [675, 635] width 2 height 14
type input "***"
click at [667, 661] on div "[PERSON_NAME]" at bounding box center [803, 666] width 367 height 29
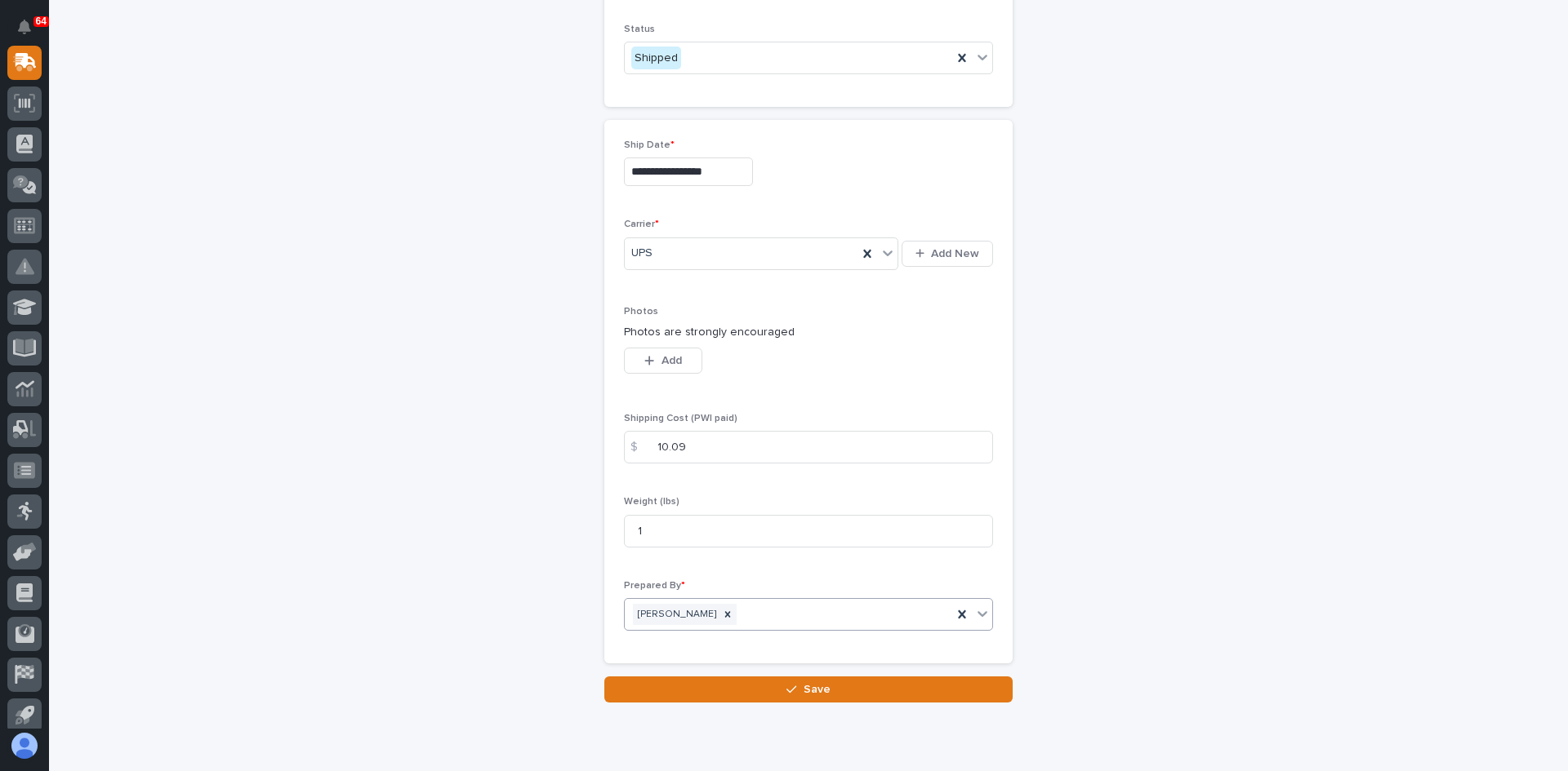
scroll to position [848, 0]
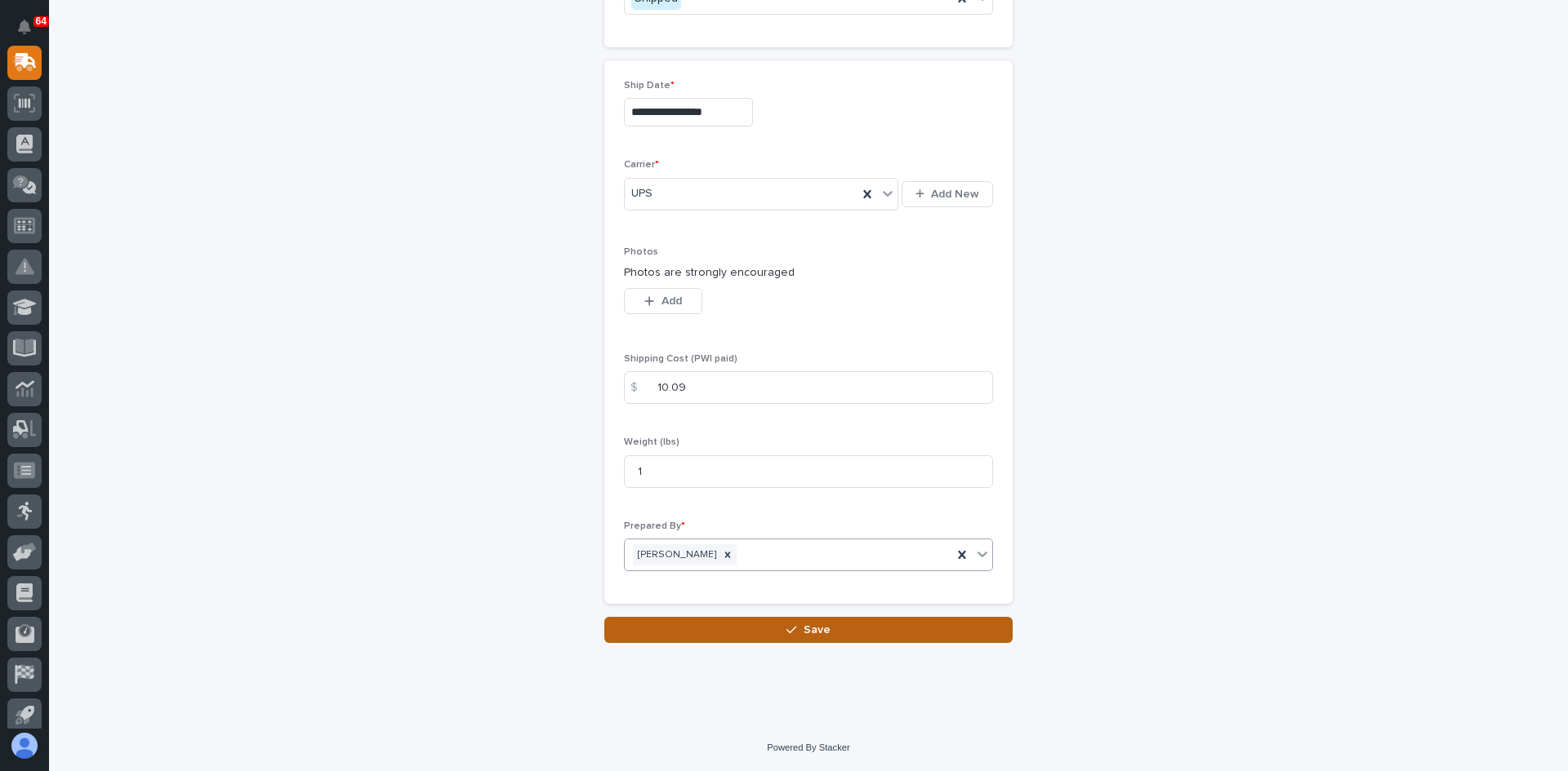
click at [812, 629] on span "Save" at bounding box center [817, 630] width 27 height 15
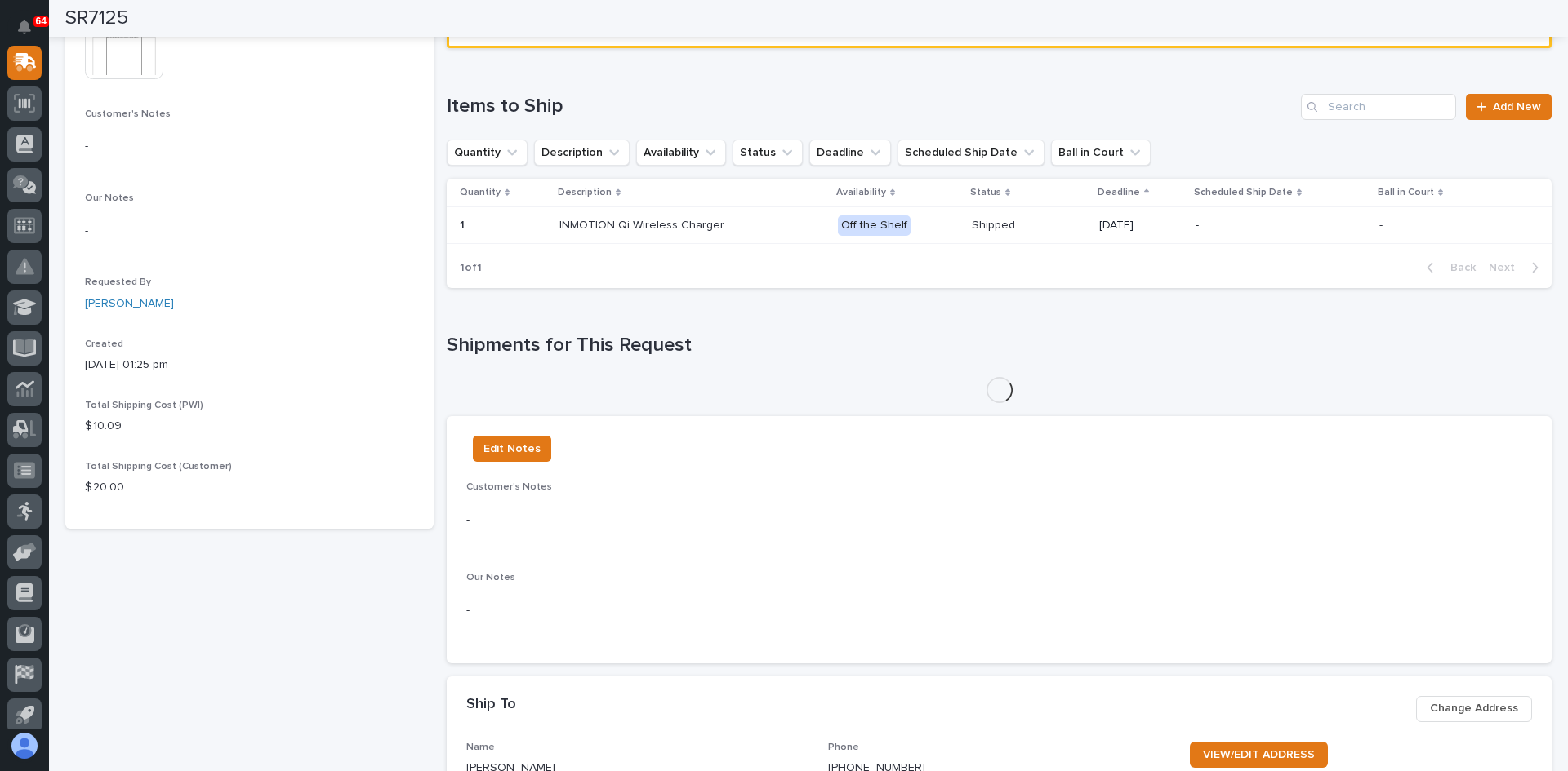
scroll to position [347, 0]
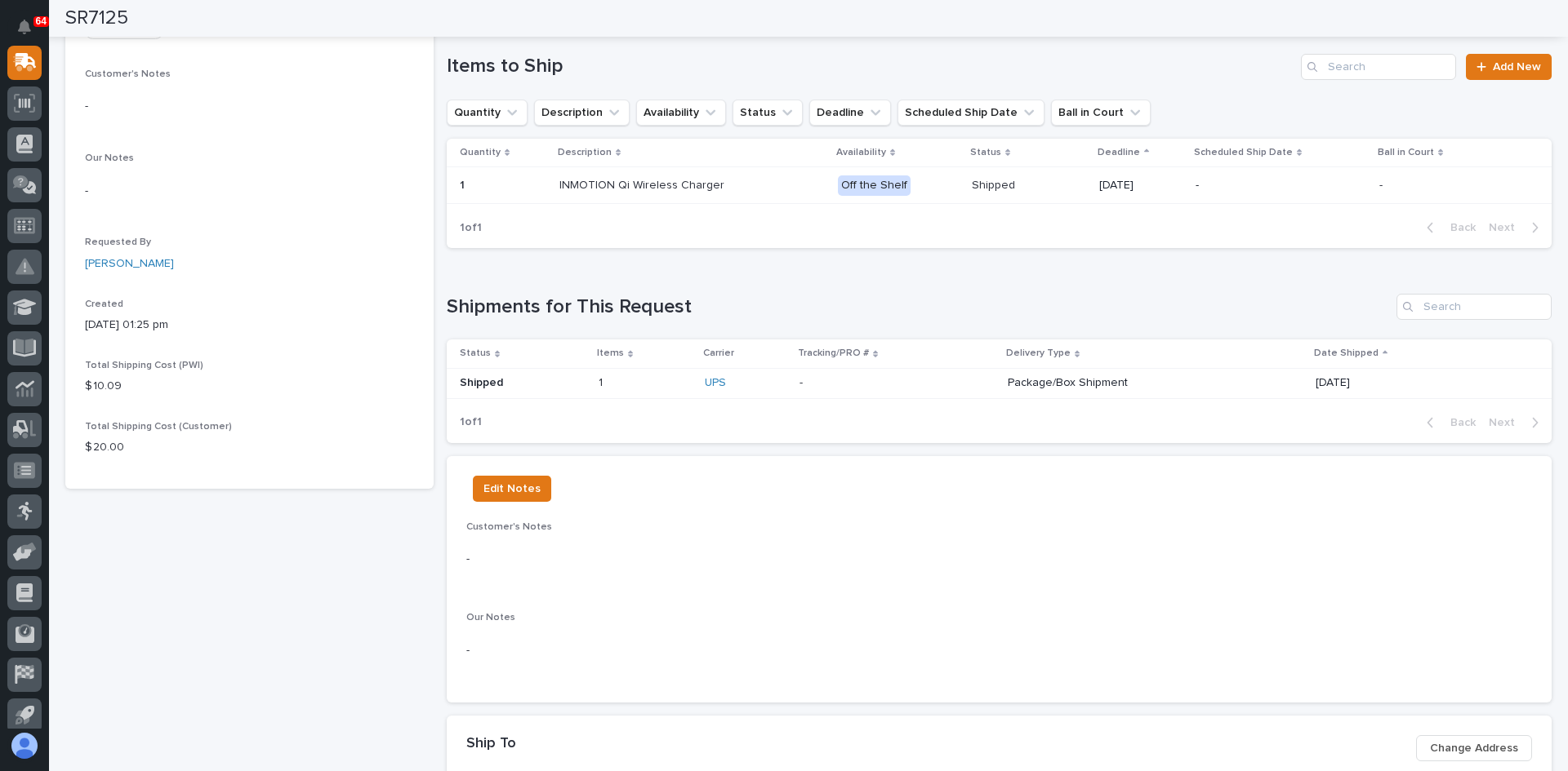
click at [1001, 380] on td "Package/Box Shipment" at bounding box center [1154, 383] width 308 height 31
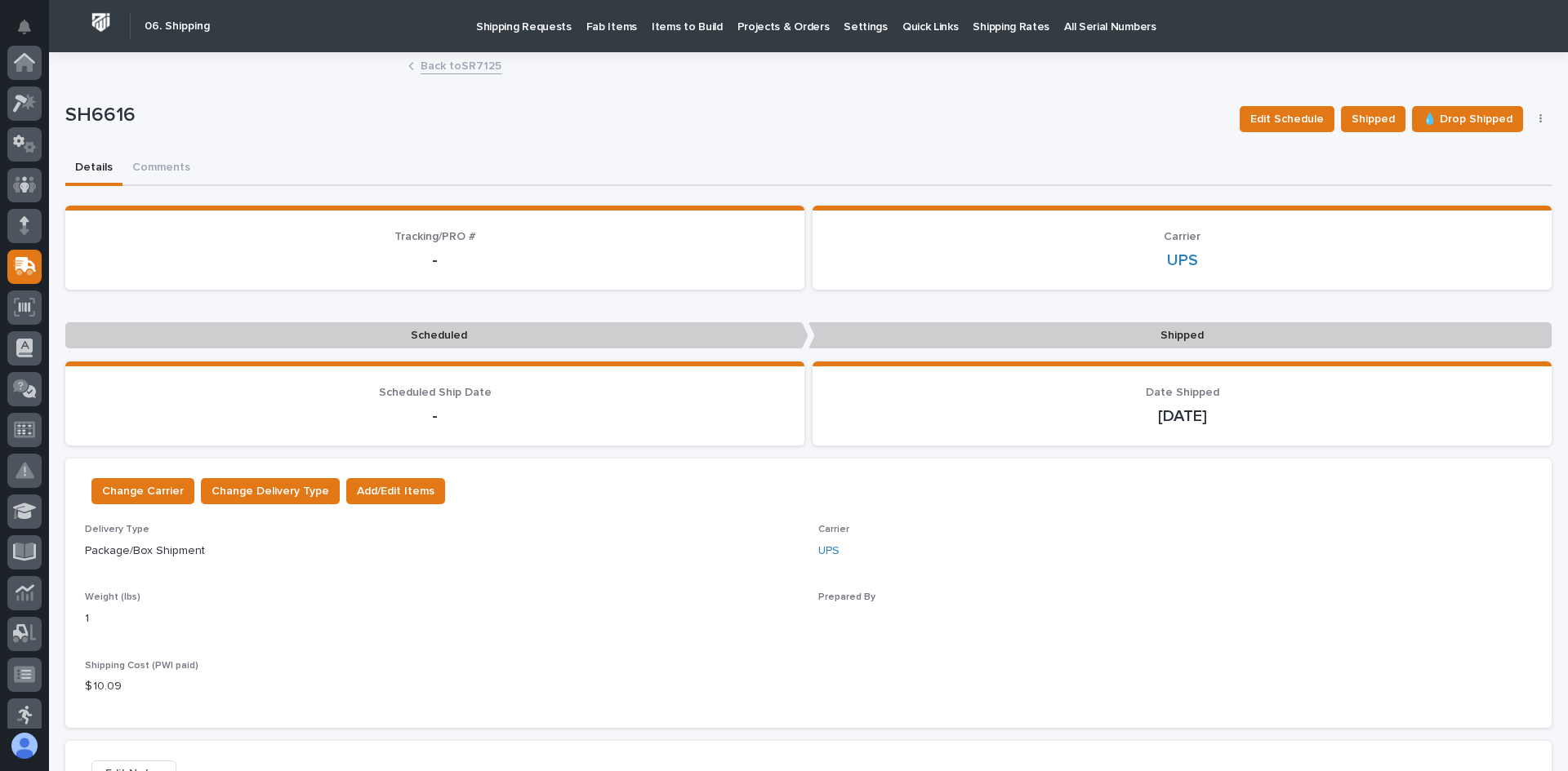
scroll to position [204, 0]
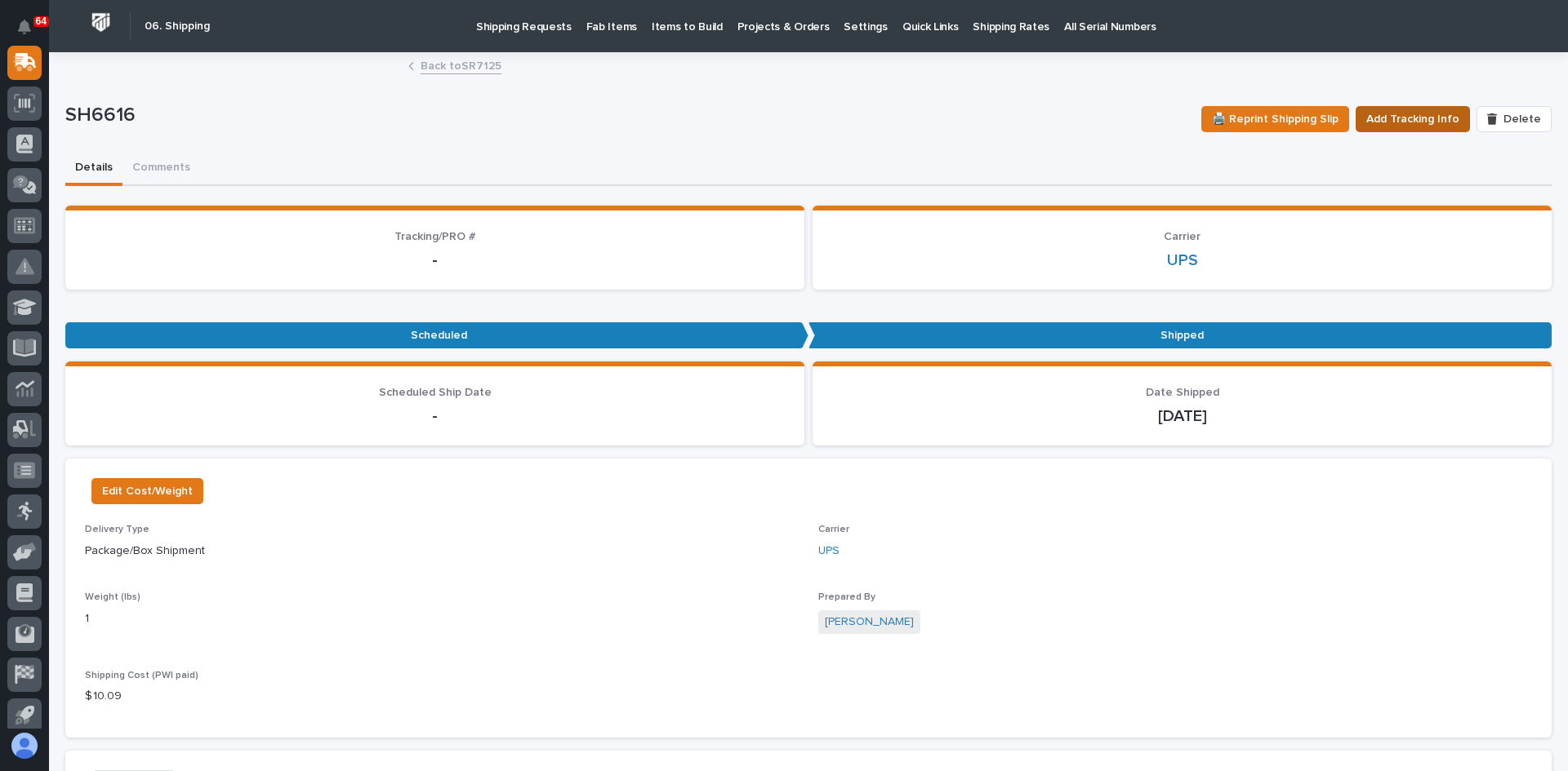
click at [1405, 116] on span "Add Tracking Info" at bounding box center [1412, 120] width 93 height 20
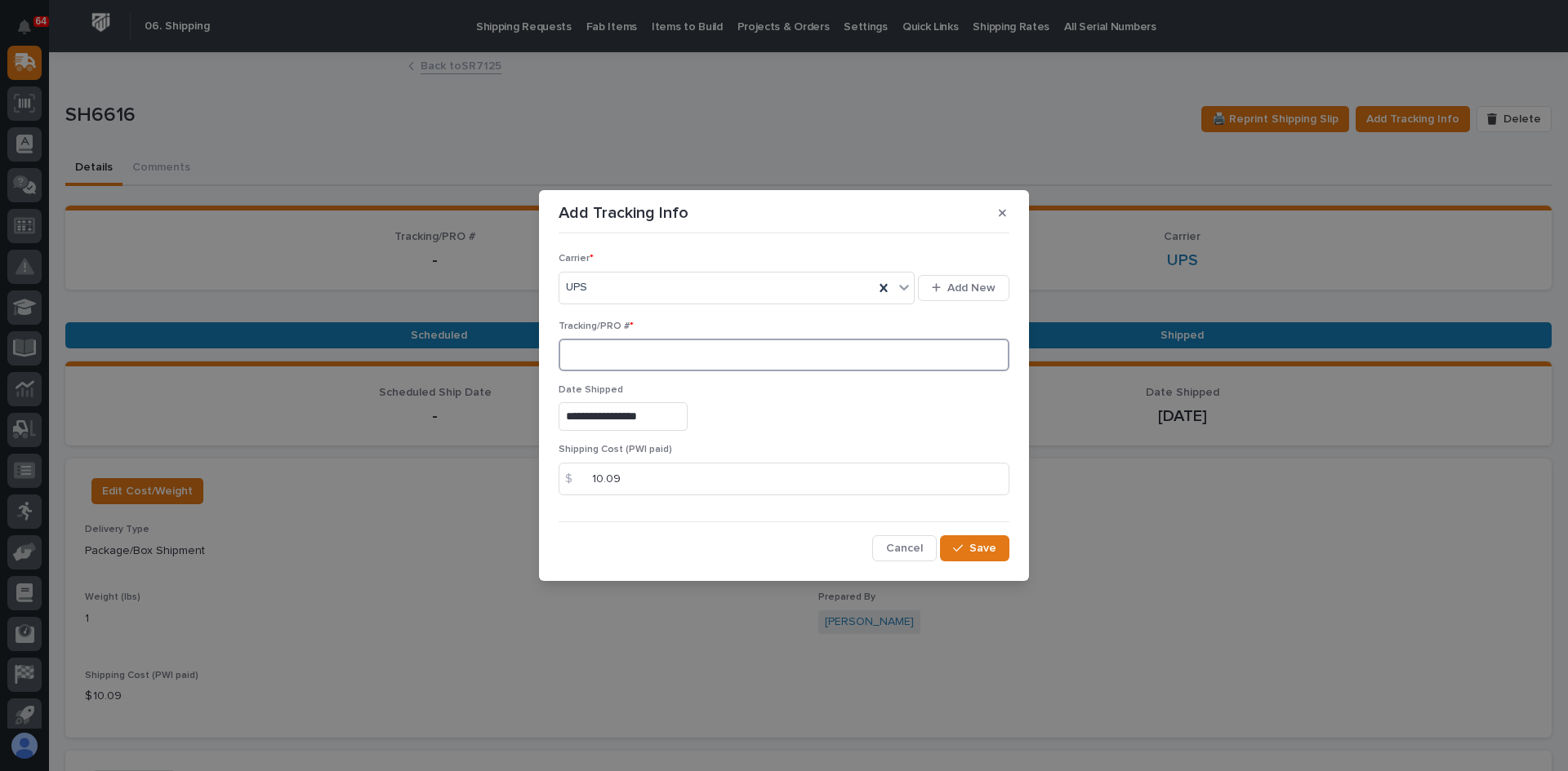
paste input "1Z831R2E0394278373"
type input "1Z831R2E0394278373"
click at [978, 544] on span "Save" at bounding box center [983, 549] width 27 height 15
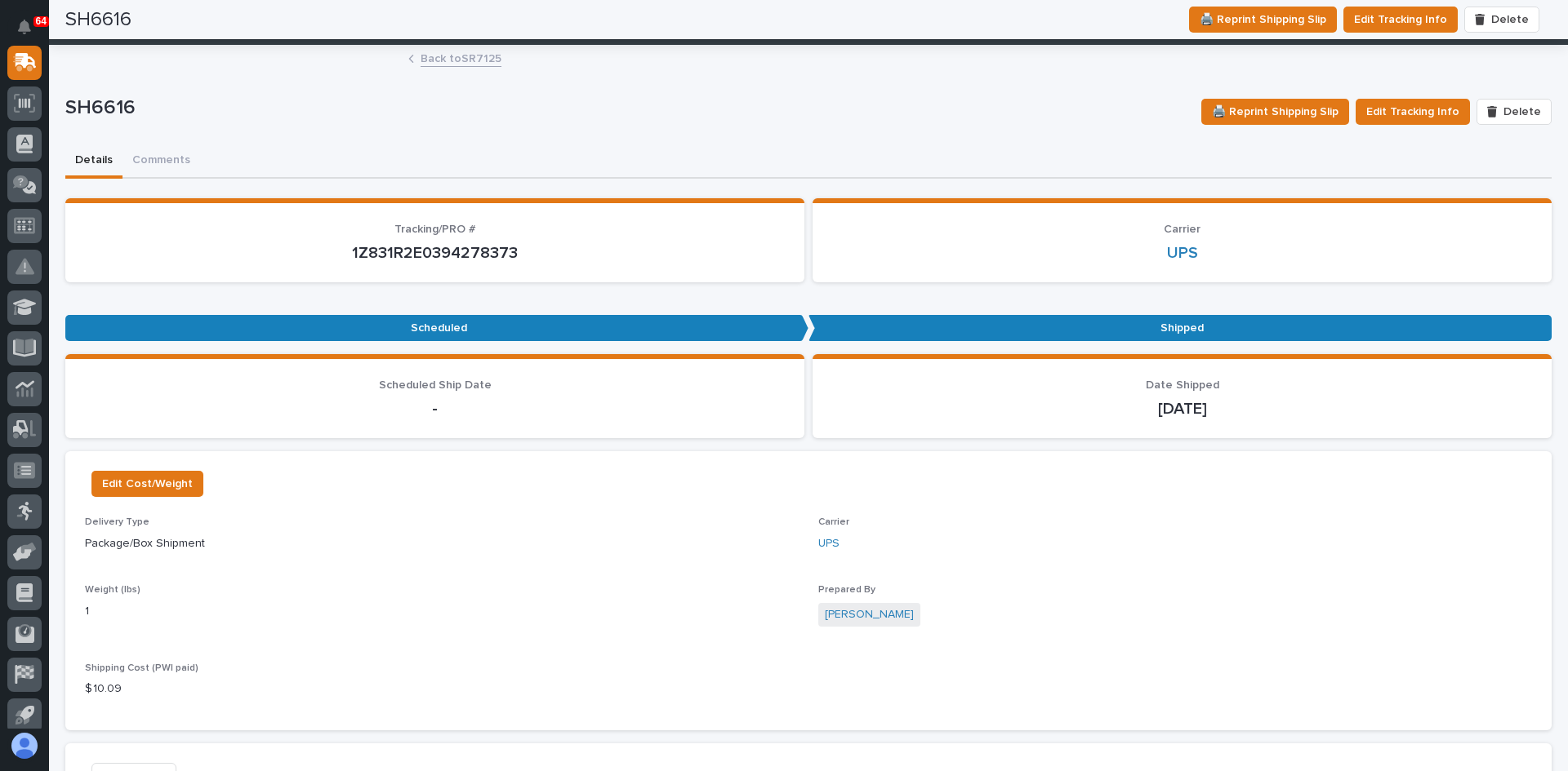
scroll to position [0, 0]
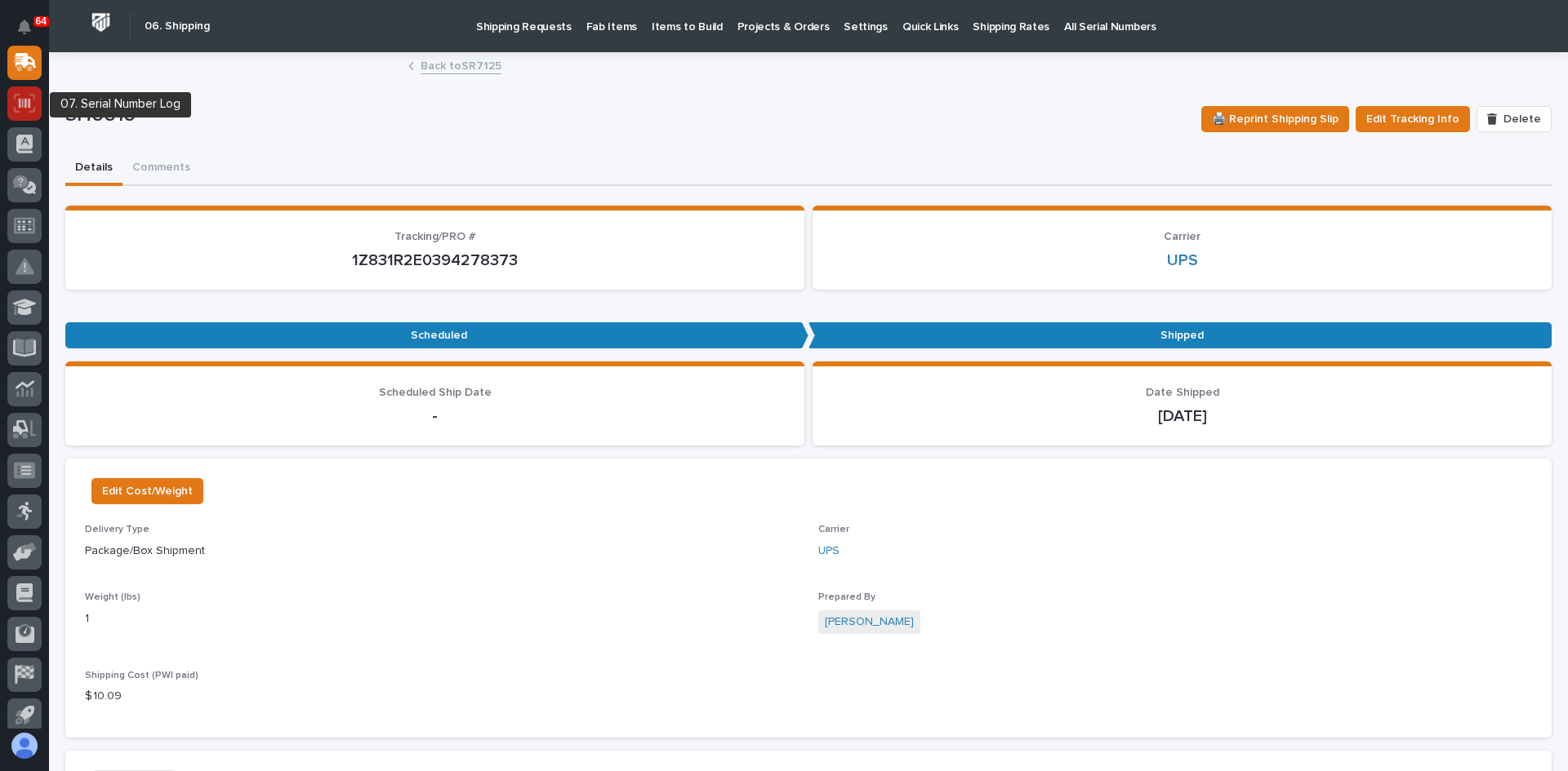
click at [19, 102] on icon at bounding box center [25, 103] width 12 height 10
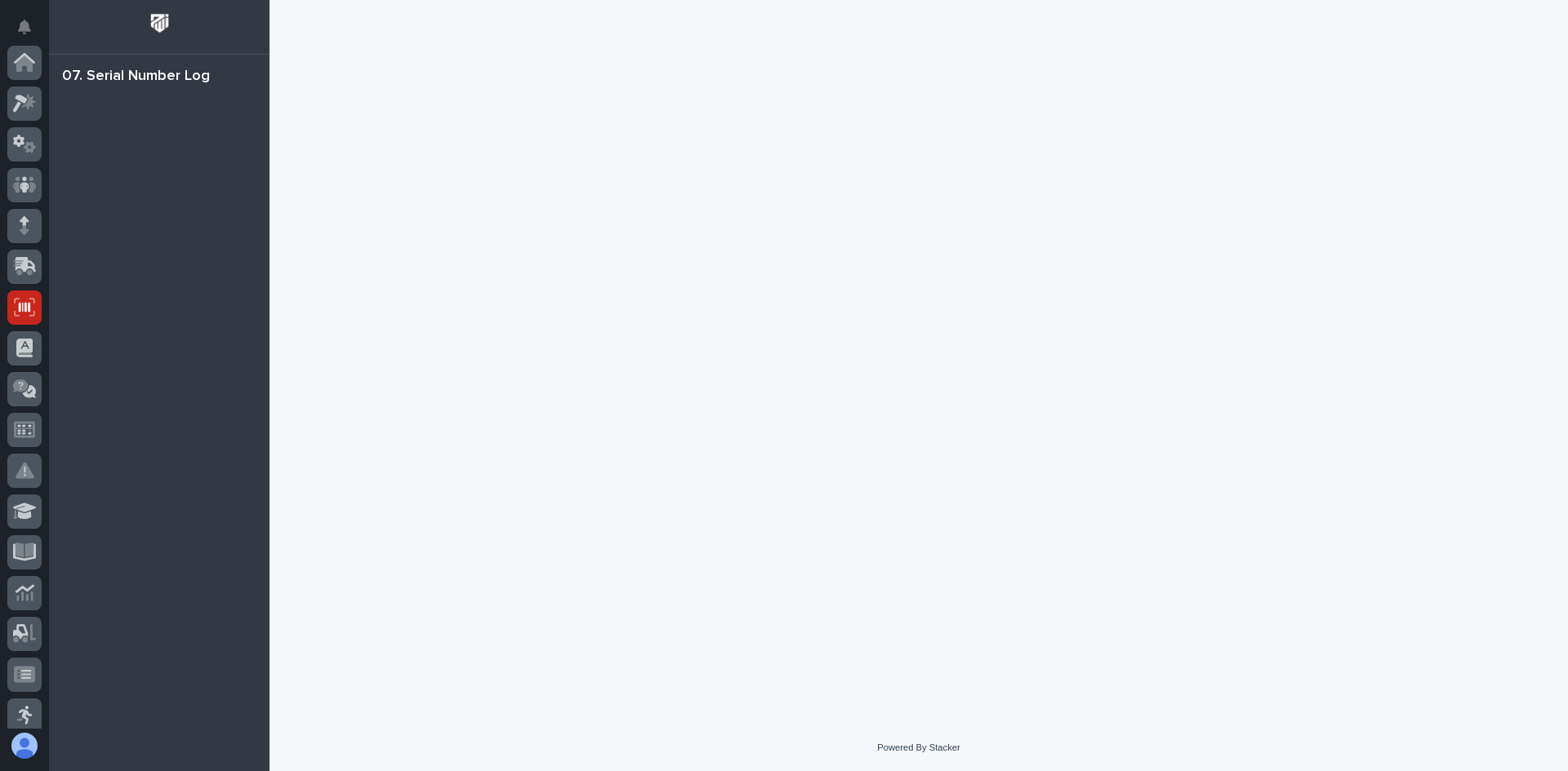
scroll to position [245, 0]
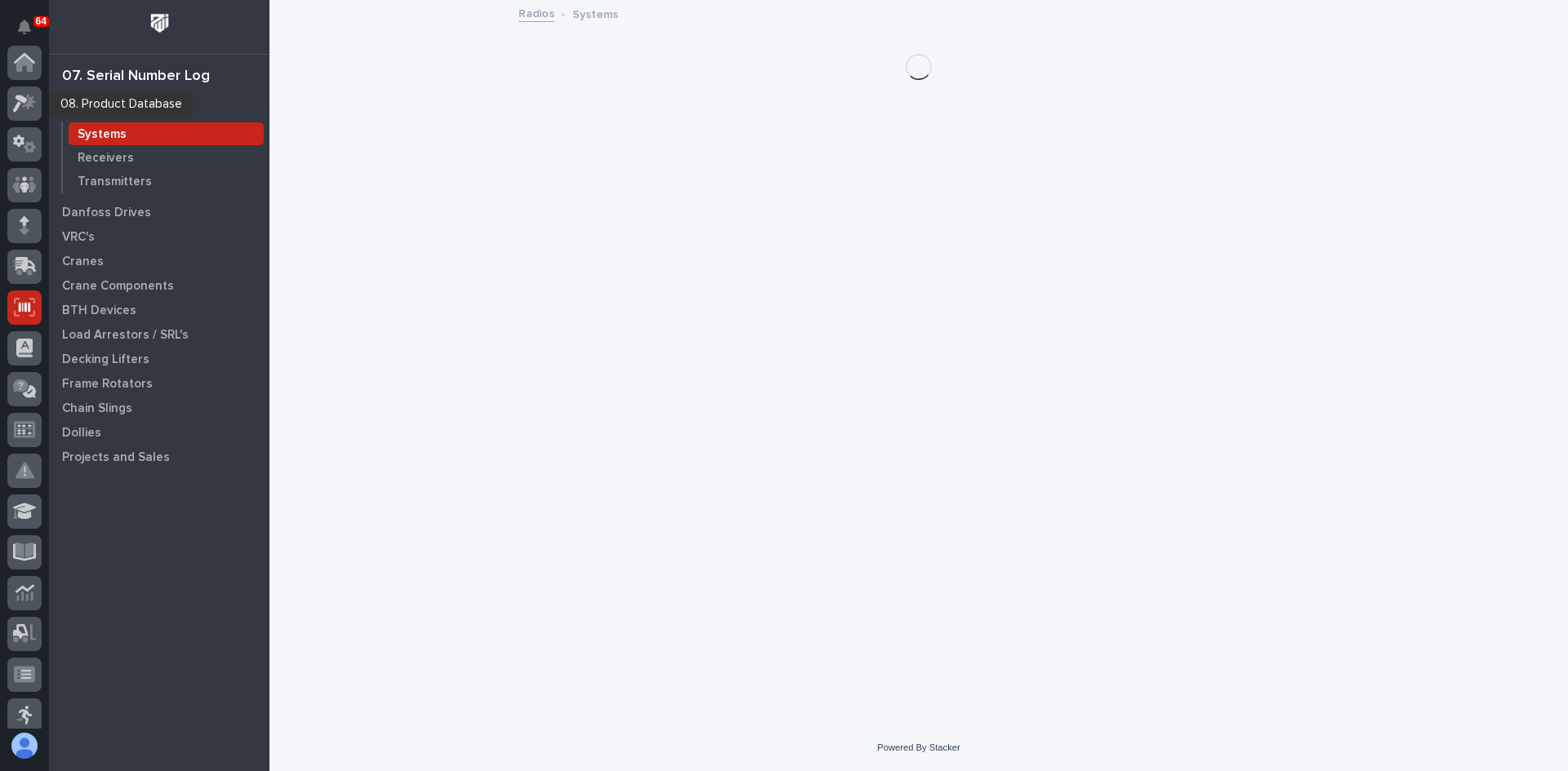
scroll to position [245, 0]
